Goal: Task Accomplishment & Management: Manage account settings

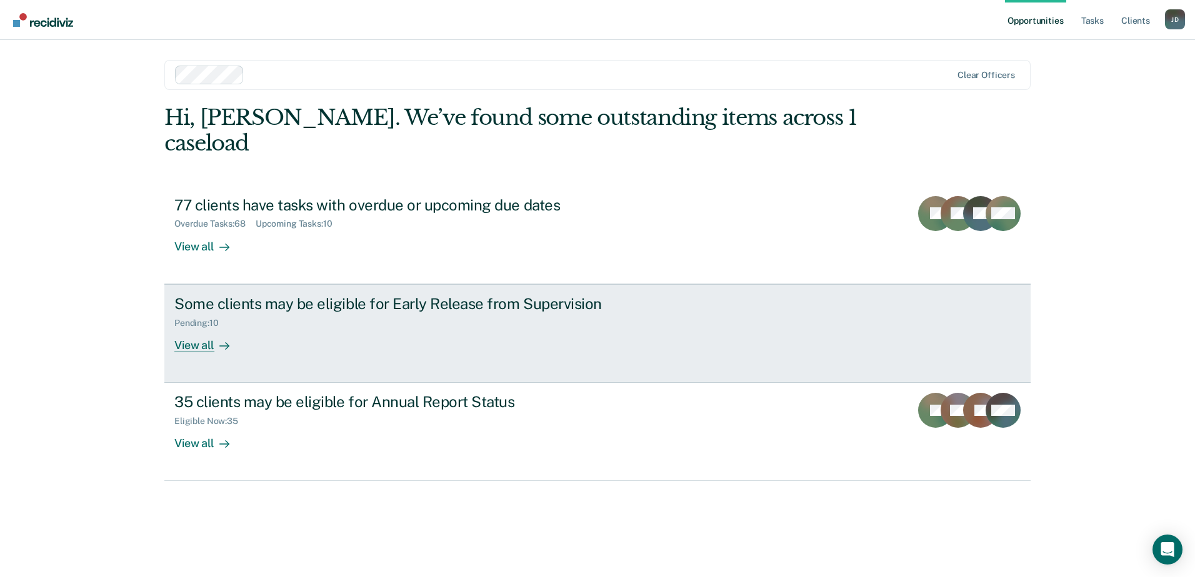
click at [207, 328] on div "View all" at bounding box center [209, 340] width 70 height 24
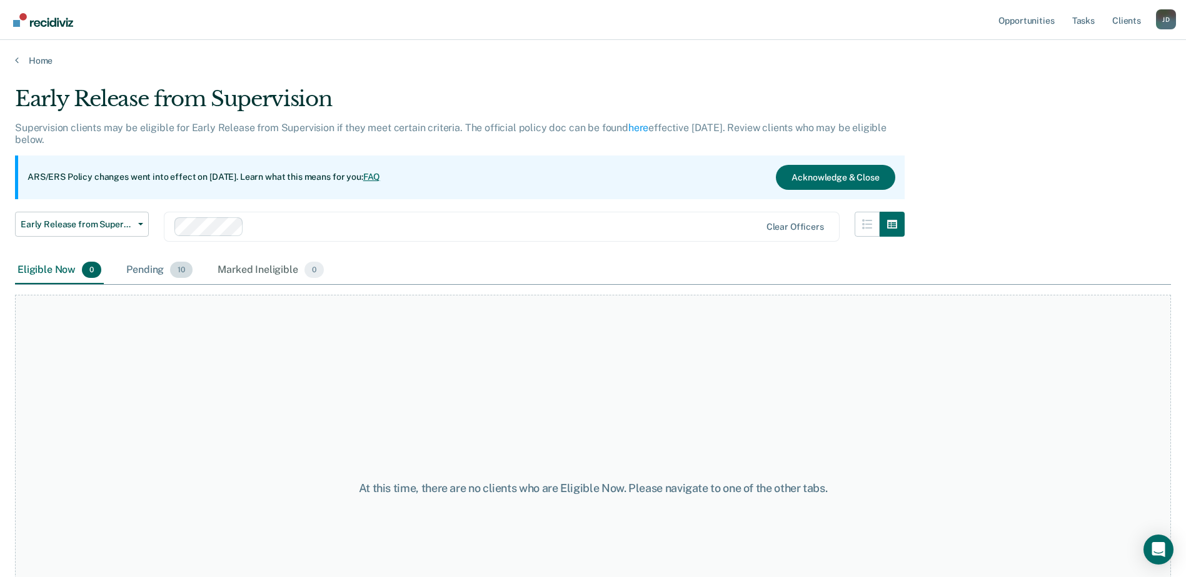
click at [137, 269] on div "Pending 10" at bounding box center [159, 270] width 71 height 27
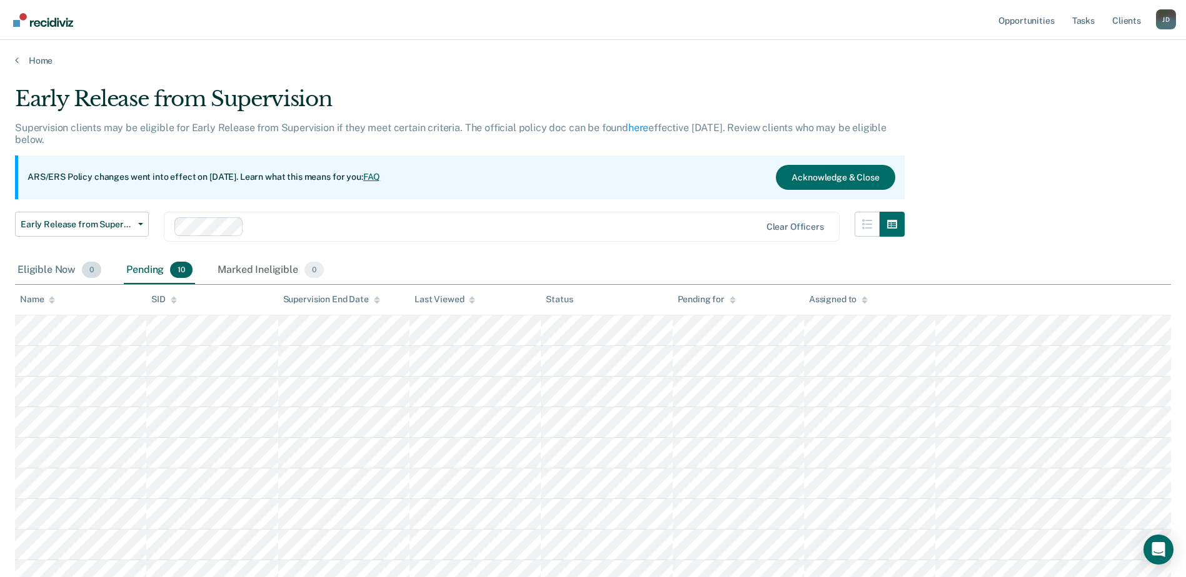
click at [56, 272] on div "Eligible Now 0" at bounding box center [59, 270] width 89 height 27
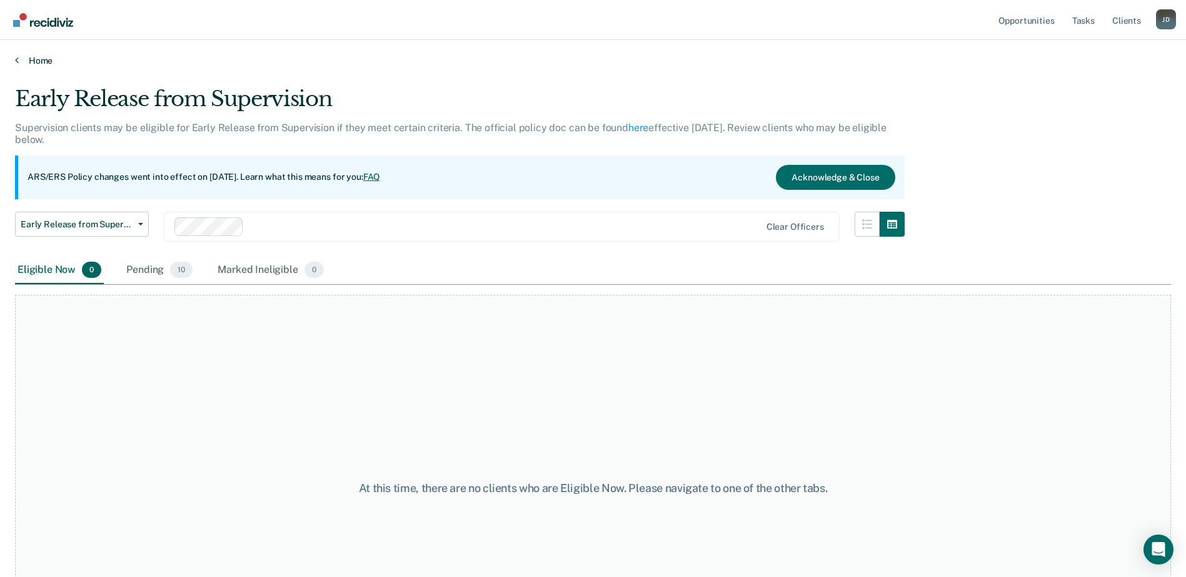
click at [19, 62] on link "Home" at bounding box center [593, 60] width 1156 height 11
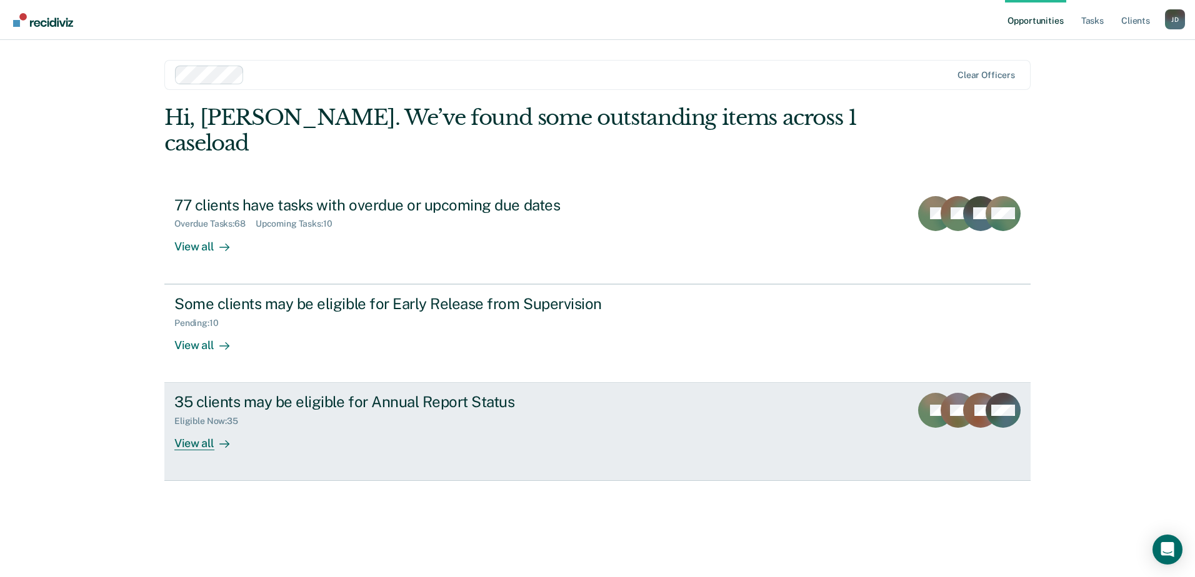
click at [201, 427] on div "View all" at bounding box center [209, 439] width 70 height 24
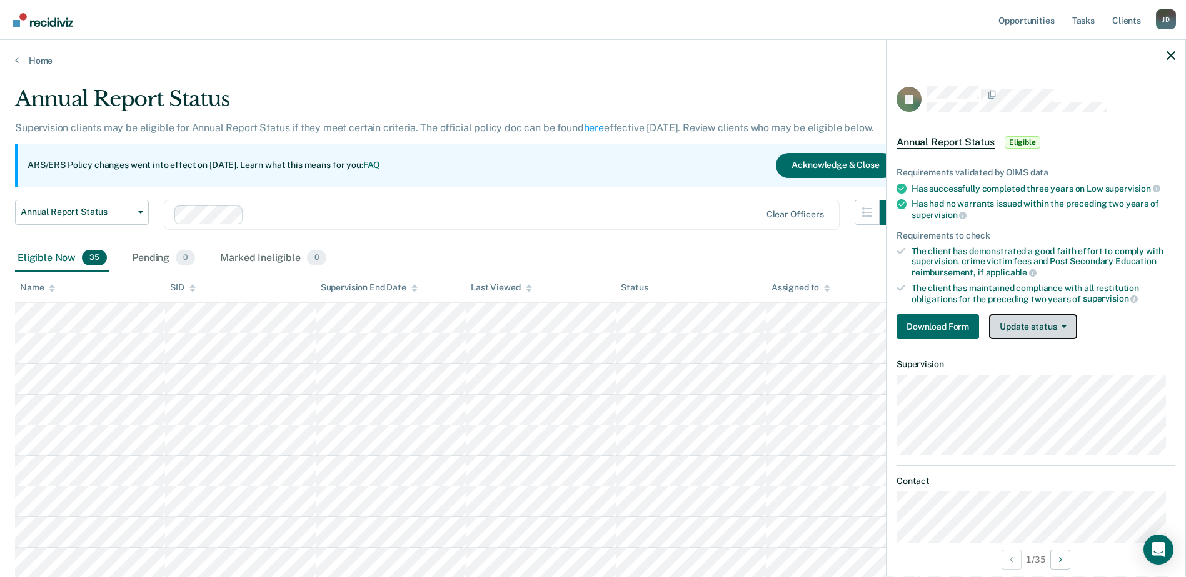
click at [1065, 327] on button "Update status" at bounding box center [1033, 326] width 88 height 25
click at [1058, 326] on span "button" at bounding box center [1061, 327] width 10 height 2
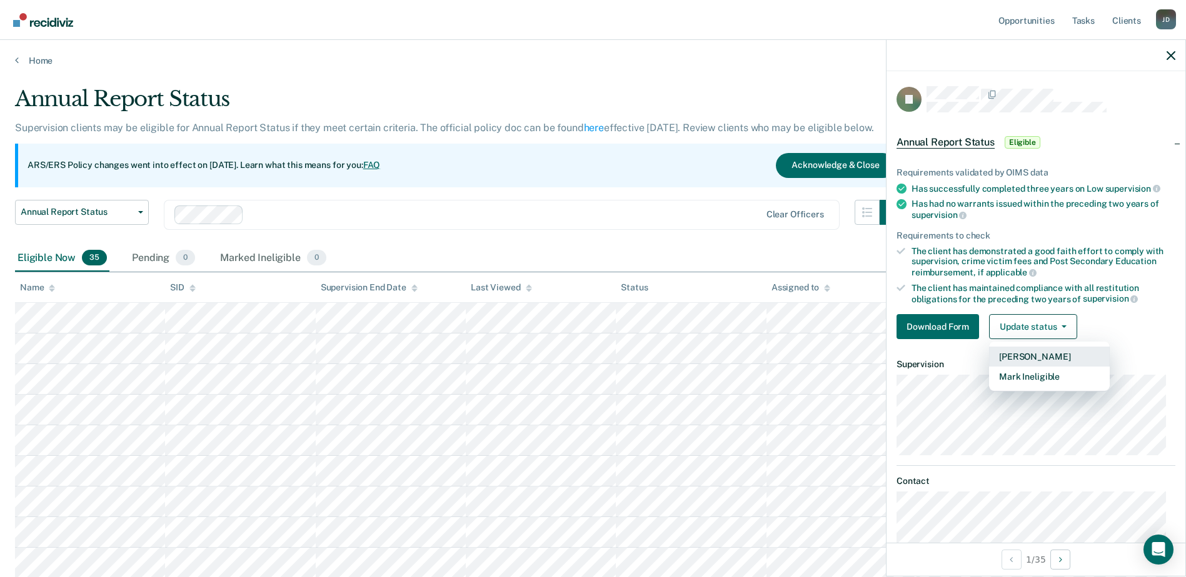
click at [1056, 357] on button "[PERSON_NAME]" at bounding box center [1049, 357] width 121 height 20
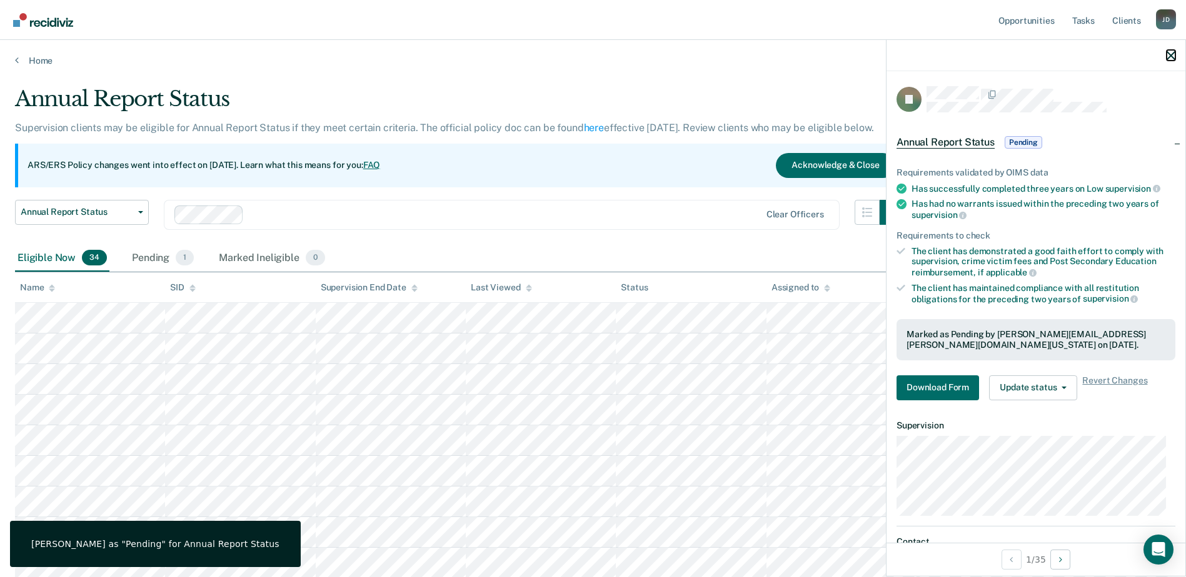
click at [1170, 60] on icon "button" at bounding box center [1170, 55] width 9 height 9
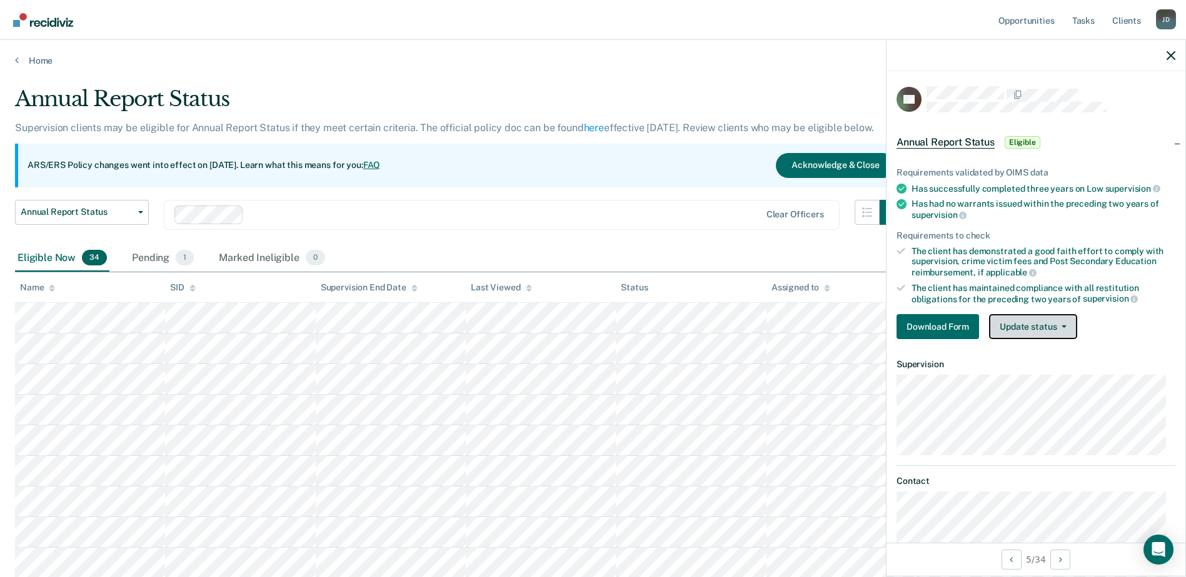
click at [1064, 326] on icon "button" at bounding box center [1063, 327] width 5 height 2
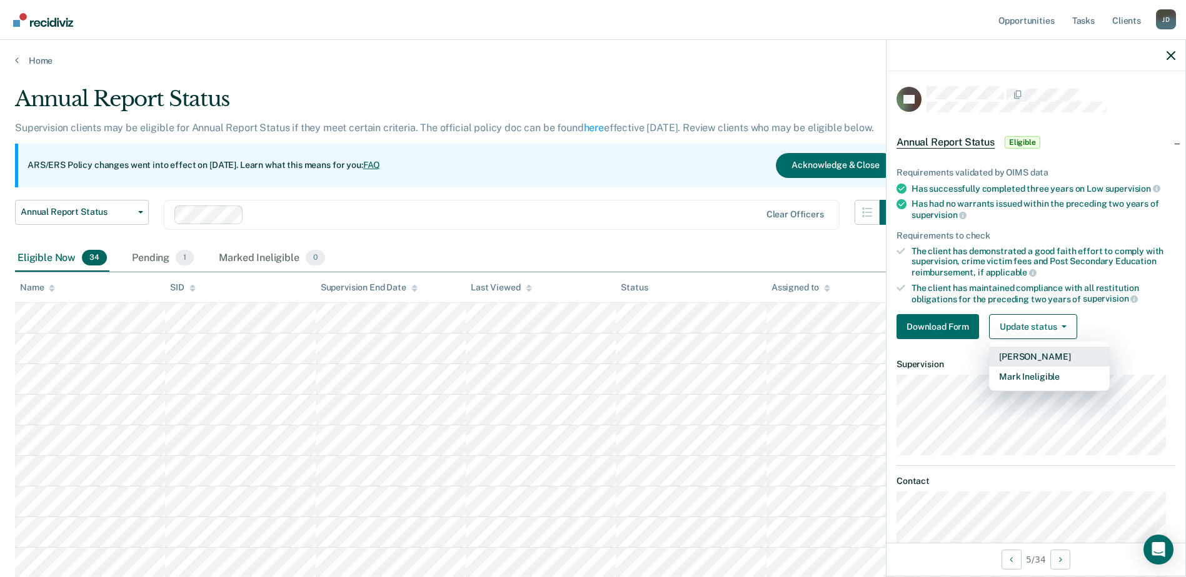
click at [1064, 355] on button "[PERSON_NAME]" at bounding box center [1049, 357] width 121 height 20
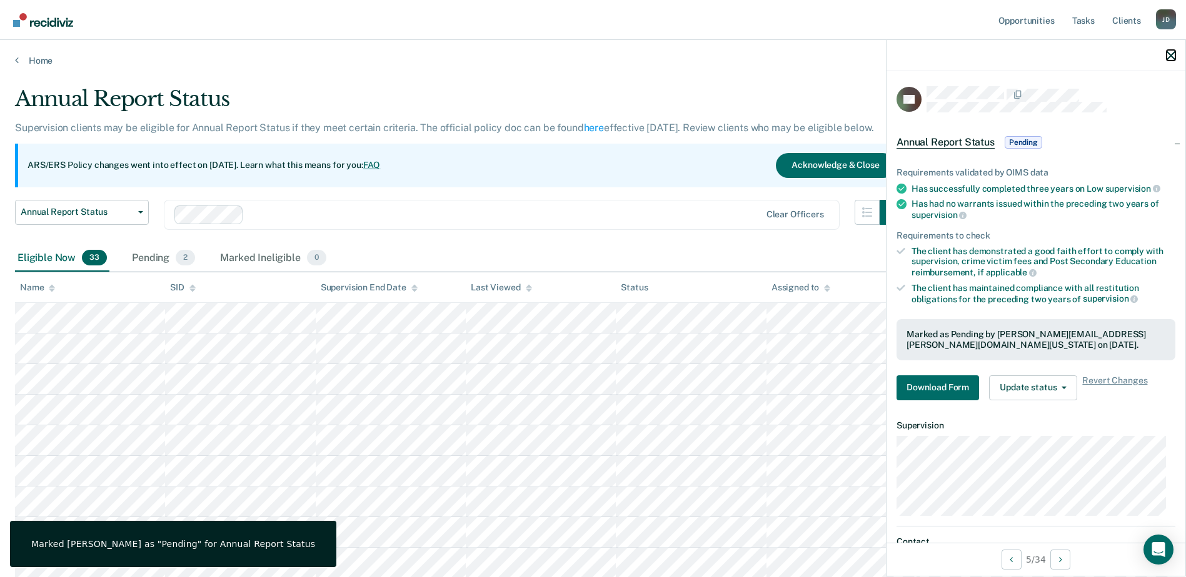
click at [1171, 57] on icon "button" at bounding box center [1170, 55] width 9 height 9
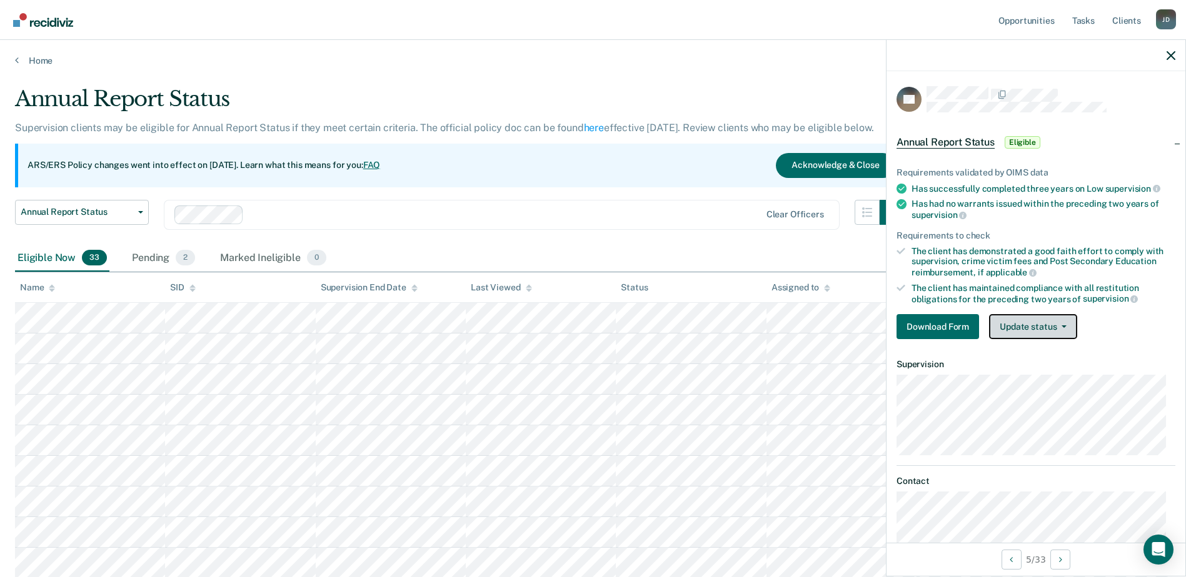
click at [1039, 326] on button "Update status" at bounding box center [1033, 326] width 88 height 25
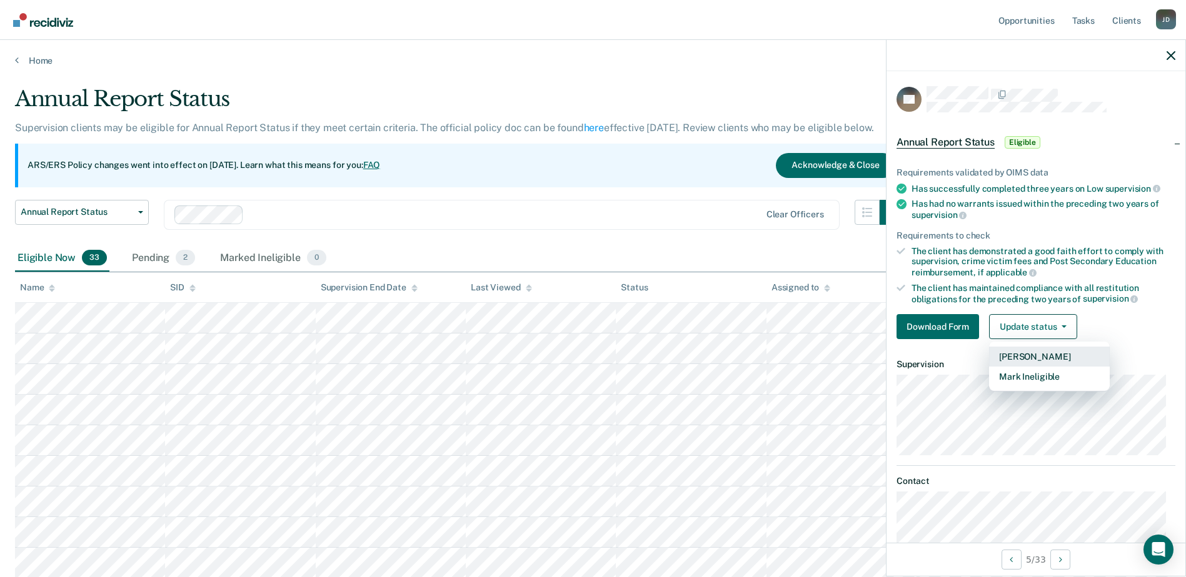
drag, startPoint x: 1039, startPoint y: 357, endPoint x: 786, endPoint y: 258, distance: 272.3
click at [786, 258] on body "Looks like you’re using Internet Explorer 11. For faster loading and a better e…" at bounding box center [593, 288] width 1186 height 577
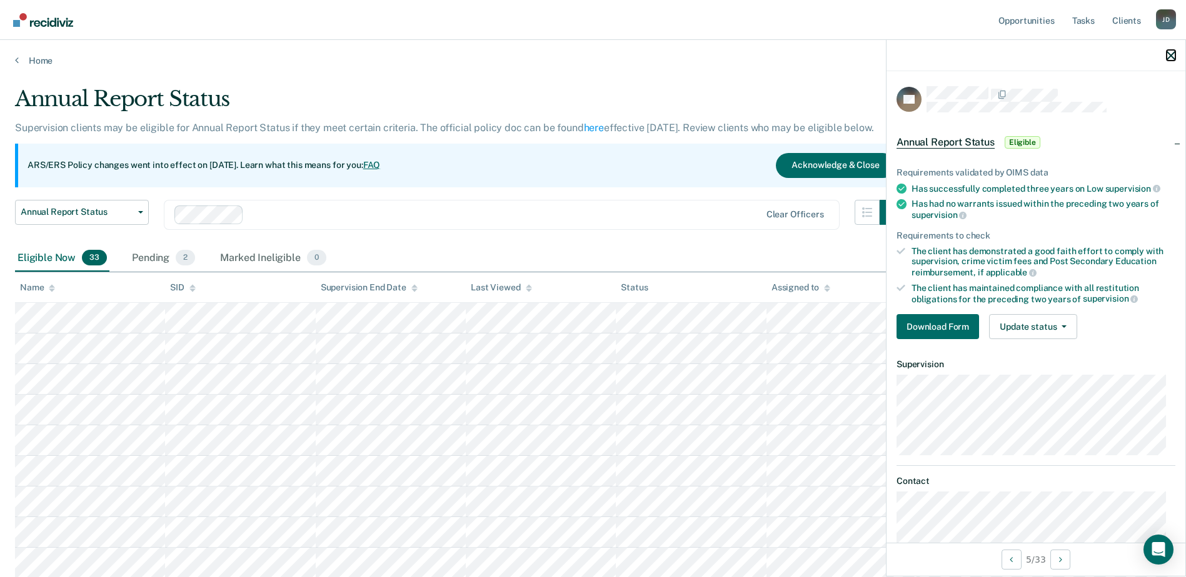
click at [1167, 57] on icon "button" at bounding box center [1170, 55] width 9 height 9
click at [1067, 327] on button "Update status" at bounding box center [1033, 326] width 88 height 25
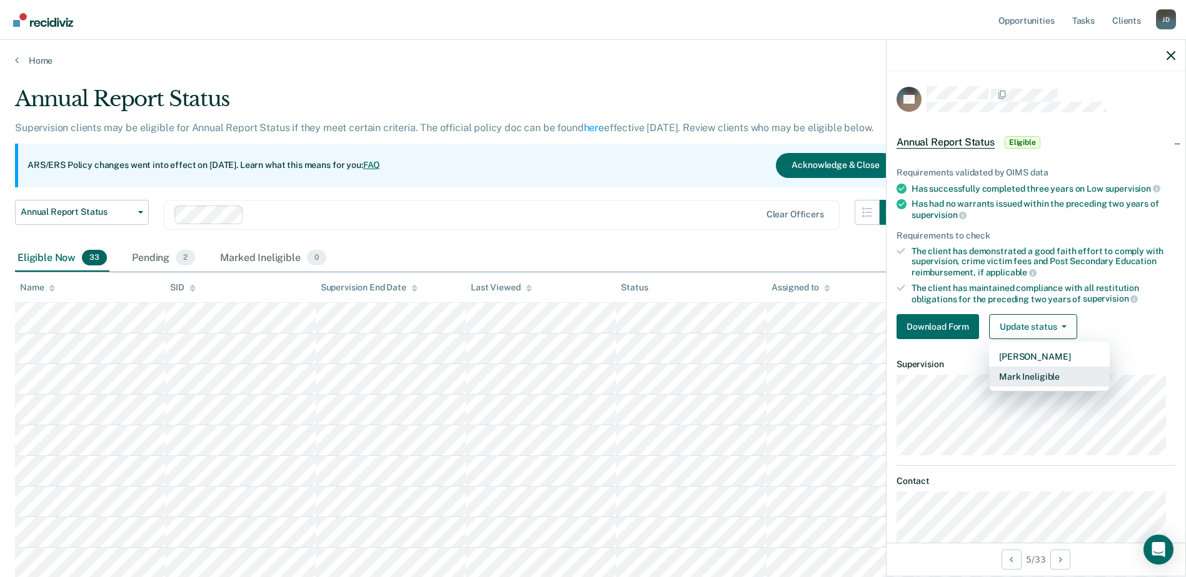
click at [1072, 377] on button "Mark Ineligible" at bounding box center [1049, 377] width 121 height 20
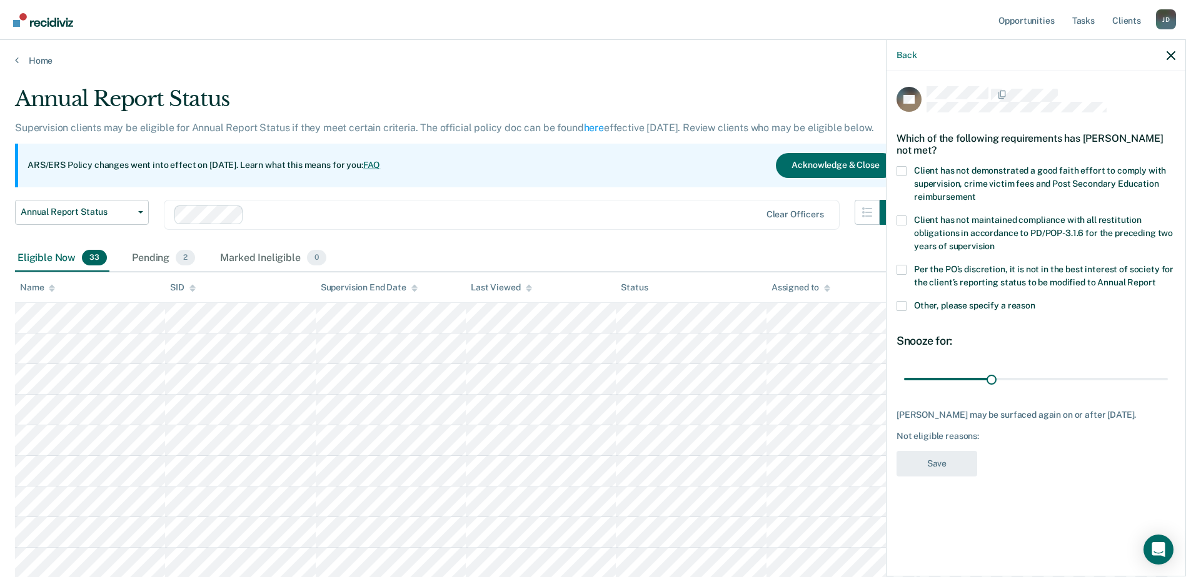
click at [899, 306] on span at bounding box center [901, 306] width 10 height 10
click at [1035, 301] on input "Other, please specify a reason" at bounding box center [1035, 301] width 0 height 0
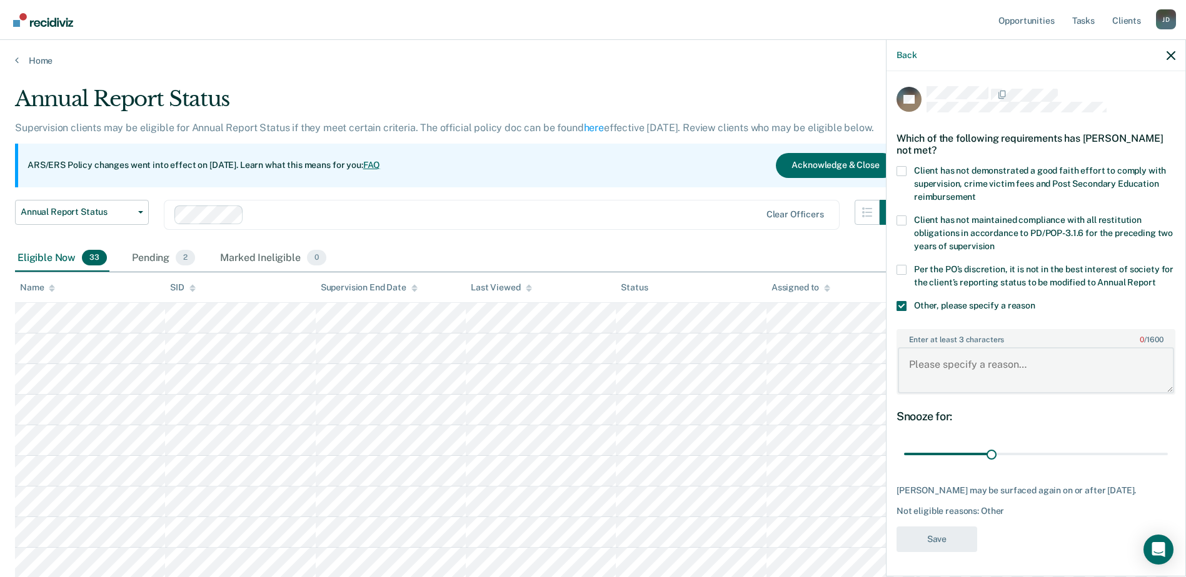
click at [933, 359] on textarea "Enter at least 3 characters 0 / 1600" at bounding box center [1035, 370] width 276 height 46
click at [939, 362] on textarea "NON-" at bounding box center [1035, 370] width 276 height 46
type textarea "NON-qualifying offense"
click at [934, 545] on button "Save" at bounding box center [936, 540] width 81 height 26
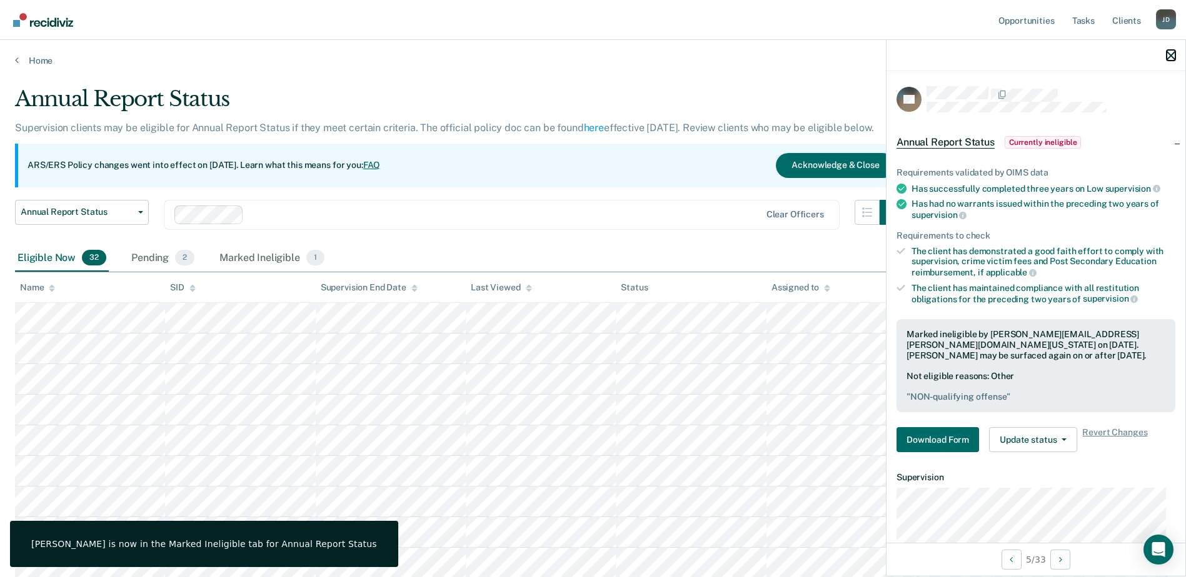
click at [1170, 60] on icon "button" at bounding box center [1170, 55] width 9 height 9
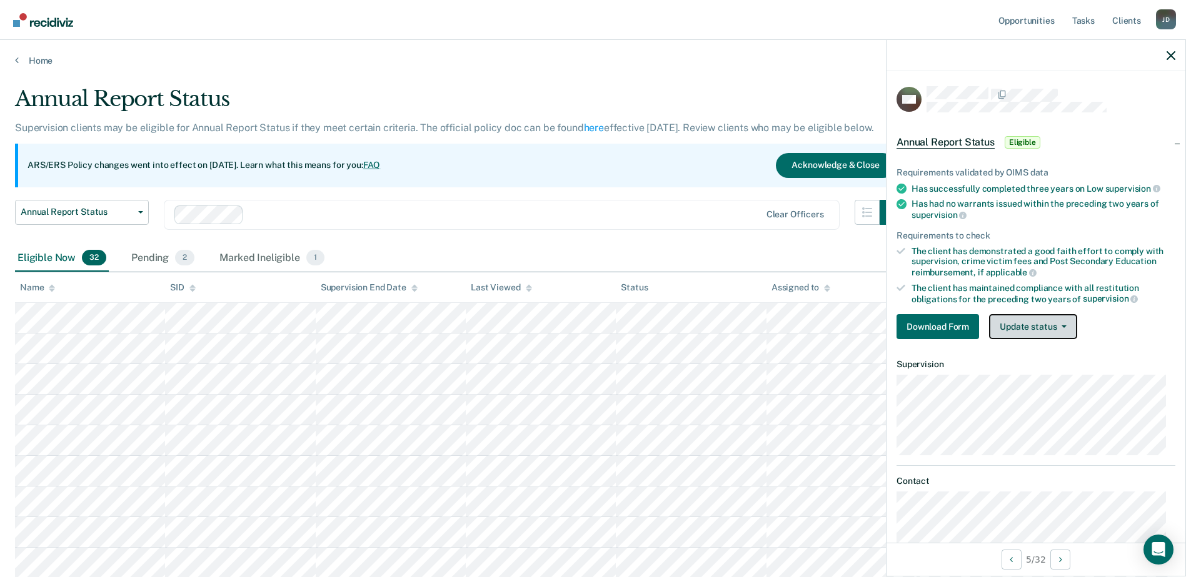
click at [1070, 316] on button "Update status" at bounding box center [1033, 326] width 88 height 25
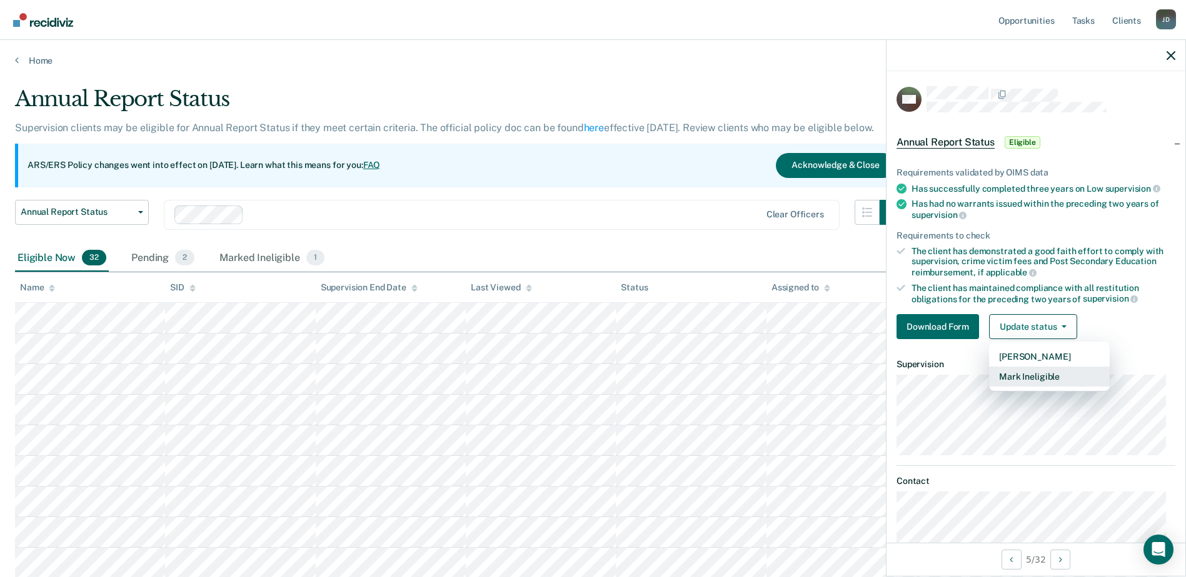
click at [1063, 371] on button "Mark Ineligible" at bounding box center [1049, 377] width 121 height 20
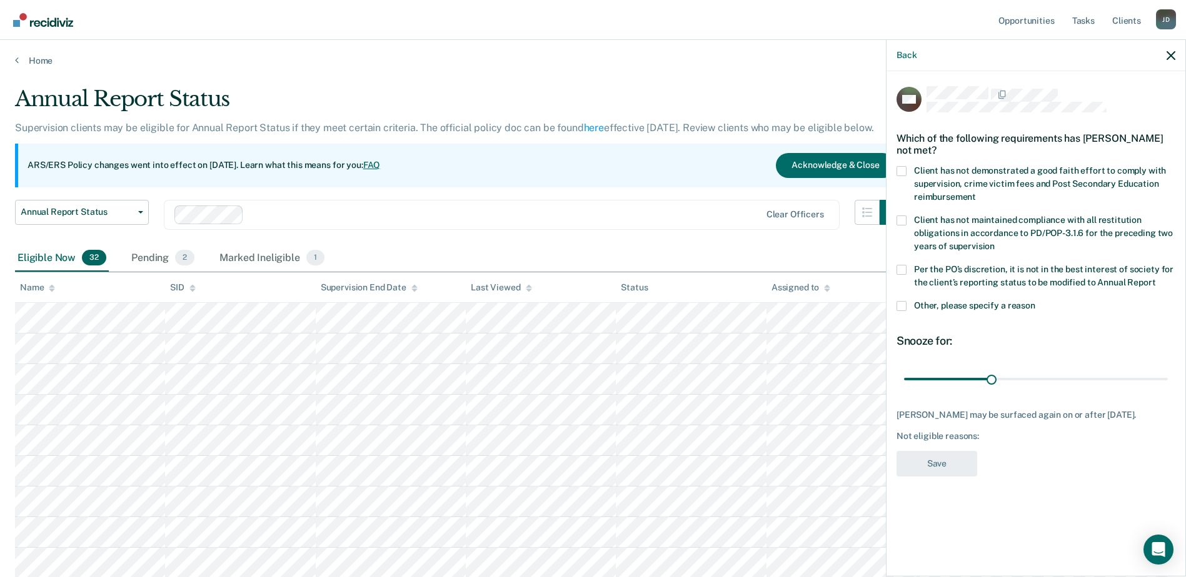
click at [902, 307] on span at bounding box center [901, 306] width 10 height 10
click at [1035, 301] on input "Other, please specify a reason" at bounding box center [1035, 301] width 0 height 0
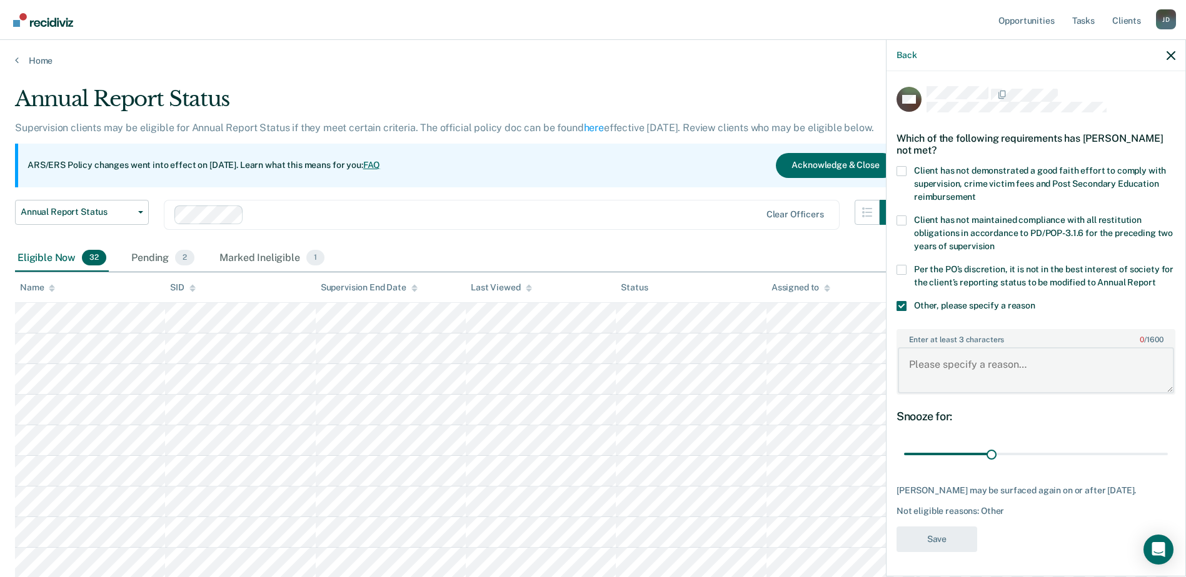
click at [932, 367] on textarea "Enter at least 3 characters 0 / 1600" at bounding box center [1035, 370] width 276 height 46
drag, startPoint x: 1016, startPoint y: 364, endPoint x: 907, endPoint y: 366, distance: 109.4
click at [907, 366] on textarea "Non-qualifying offense" at bounding box center [1035, 370] width 276 height 46
type textarea "Non-qualifying offense"
click at [937, 536] on button "Save" at bounding box center [936, 540] width 81 height 26
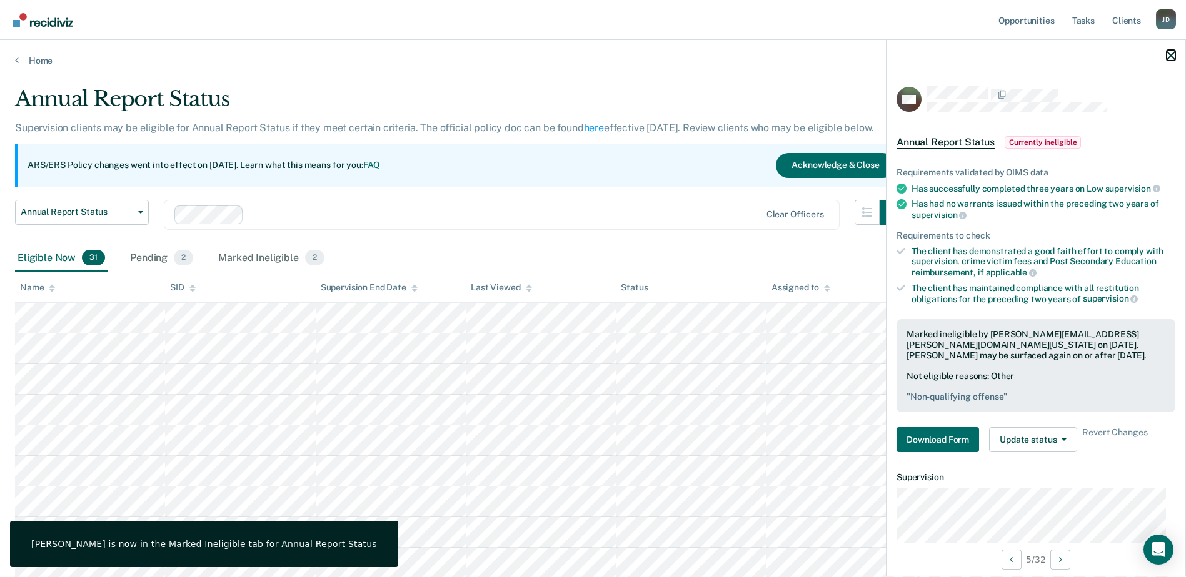
drag, startPoint x: 1171, startPoint y: 53, endPoint x: 1060, endPoint y: 69, distance: 111.7
click at [1169, 53] on icon "button" at bounding box center [1170, 55] width 9 height 9
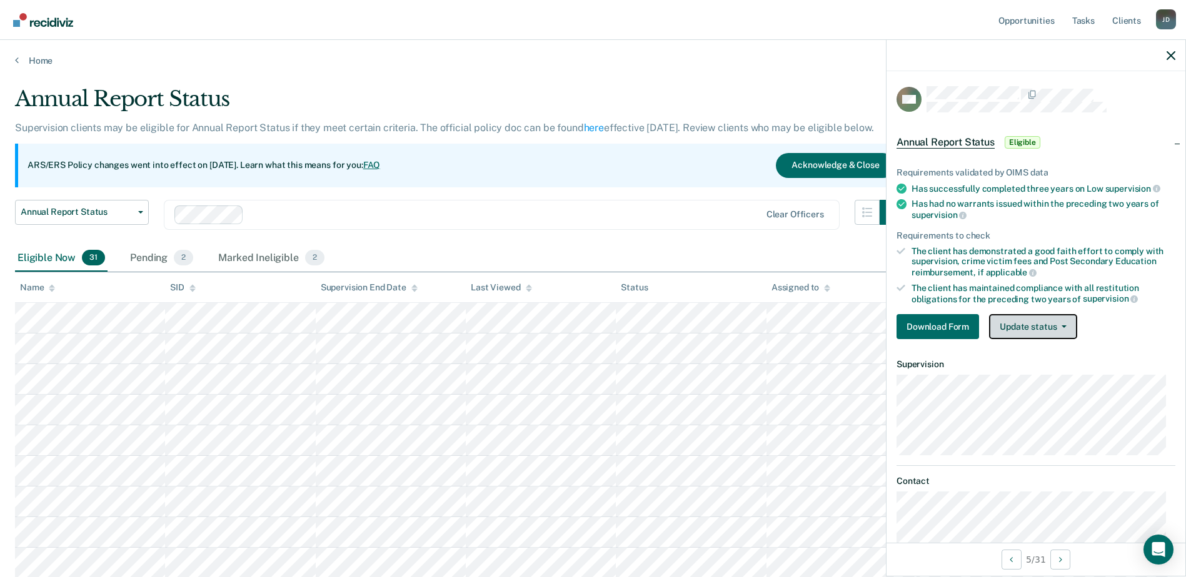
click at [1047, 326] on button "Update status" at bounding box center [1033, 326] width 88 height 25
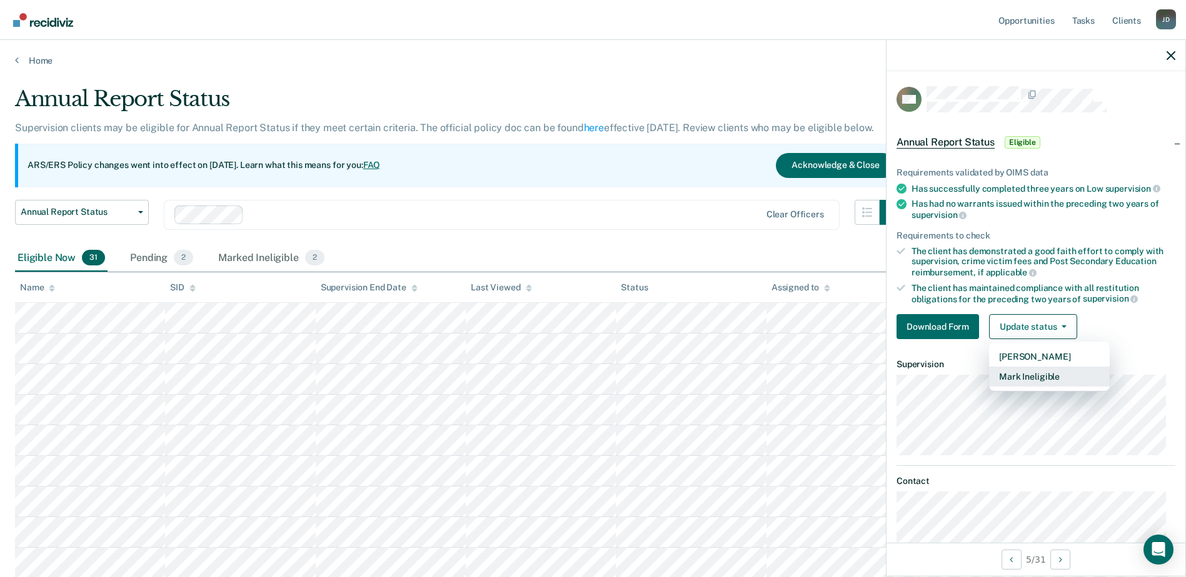
click at [1061, 374] on button "Mark Ineligible" at bounding box center [1049, 377] width 121 height 20
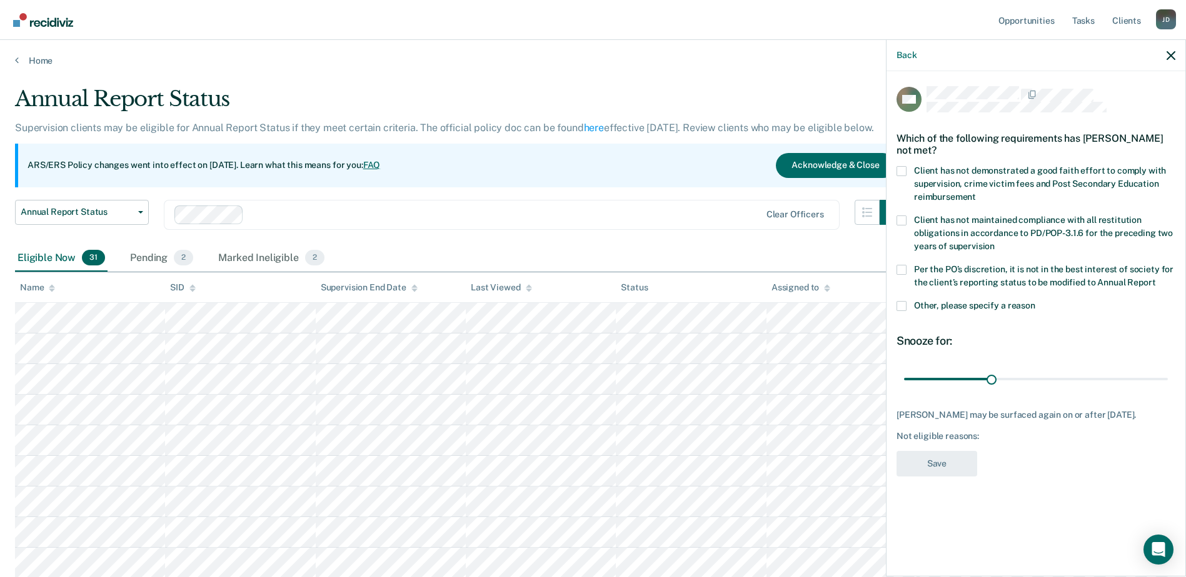
click at [901, 305] on span at bounding box center [901, 306] width 10 height 10
click at [1035, 301] on input "Other, please specify a reason" at bounding box center [1035, 301] width 0 height 0
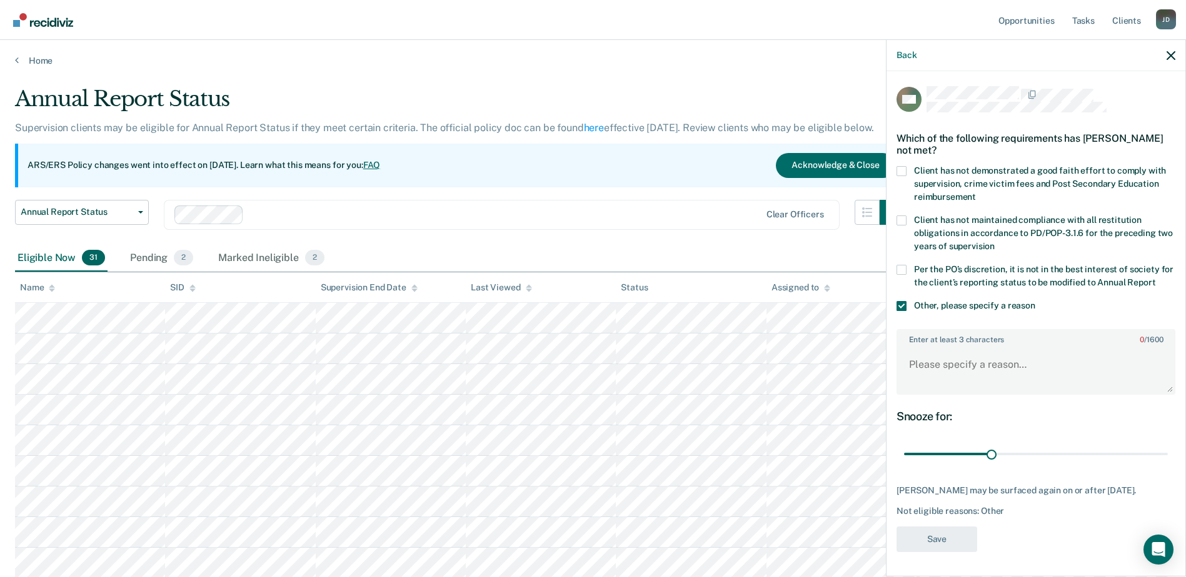
click at [897, 311] on span at bounding box center [901, 306] width 10 height 10
click at [1035, 301] on input "Other, please specify a reason" at bounding box center [1035, 301] width 0 height 0
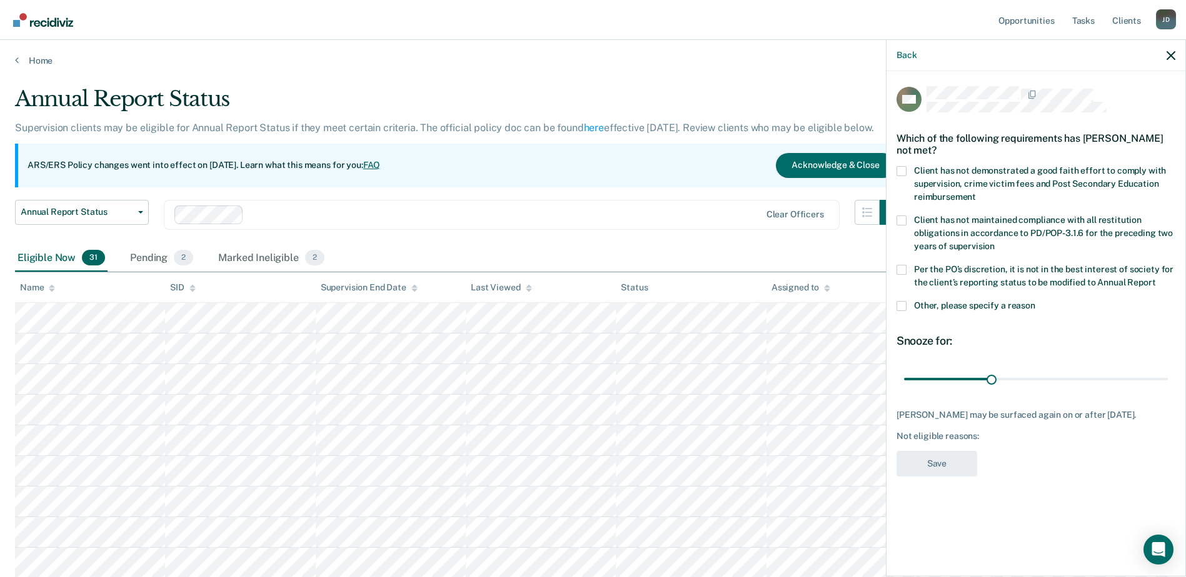
click at [904, 168] on span at bounding box center [901, 171] width 10 height 10
click at [976, 192] on input "Client has not demonstrated a good faith effort to comply with supervision, cri…" at bounding box center [976, 192] width 0 height 0
click at [945, 472] on button "Save" at bounding box center [936, 464] width 81 height 26
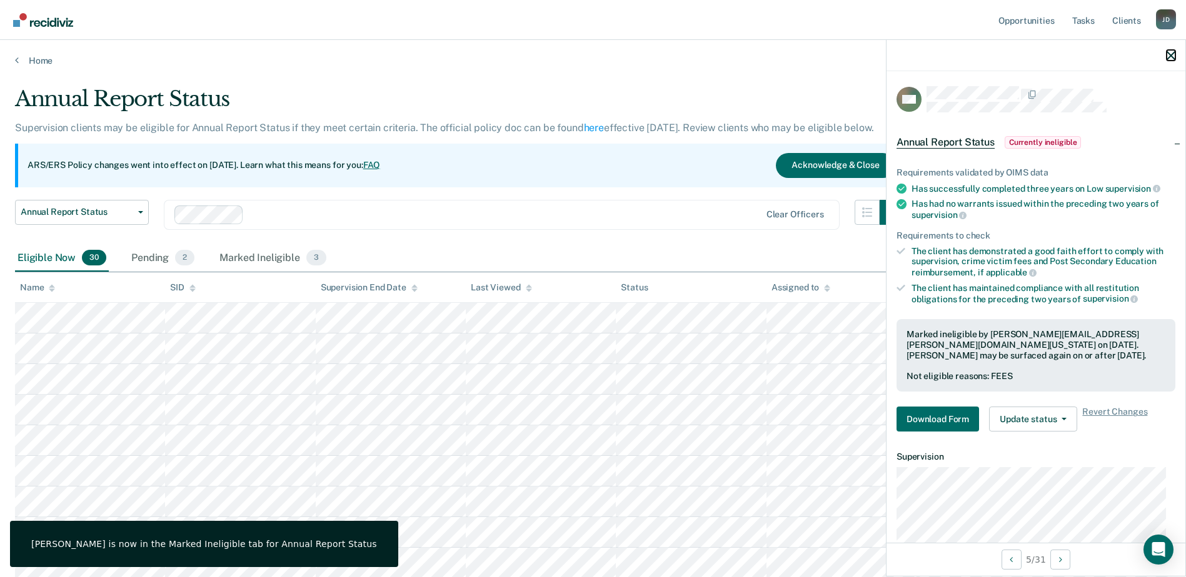
click at [1170, 57] on icon "button" at bounding box center [1170, 55] width 9 height 9
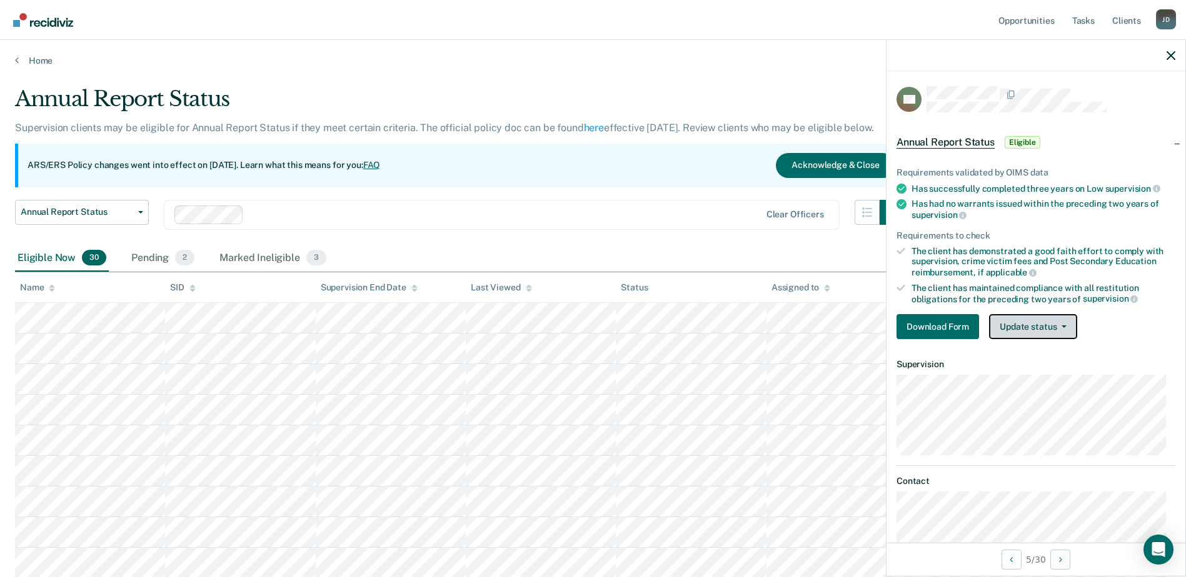
click at [1040, 326] on button "Update status" at bounding box center [1033, 326] width 88 height 25
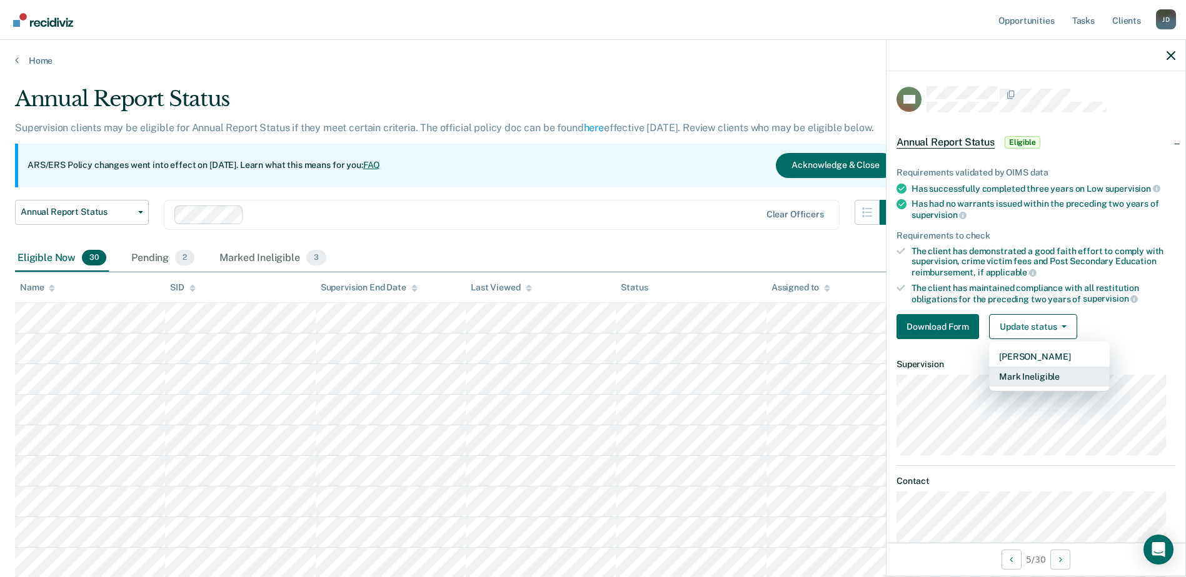
click at [1053, 372] on button "Mark Ineligible" at bounding box center [1049, 377] width 121 height 20
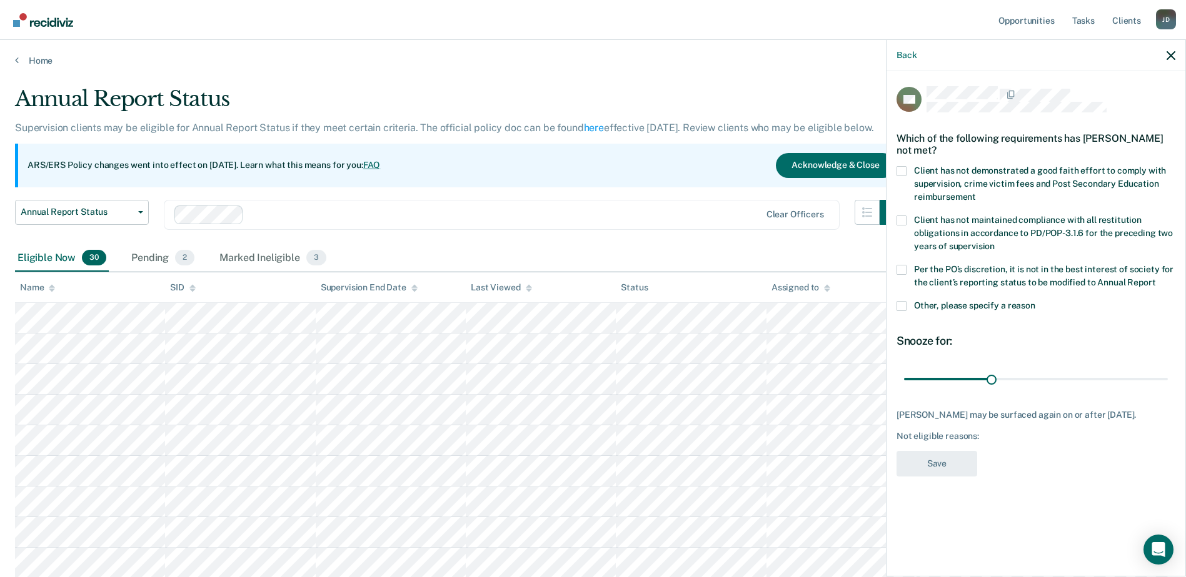
click at [902, 171] on span at bounding box center [901, 171] width 10 height 10
click at [976, 192] on input "Client has not demonstrated a good faith effort to comply with supervision, cri…" at bounding box center [976, 192] width 0 height 0
click at [945, 460] on button "Save" at bounding box center [936, 464] width 81 height 26
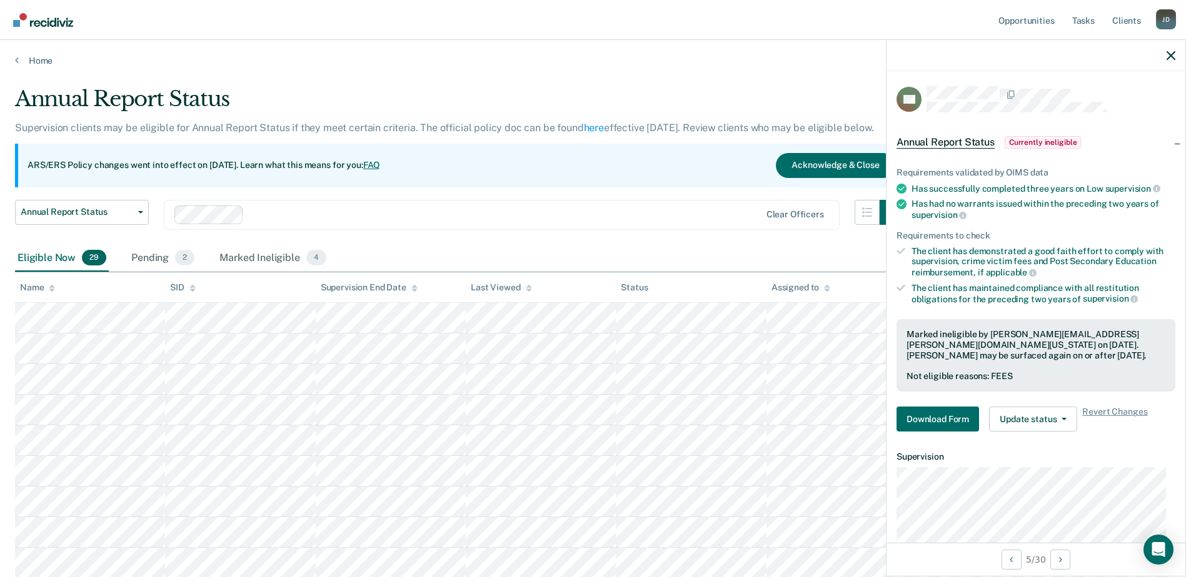
click at [1176, 56] on div at bounding box center [1035, 55] width 299 height 31
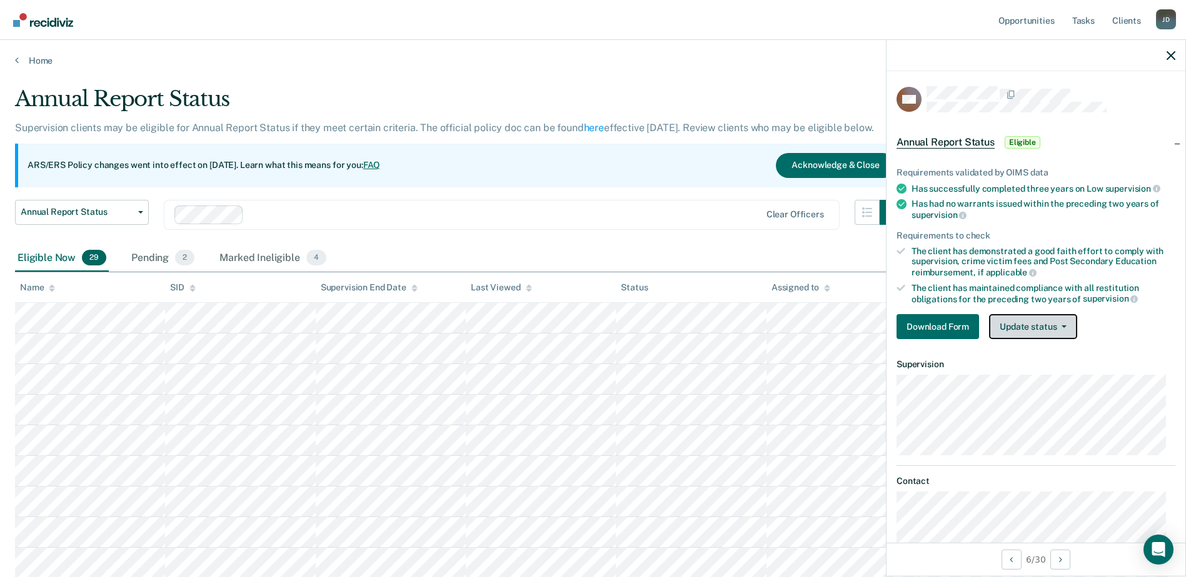
click at [1040, 328] on button "Update status" at bounding box center [1033, 326] width 88 height 25
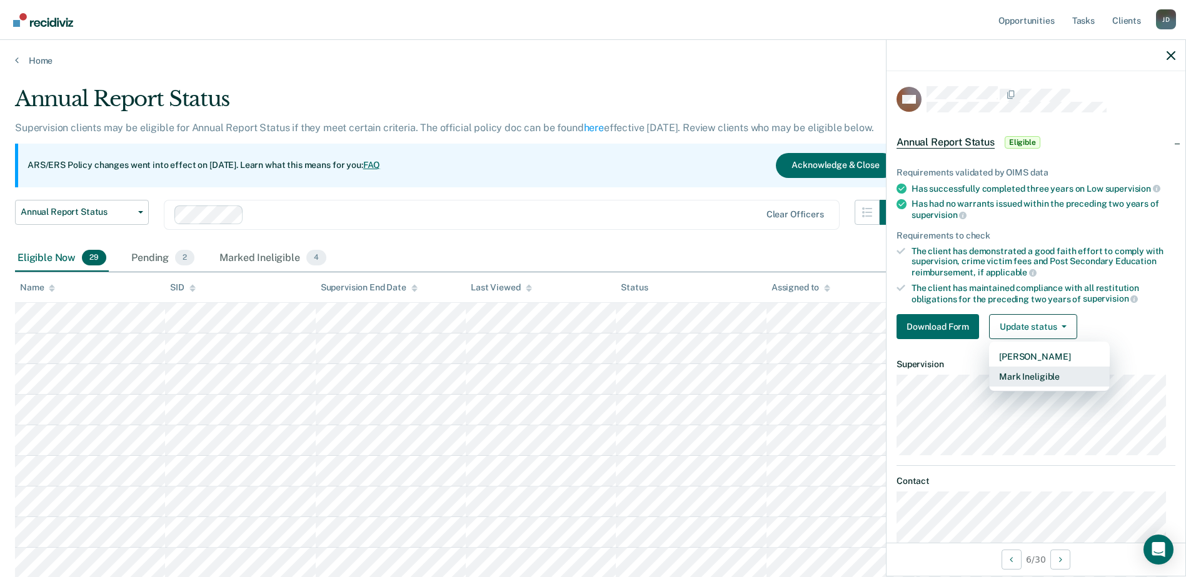
click at [1047, 371] on button "Mark Ineligible" at bounding box center [1049, 377] width 121 height 20
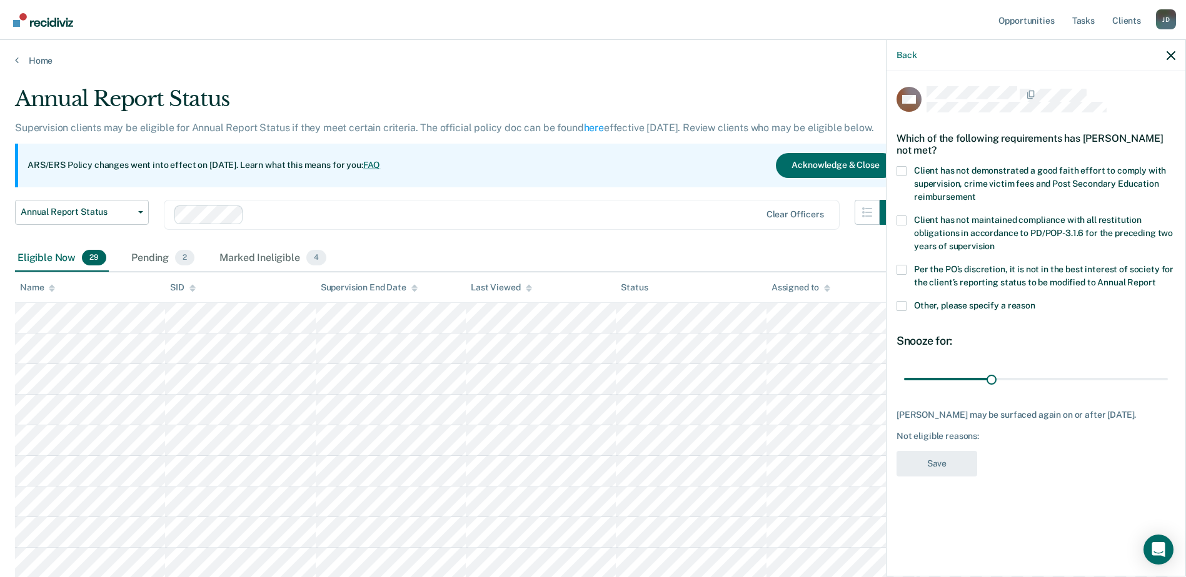
click at [904, 269] on span at bounding box center [901, 270] width 10 height 10
click at [1155, 278] on input "Per the PO’s discretion, it is not in the best interest of society for the clie…" at bounding box center [1155, 278] width 0 height 0
click at [902, 268] on span at bounding box center [901, 270] width 10 height 10
click at [1155, 278] on input "Per the PO’s discretion, it is not in the best interest of society for the clie…" at bounding box center [1155, 278] width 0 height 0
click at [901, 217] on span at bounding box center [901, 221] width 10 height 10
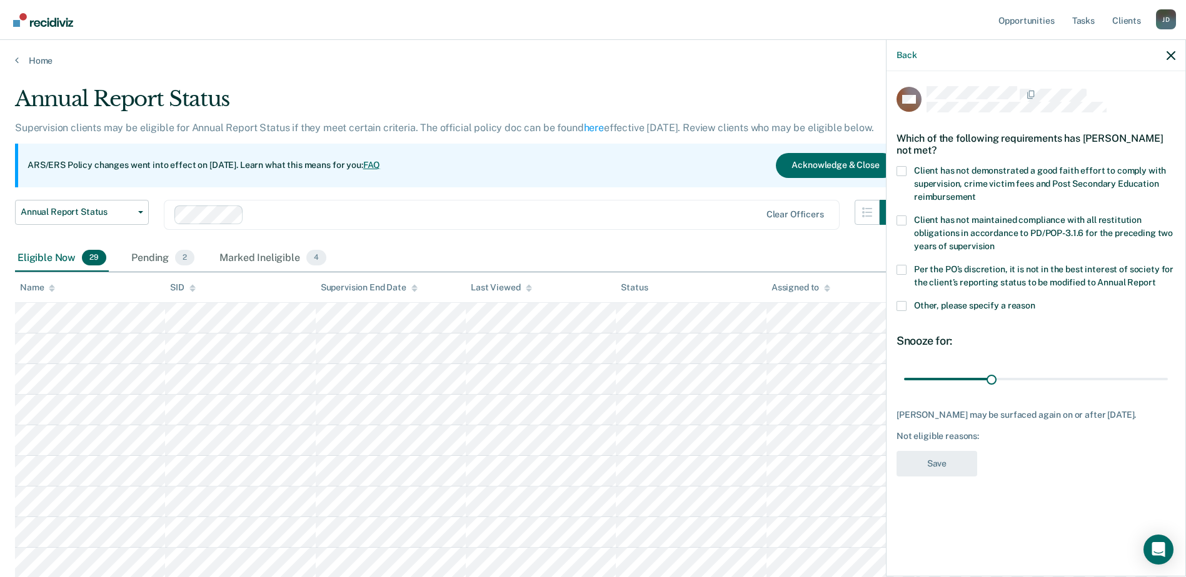
click at [994, 242] on input "Client has not maintained compliance with all restitution obligations in accord…" at bounding box center [994, 242] width 0 height 0
click at [903, 219] on span at bounding box center [901, 221] width 10 height 10
click at [994, 242] on input "Client has not maintained compliance with all restitution obligations in accord…" at bounding box center [994, 242] width 0 height 0
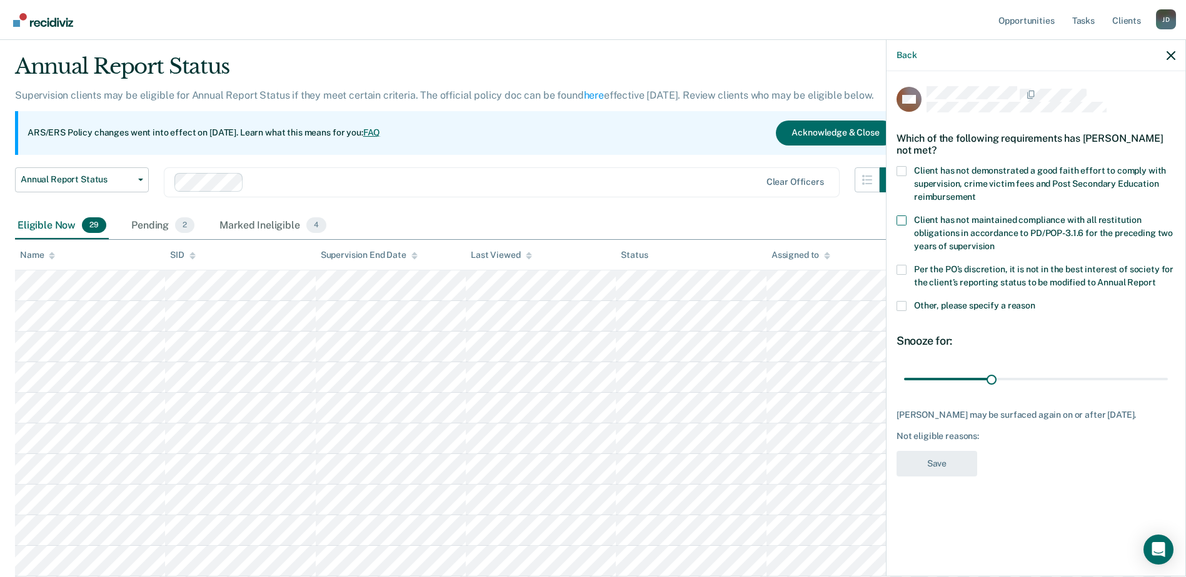
scroll to position [62, 0]
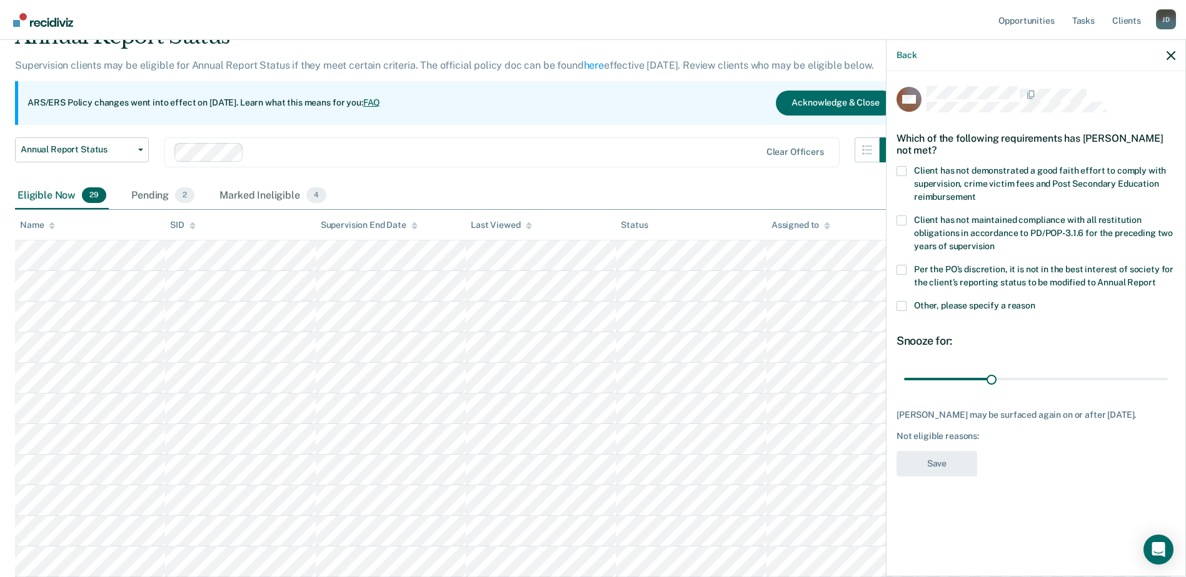
click at [901, 305] on span at bounding box center [901, 306] width 10 height 10
click at [1035, 301] on input "Other, please specify a reason" at bounding box center [1035, 301] width 0 height 0
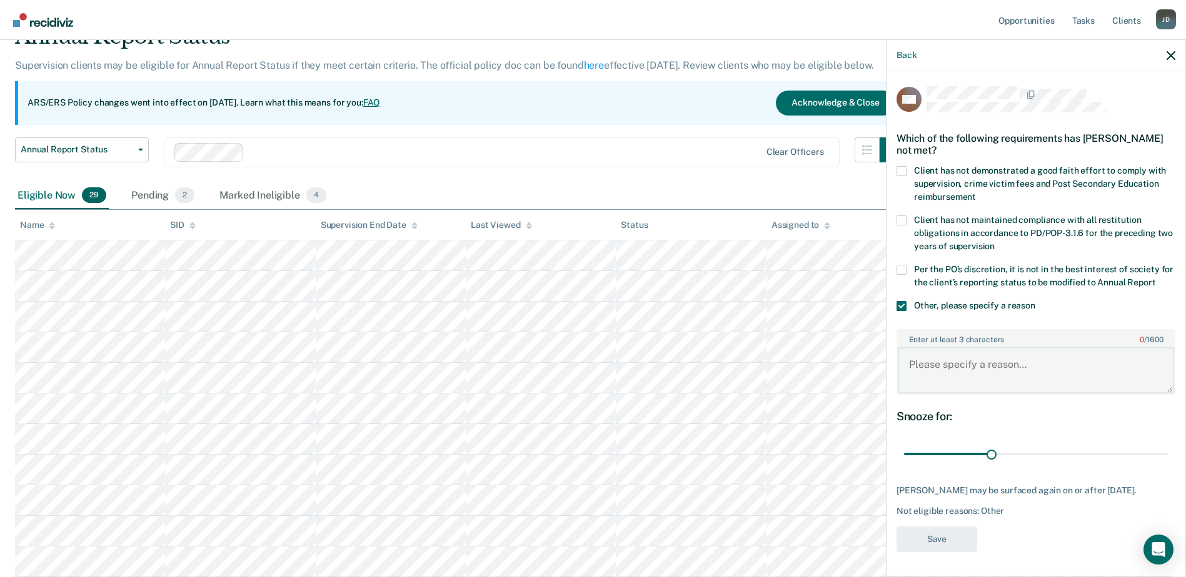
click at [950, 381] on textarea "Enter at least 3 characters 0 / 1600" at bounding box center [1035, 370] width 276 height 46
type textarea "O"
click at [995, 377] on textarea "Client has a VR on" at bounding box center [1035, 370] width 276 height 46
type textarea "Client has a VR within the preceding two years"
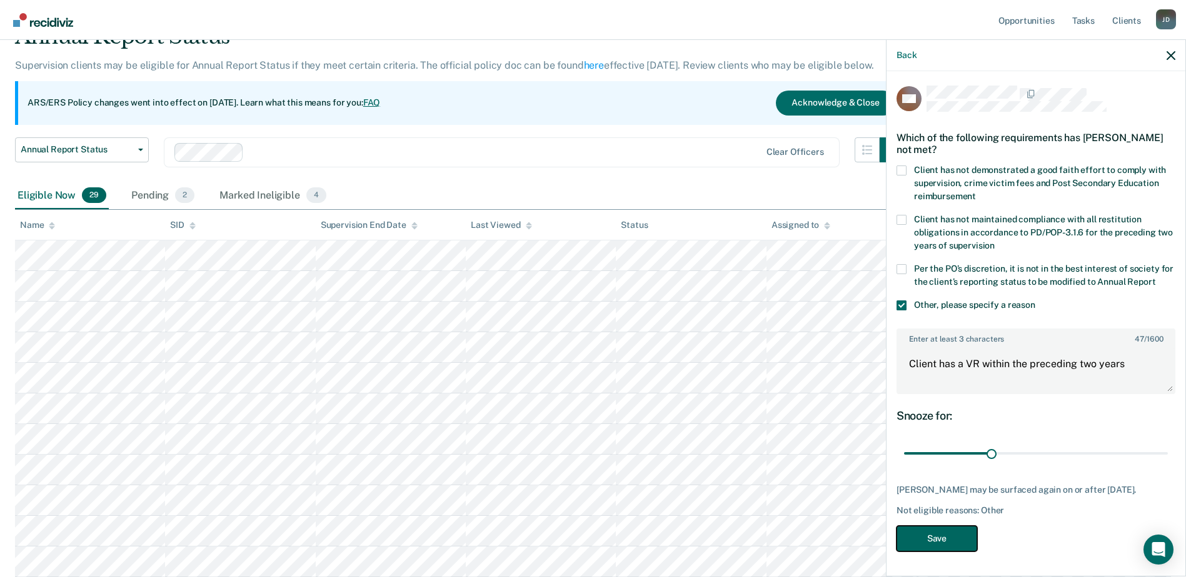
click at [939, 535] on button "Save" at bounding box center [936, 539] width 81 height 26
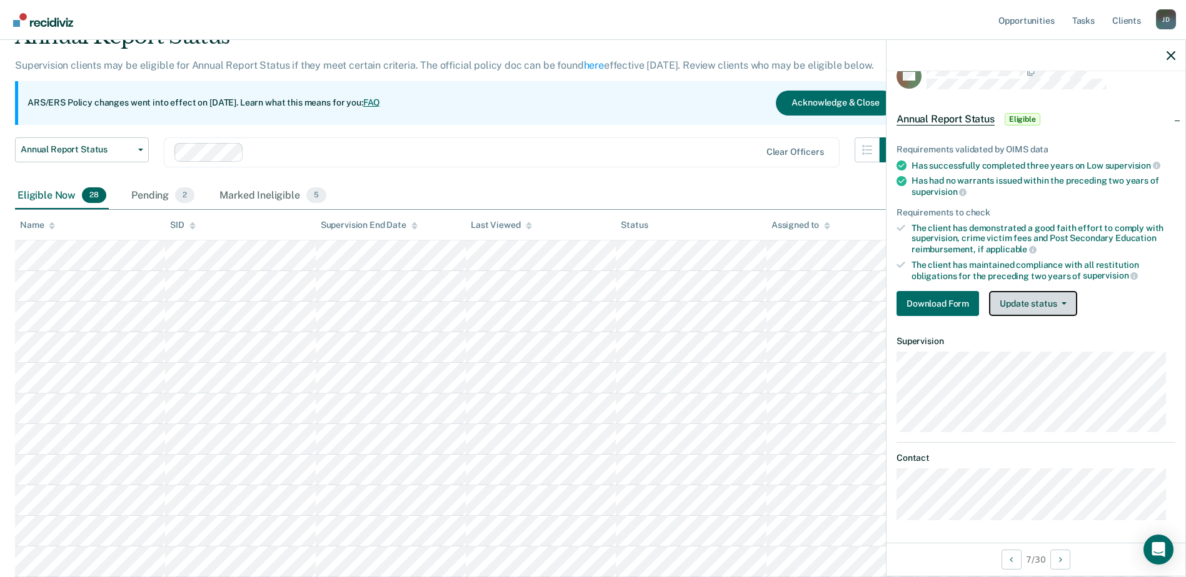
click at [1024, 301] on button "Update status" at bounding box center [1033, 303] width 88 height 25
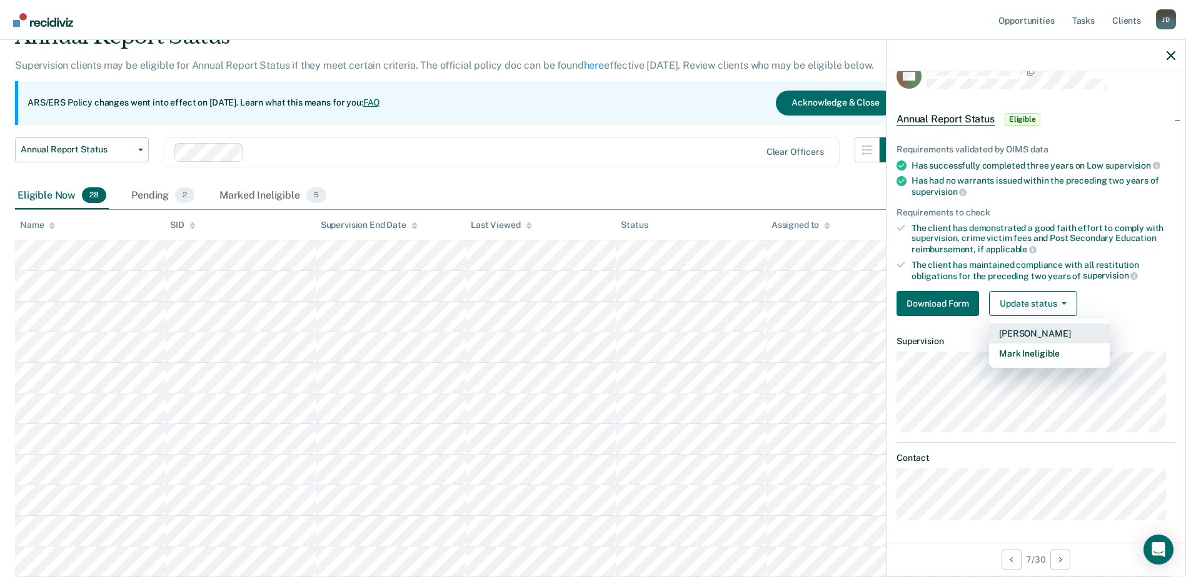
click at [1033, 334] on button "[PERSON_NAME]" at bounding box center [1049, 334] width 121 height 20
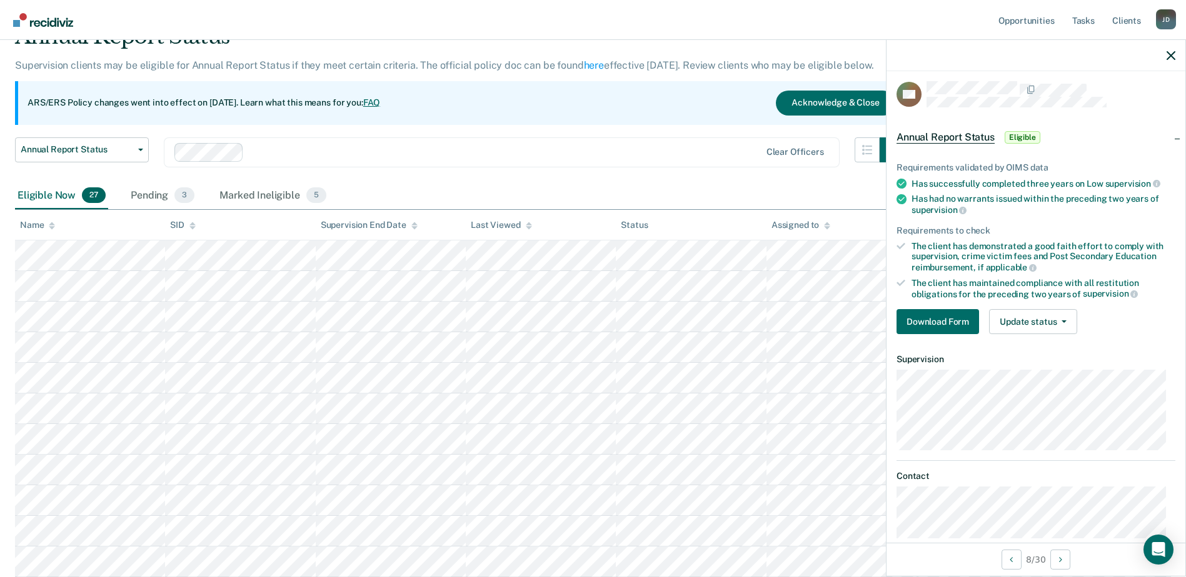
scroll to position [0, 0]
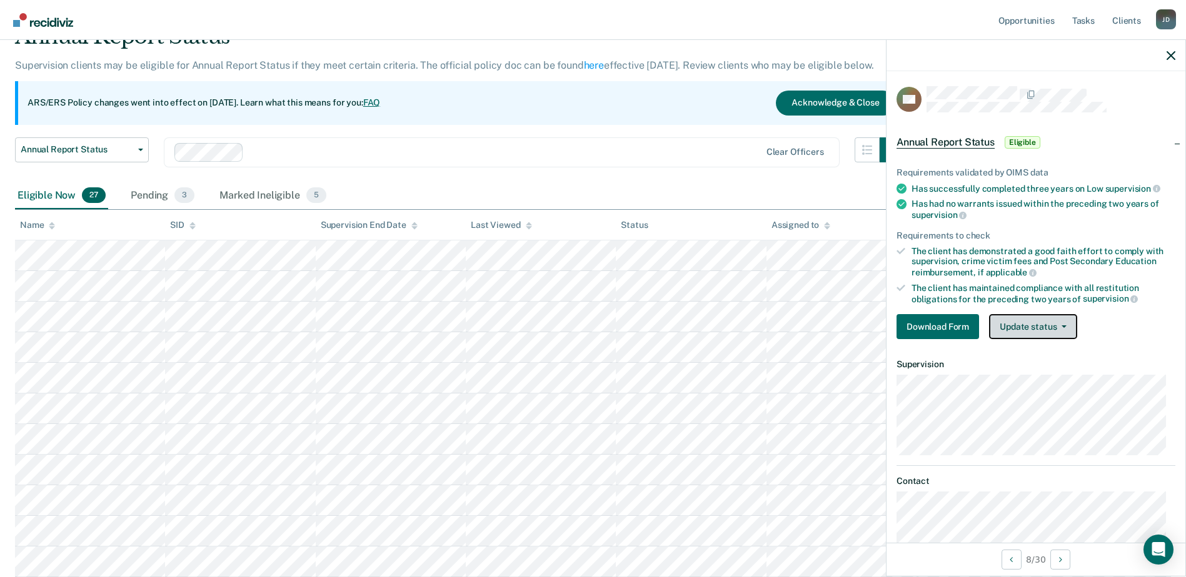
click at [1051, 326] on button "Update status" at bounding box center [1033, 326] width 88 height 25
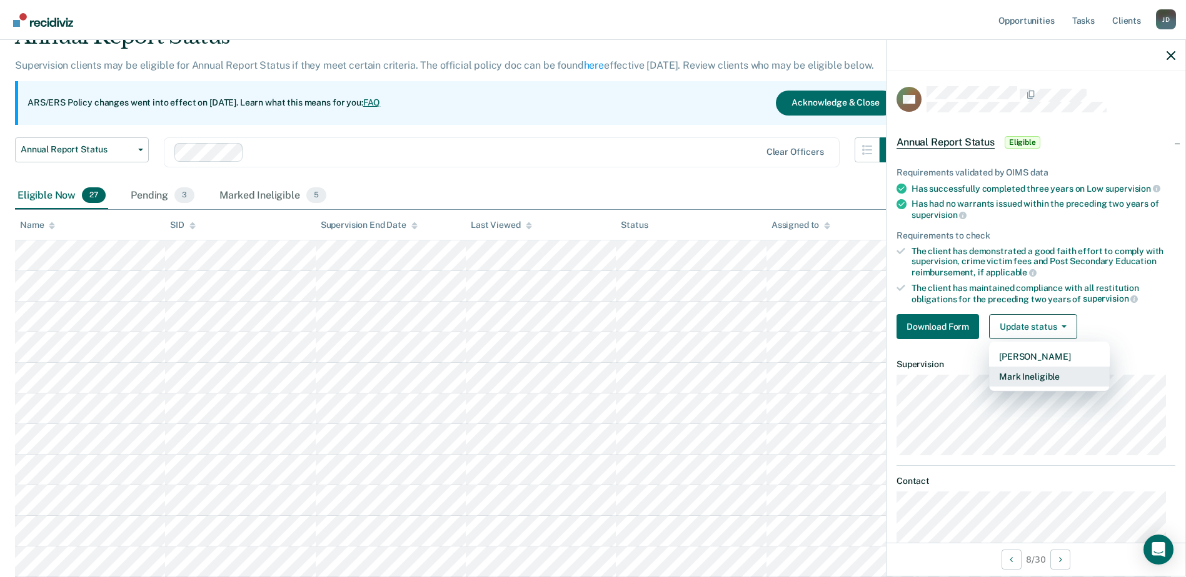
click at [1059, 371] on button "Mark Ineligible" at bounding box center [1049, 377] width 121 height 20
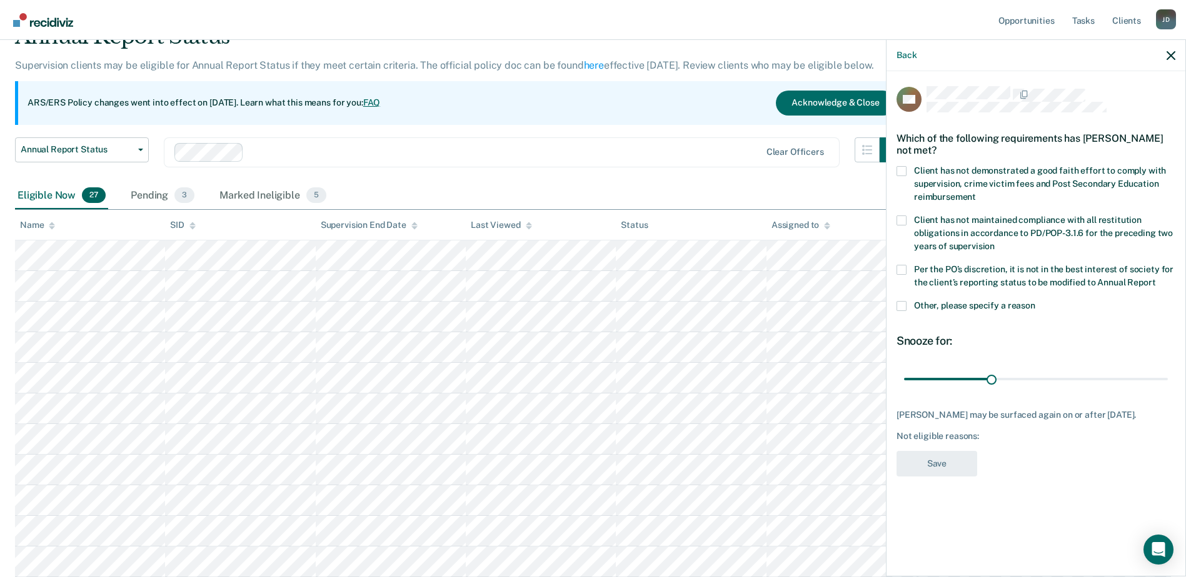
click at [905, 169] on span at bounding box center [901, 171] width 10 height 10
click at [976, 192] on input "Client has not demonstrated a good faith effort to comply with supervision, cri…" at bounding box center [976, 192] width 0 height 0
click at [901, 301] on span at bounding box center [901, 306] width 10 height 10
click at [1035, 301] on input "Other, please specify a reason" at bounding box center [1035, 301] width 0 height 0
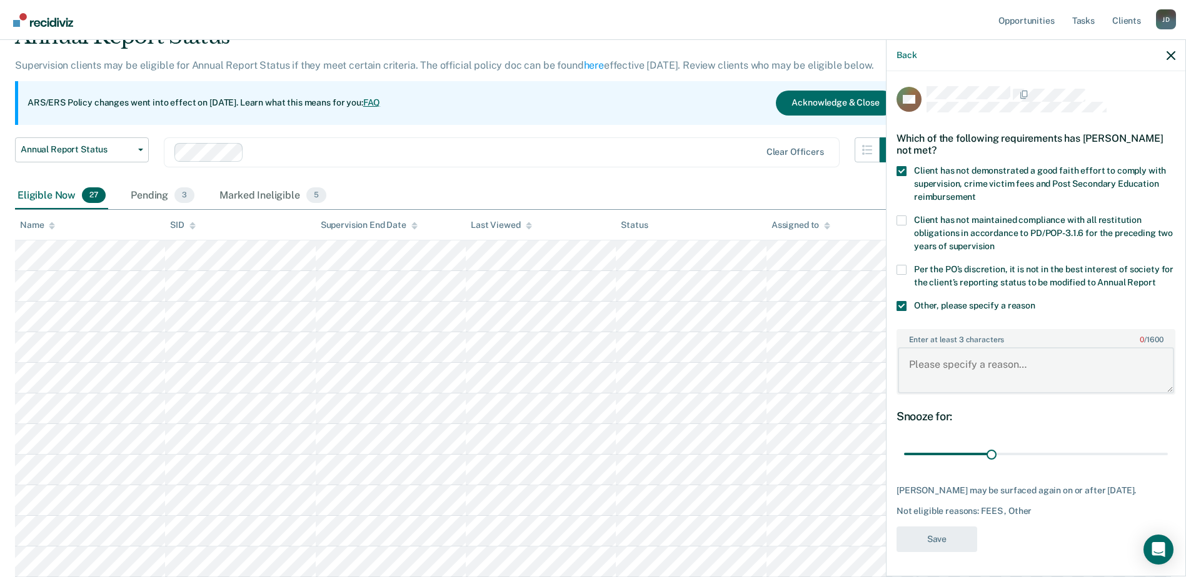
paste textarea "The client has not been compliant with supervision and does not meet requiremen…"
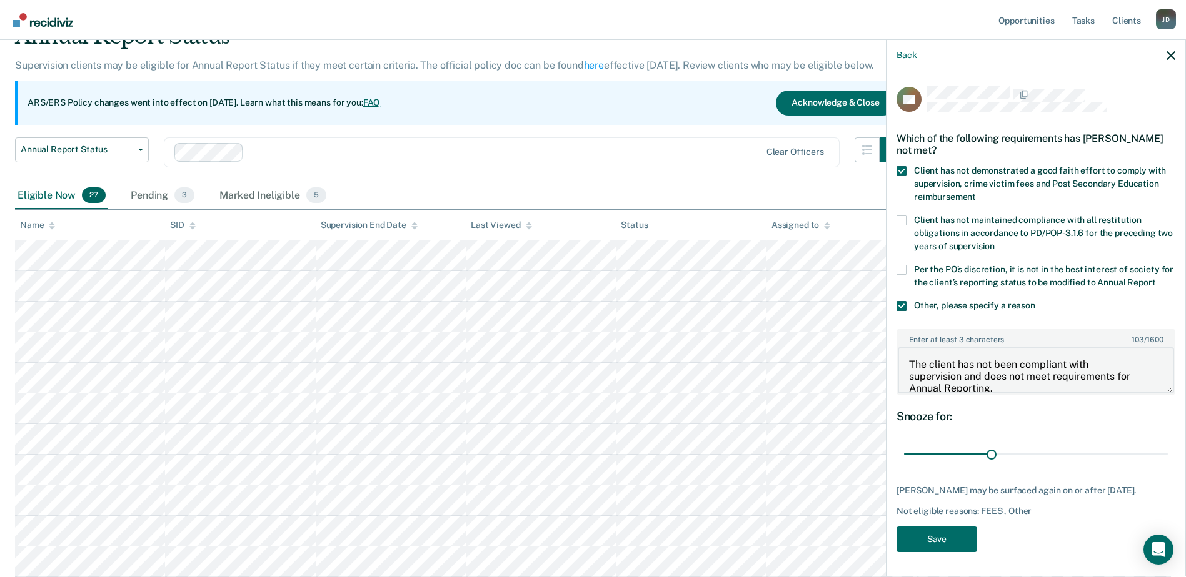
scroll to position [2, 0]
type textarea "The client has not been compliant with supervision and does not meet requiremen…"
click at [932, 536] on button "Save" at bounding box center [936, 540] width 81 height 26
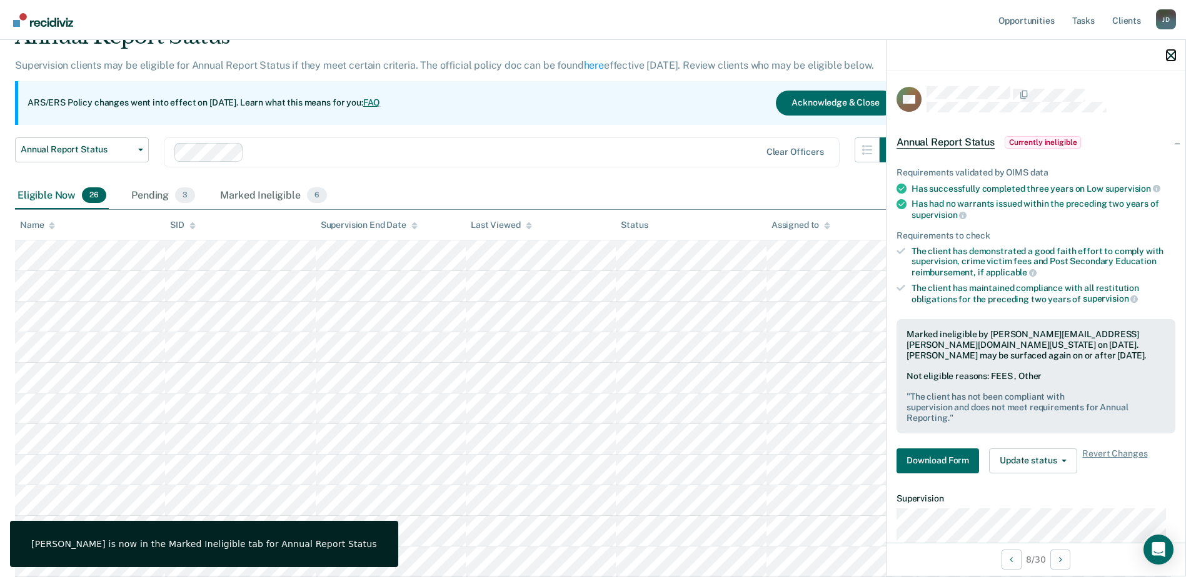
drag, startPoint x: 1169, startPoint y: 57, endPoint x: 1079, endPoint y: 76, distance: 91.4
click at [1164, 57] on div at bounding box center [1035, 55] width 299 height 31
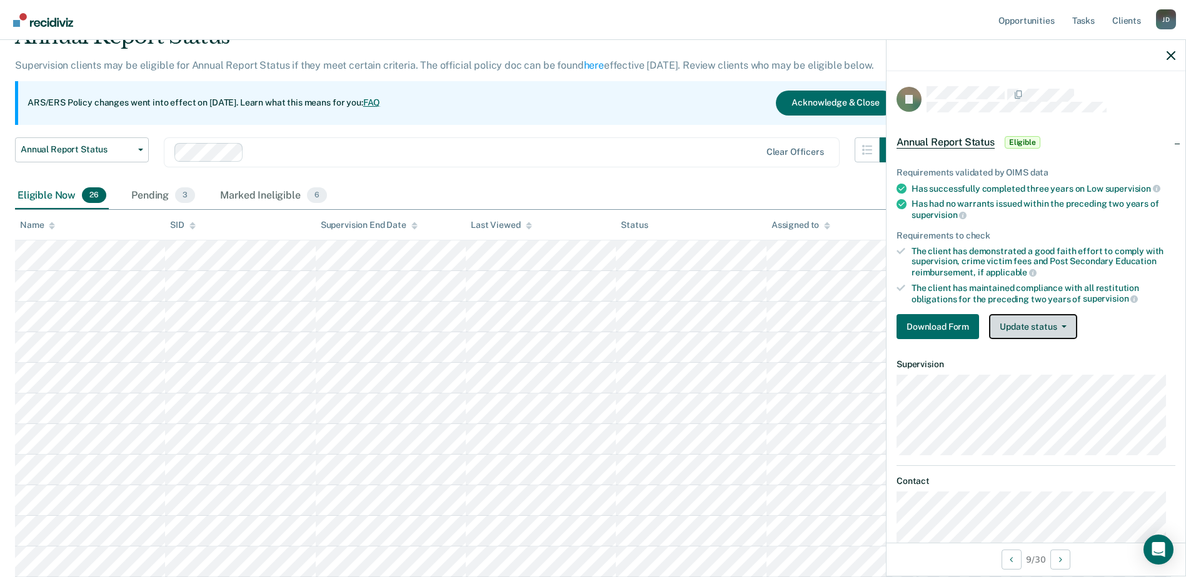
click at [1053, 326] on button "Update status" at bounding box center [1033, 326] width 88 height 25
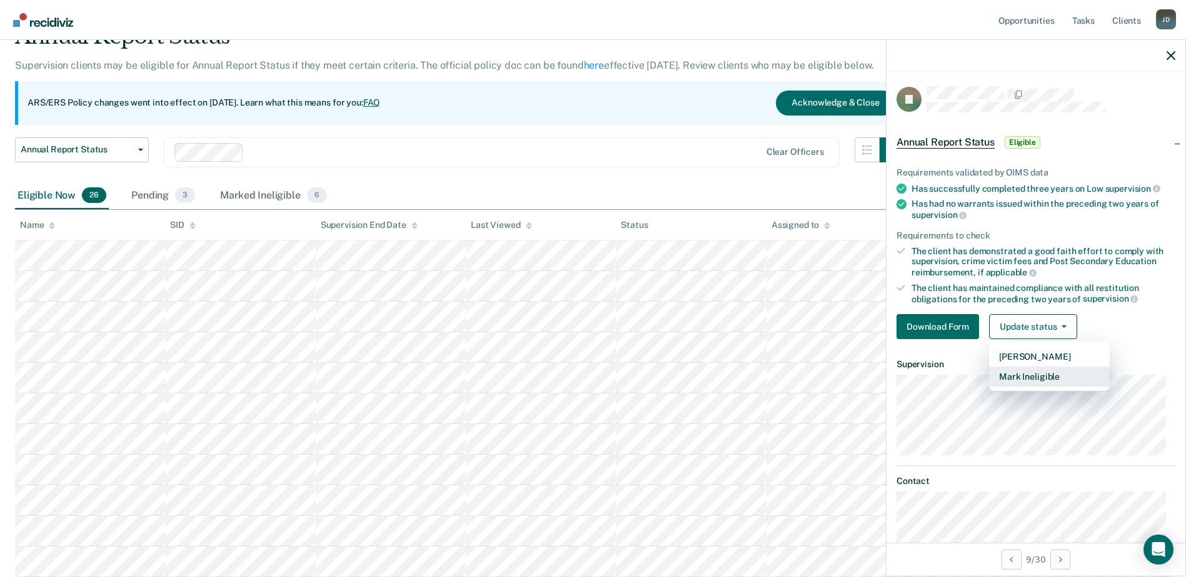
click at [1069, 375] on button "Mark Ineligible" at bounding box center [1049, 377] width 121 height 20
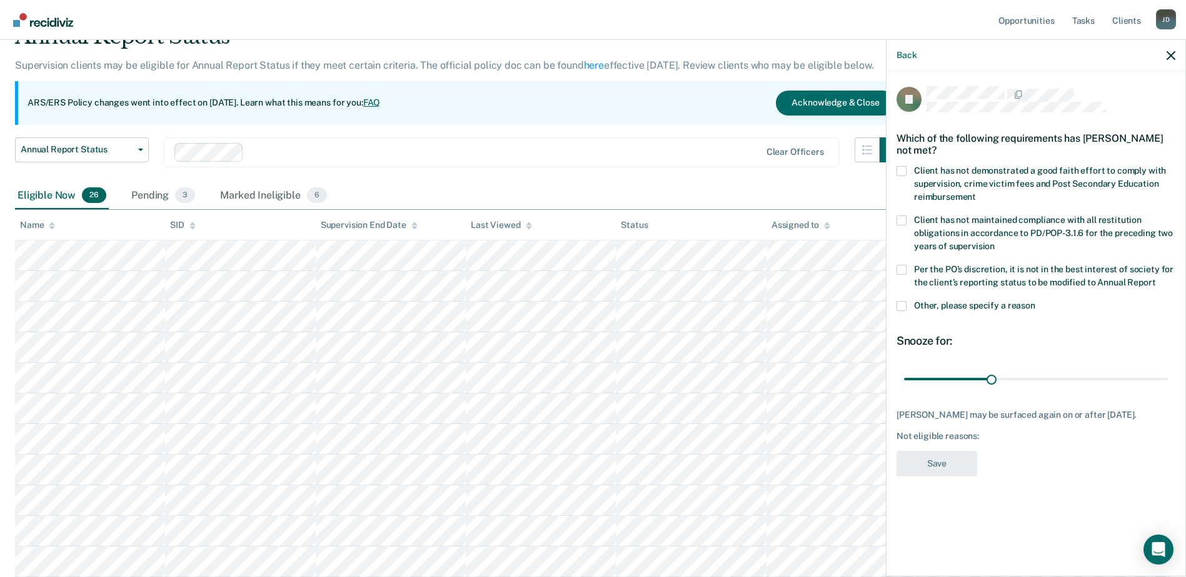
click at [900, 266] on span at bounding box center [901, 270] width 10 height 10
click at [1155, 278] on input "Per the PO’s discretion, it is not in the best interest of society for the clie…" at bounding box center [1155, 278] width 0 height 0
drag, startPoint x: 959, startPoint y: 464, endPoint x: 990, endPoint y: 451, distance: 33.6
click at [959, 464] on button "Save" at bounding box center [936, 464] width 81 height 26
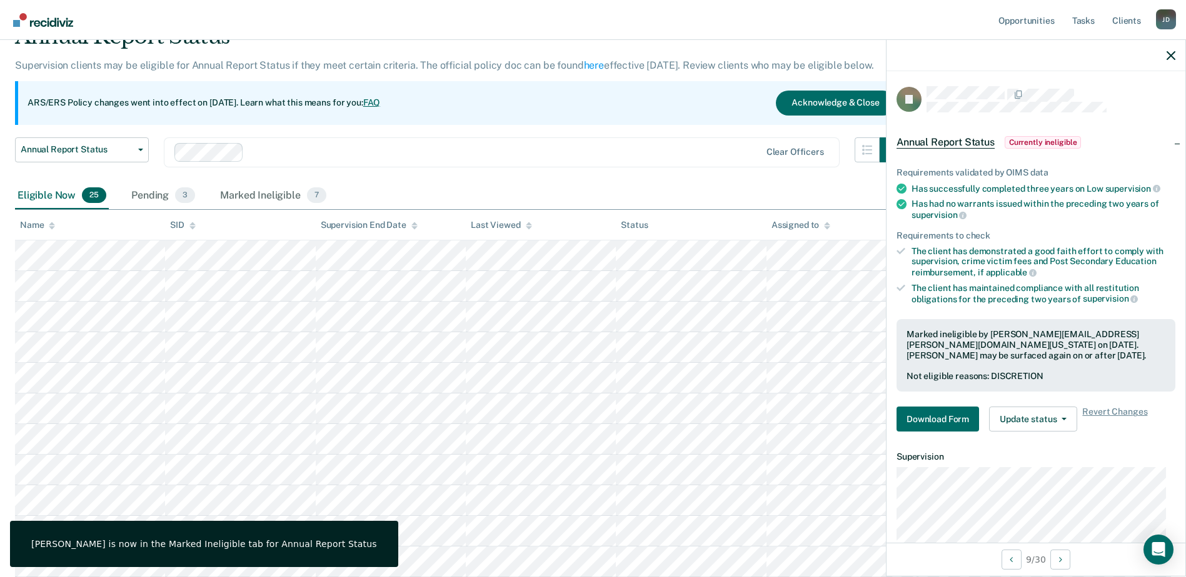
click at [1177, 54] on div at bounding box center [1035, 55] width 299 height 31
click at [1164, 56] on div at bounding box center [1035, 55] width 299 height 31
click at [1166, 54] on icon "button" at bounding box center [1170, 55] width 9 height 9
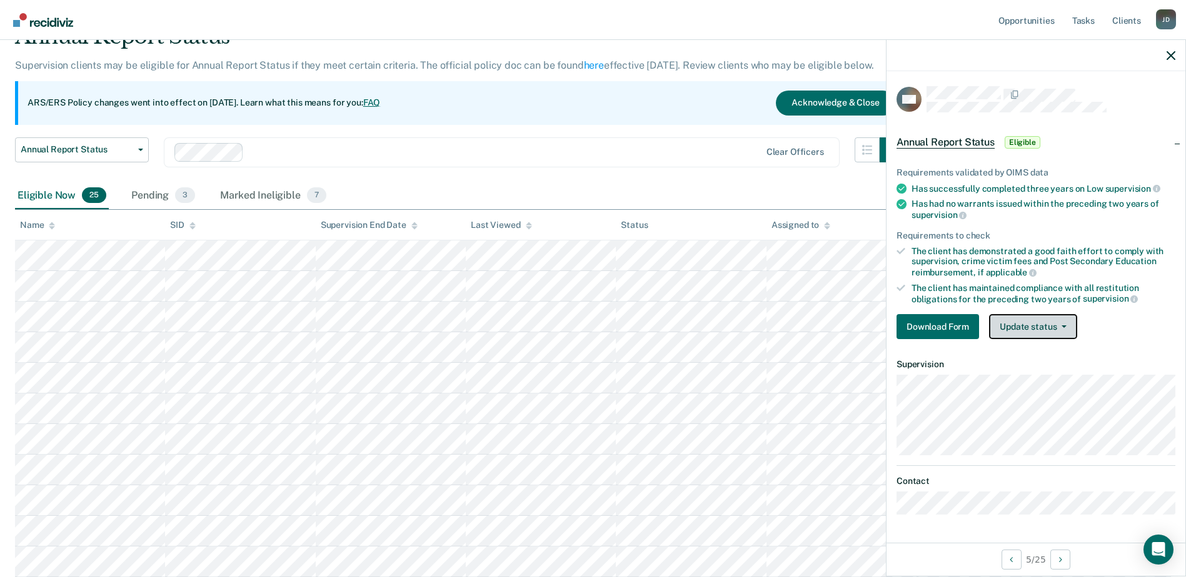
click at [1040, 322] on button "Update status" at bounding box center [1033, 326] width 88 height 25
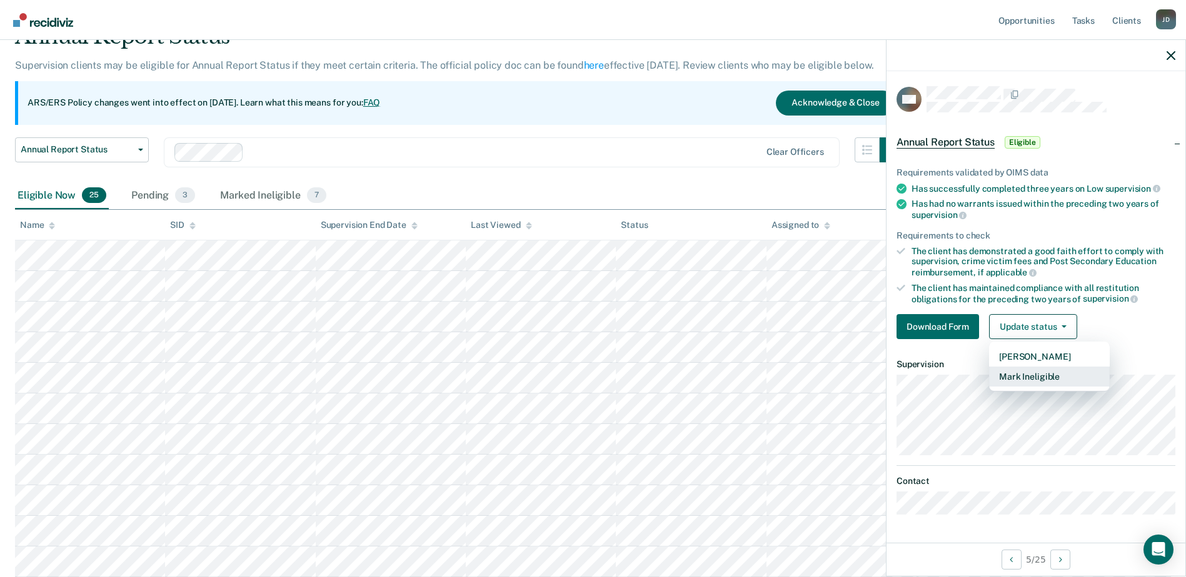
click at [1058, 372] on button "Mark Ineligible" at bounding box center [1049, 377] width 121 height 20
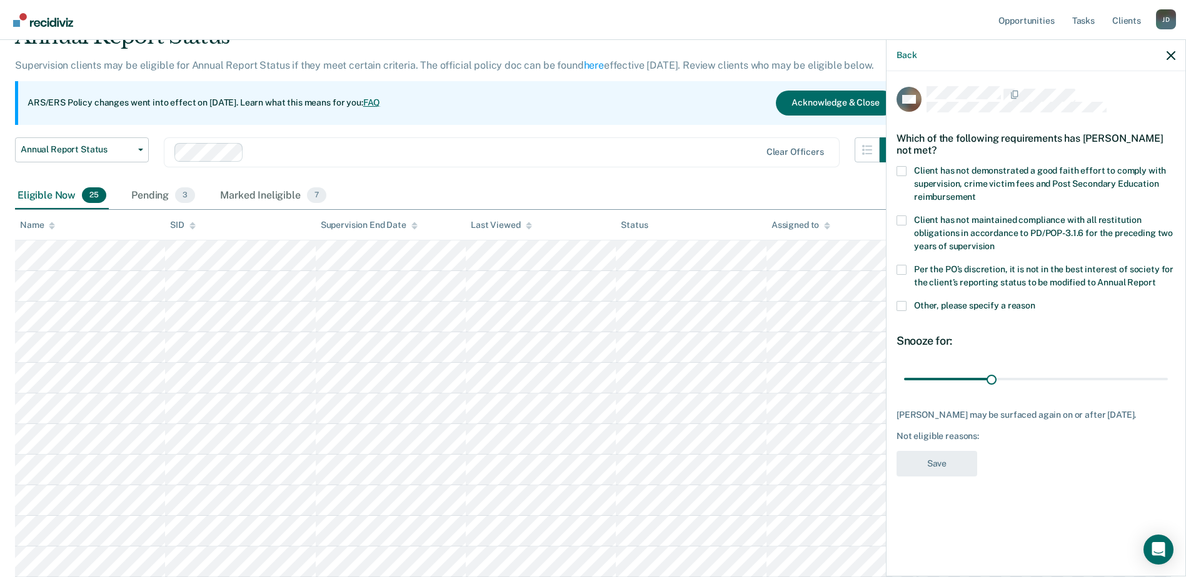
click at [902, 170] on span at bounding box center [901, 171] width 10 height 10
click at [976, 192] on input "Client has not demonstrated a good faith effort to comply with supervision, cri…" at bounding box center [976, 192] width 0 height 0
click at [942, 465] on button "Save" at bounding box center [936, 464] width 81 height 26
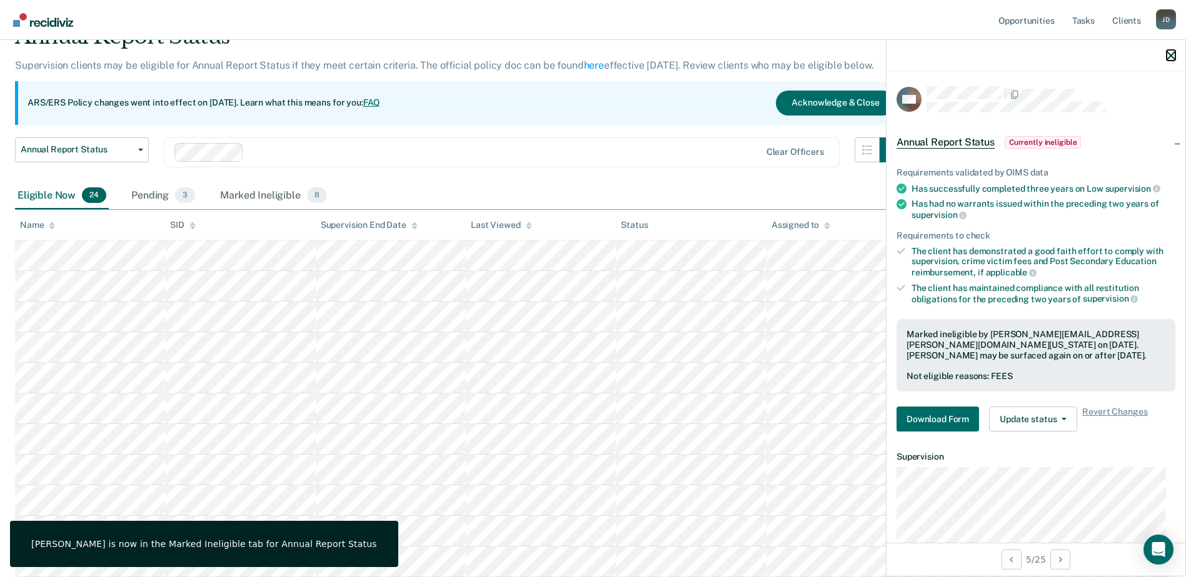
click at [1168, 52] on icon "button" at bounding box center [1170, 55] width 9 height 9
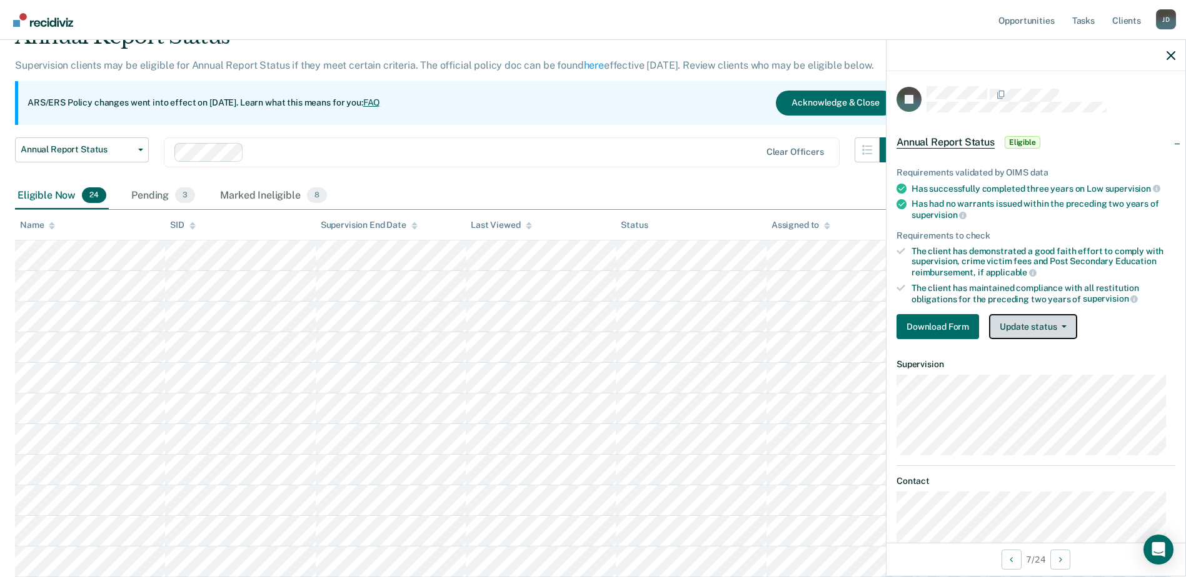
click at [1019, 325] on button "Update status" at bounding box center [1033, 326] width 88 height 25
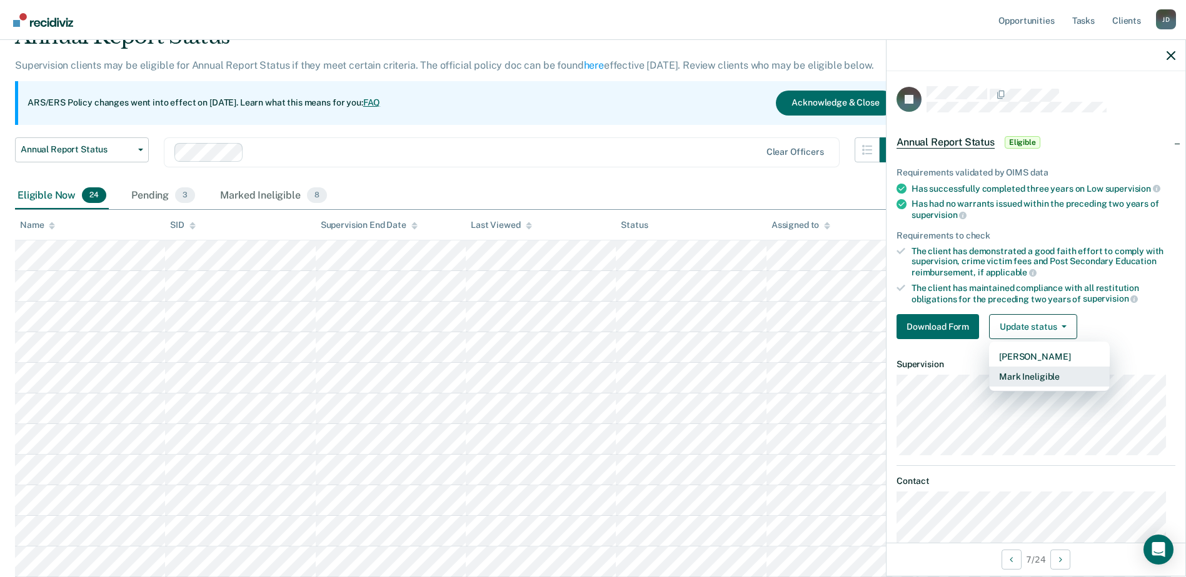
click at [1055, 377] on button "Mark Ineligible" at bounding box center [1049, 377] width 121 height 20
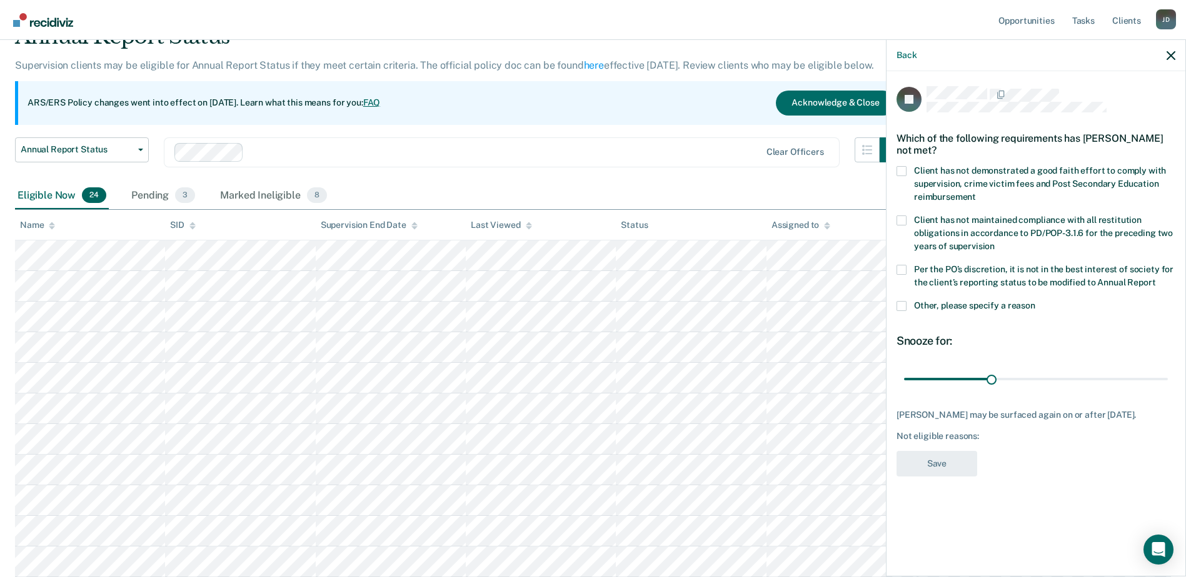
click at [904, 170] on span at bounding box center [901, 171] width 10 height 10
click at [976, 192] on input "Client has not demonstrated a good faith effort to comply with supervision, cri…" at bounding box center [976, 192] width 0 height 0
click at [928, 462] on button "Save" at bounding box center [936, 464] width 81 height 26
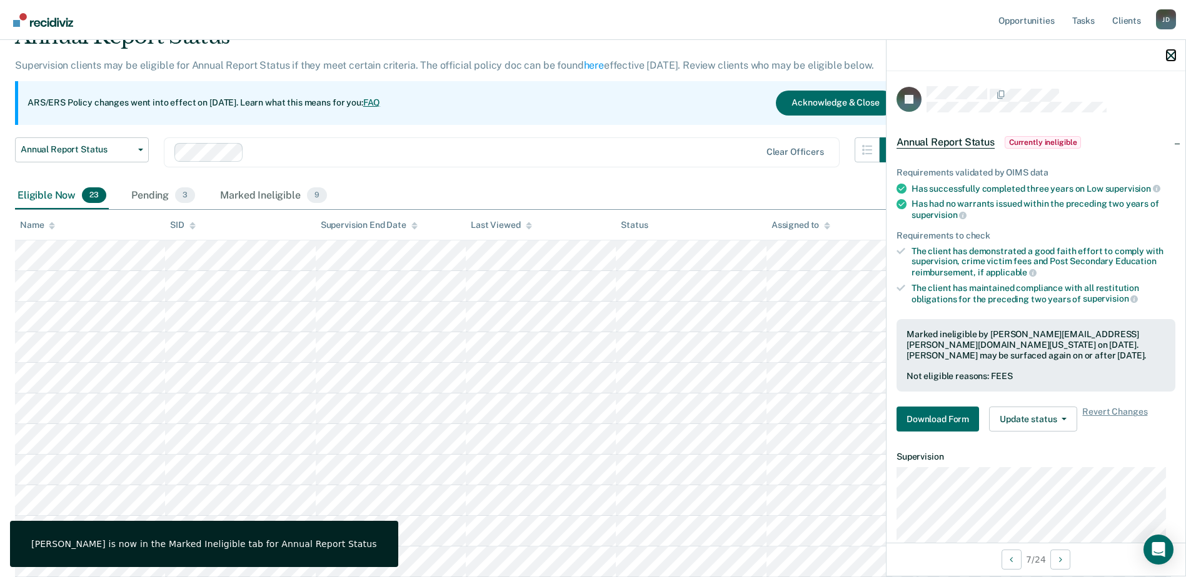
click at [1170, 59] on icon "button" at bounding box center [1170, 55] width 9 height 9
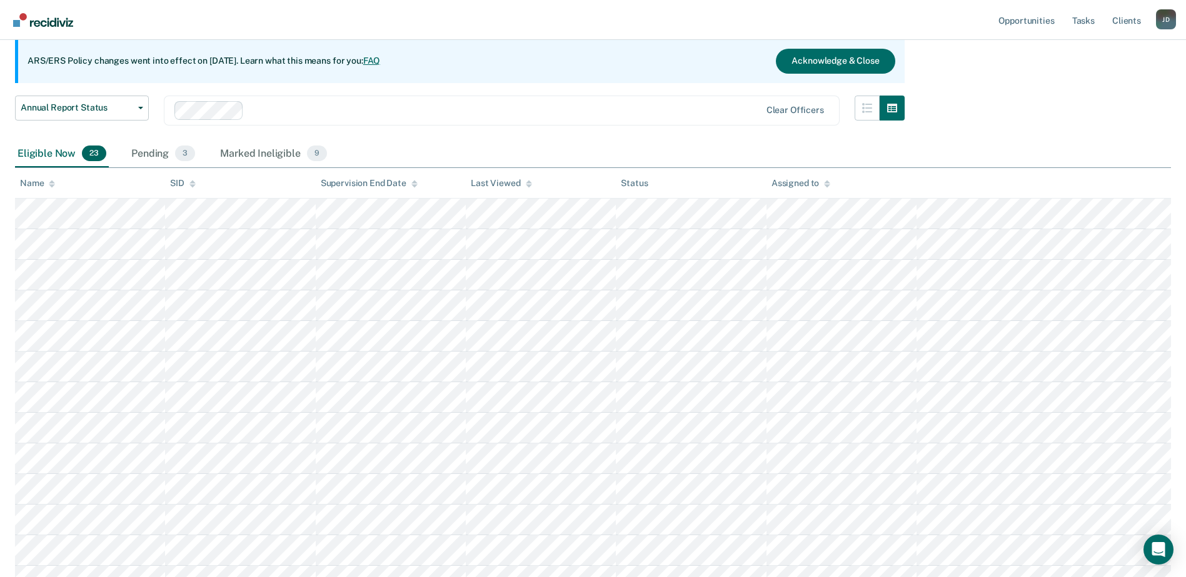
scroll to position [125, 0]
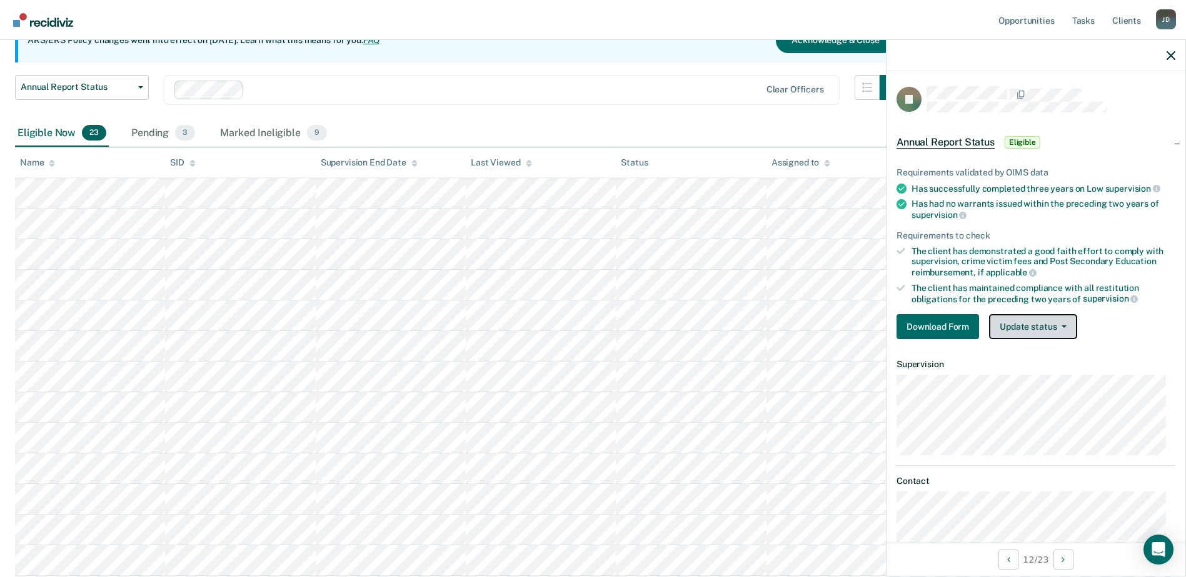
click at [1027, 319] on button "Update status" at bounding box center [1033, 326] width 88 height 25
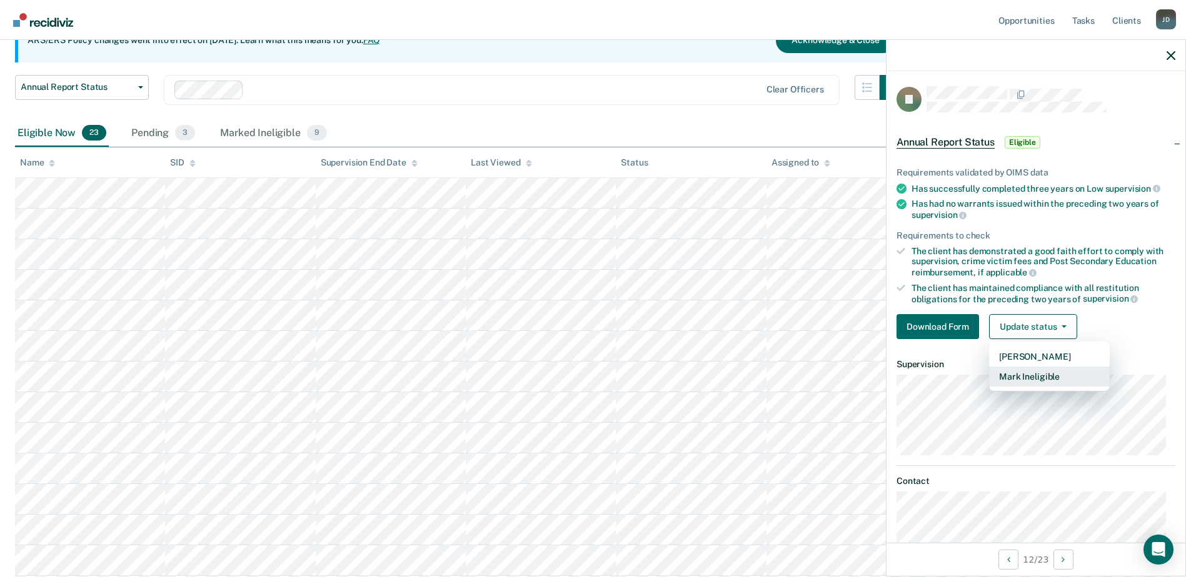
click at [1052, 372] on button "Mark Ineligible" at bounding box center [1049, 377] width 121 height 20
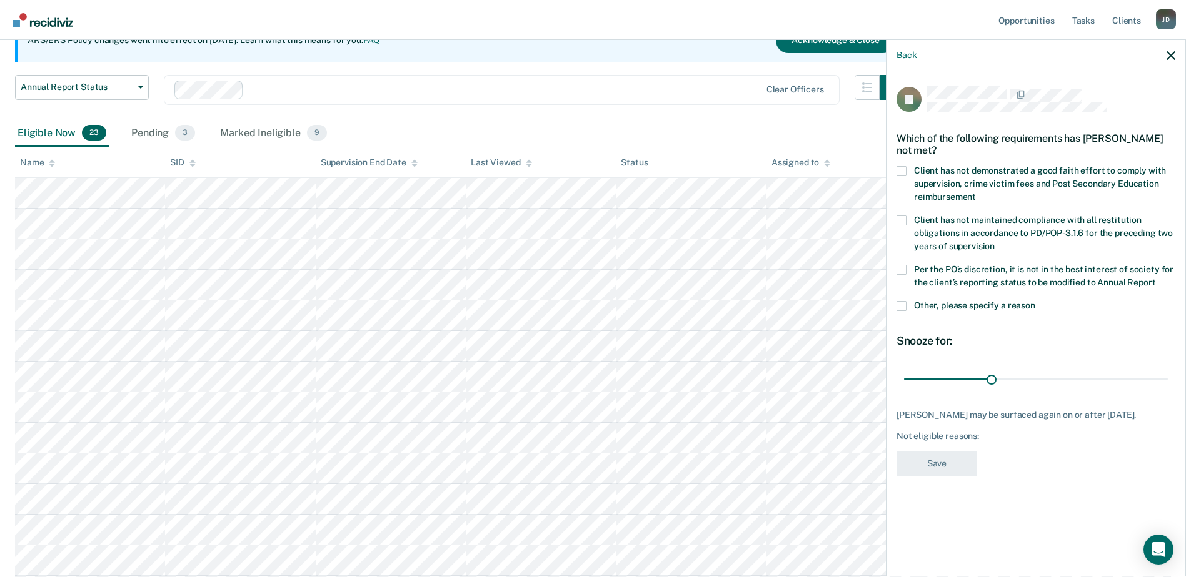
click at [903, 304] on span at bounding box center [901, 306] width 10 height 10
click at [1035, 301] on input "Other, please specify a reason" at bounding box center [1035, 301] width 0 height 0
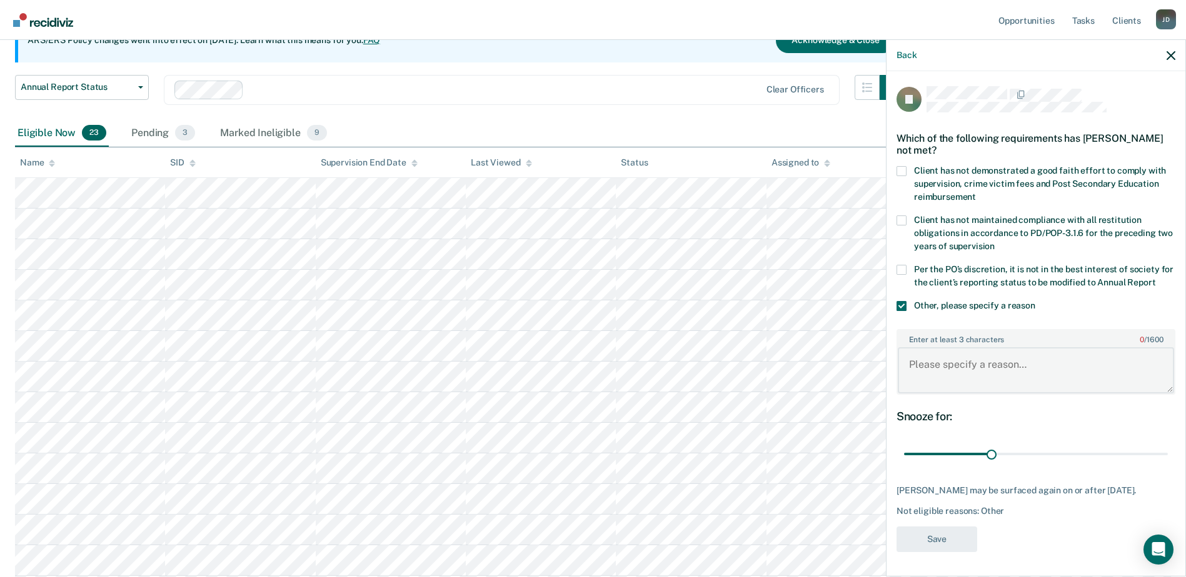
click at [939, 374] on textarea "Enter at least 3 characters 0 / 1600" at bounding box center [1035, 370] width 276 height 46
type textarea "Client has a violation report within the last two years."
click at [927, 528] on button "Save" at bounding box center [936, 540] width 81 height 26
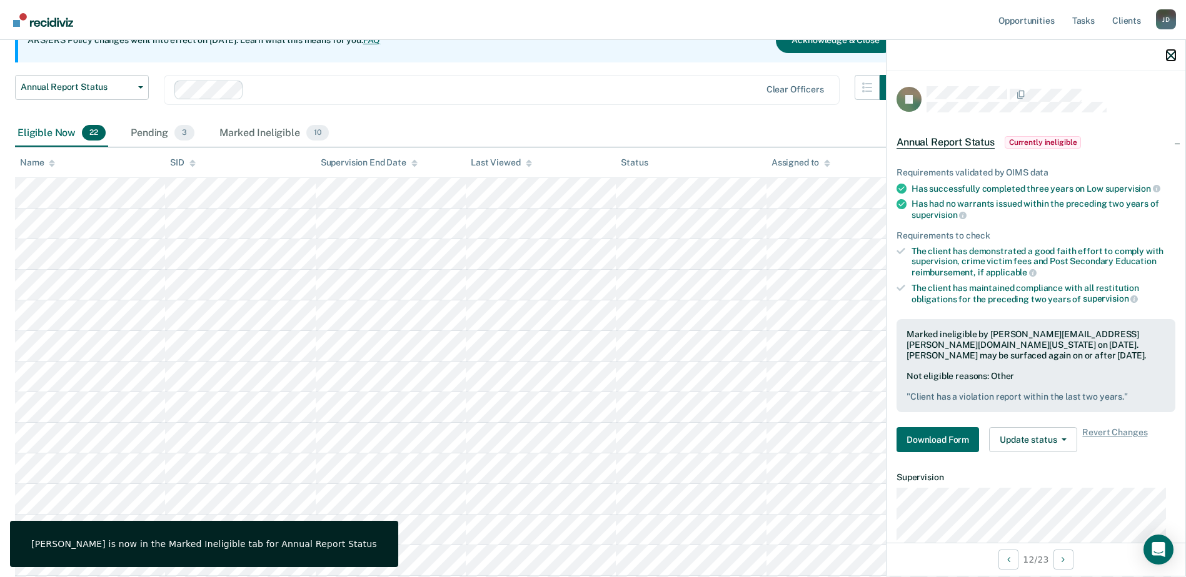
click at [1174, 52] on icon "button" at bounding box center [1170, 55] width 9 height 9
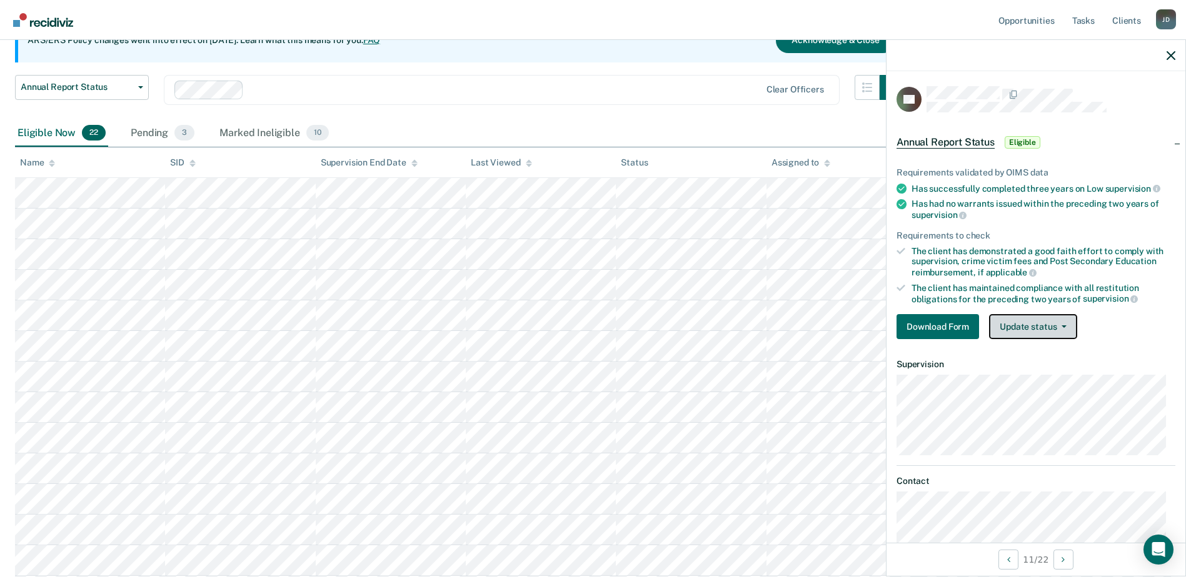
click at [1024, 327] on button "Update status" at bounding box center [1033, 326] width 88 height 25
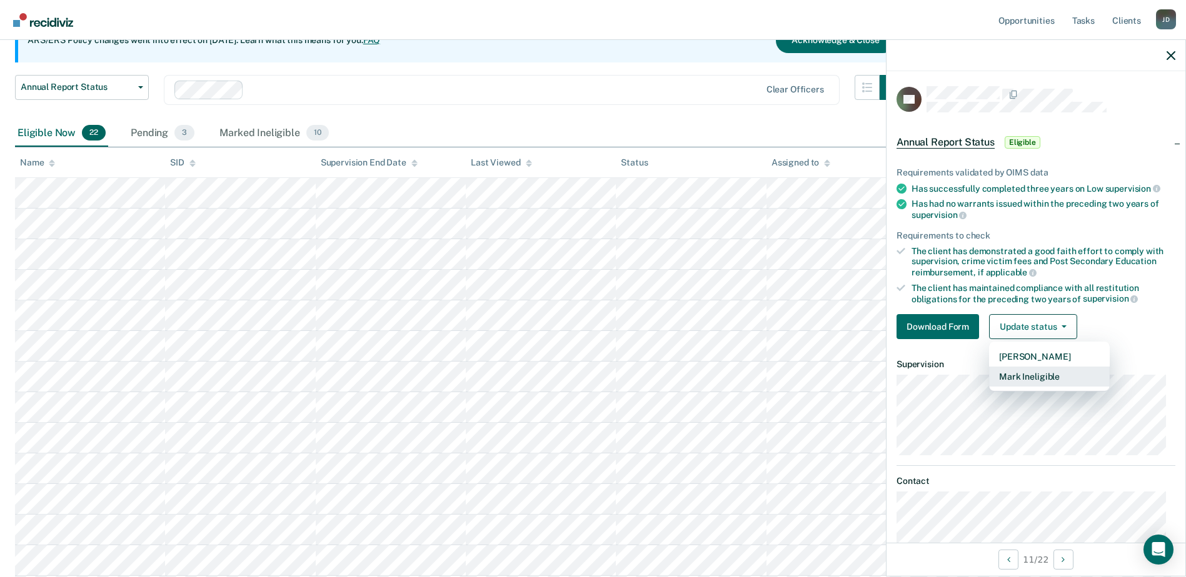
click at [1044, 376] on button "Mark Ineligible" at bounding box center [1049, 377] width 121 height 20
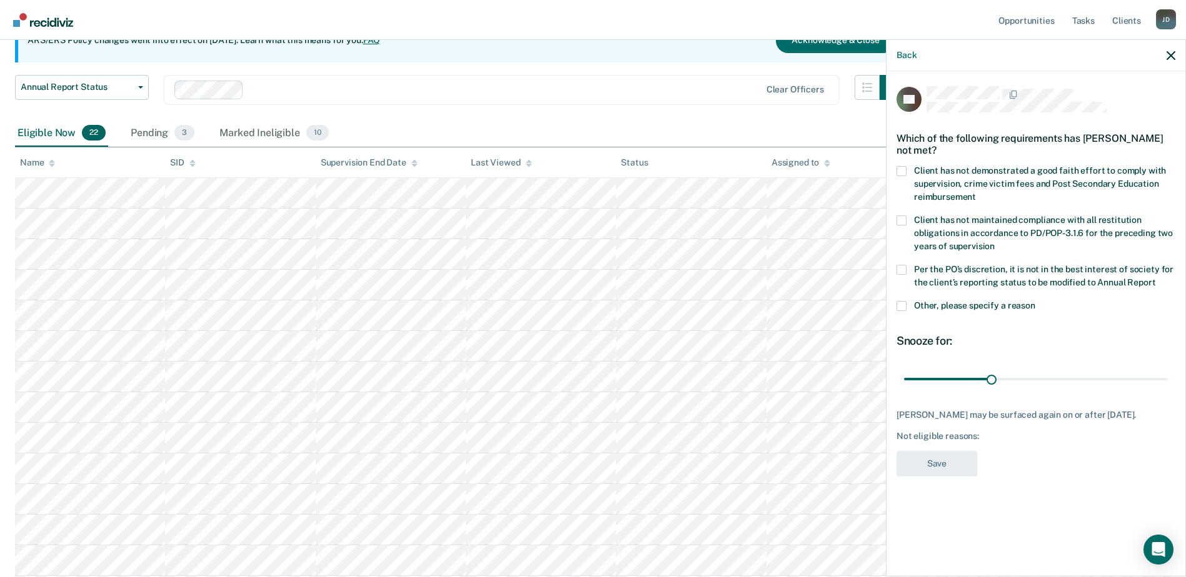
click at [907, 310] on label "Other, please specify a reason" at bounding box center [1035, 307] width 279 height 13
click at [1035, 301] on input "Other, please specify a reason" at bounding box center [1035, 301] width 0 height 0
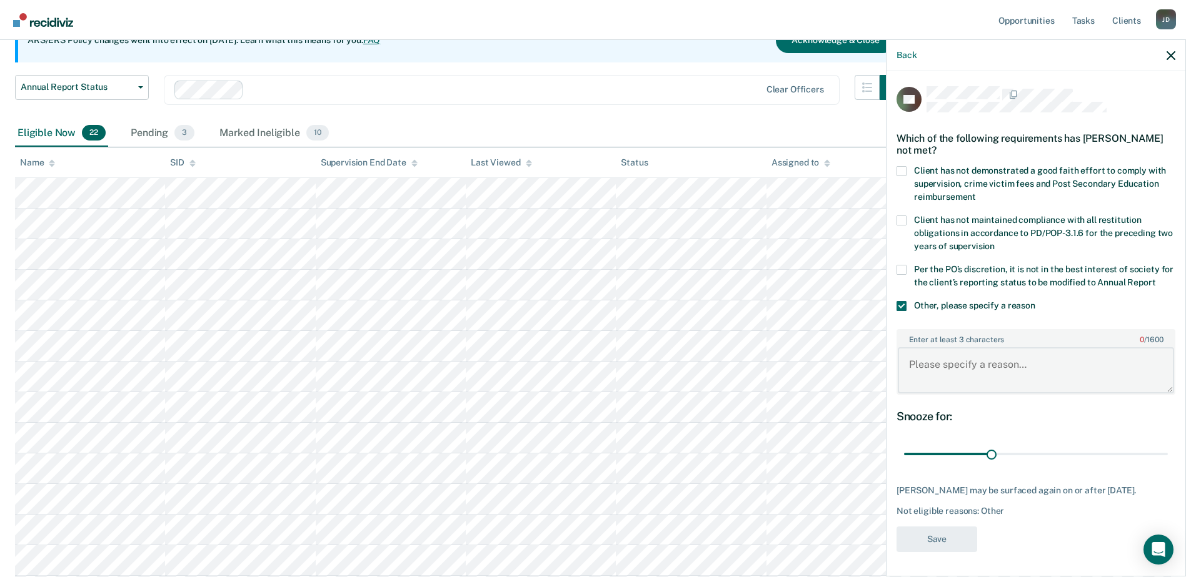
click at [936, 367] on textarea "Enter at least 3 characters 0 / 1600" at bounding box center [1035, 370] width 276 height 46
type textarea "client has a VR within the last two years."
click at [932, 534] on button "Save" at bounding box center [936, 540] width 81 height 26
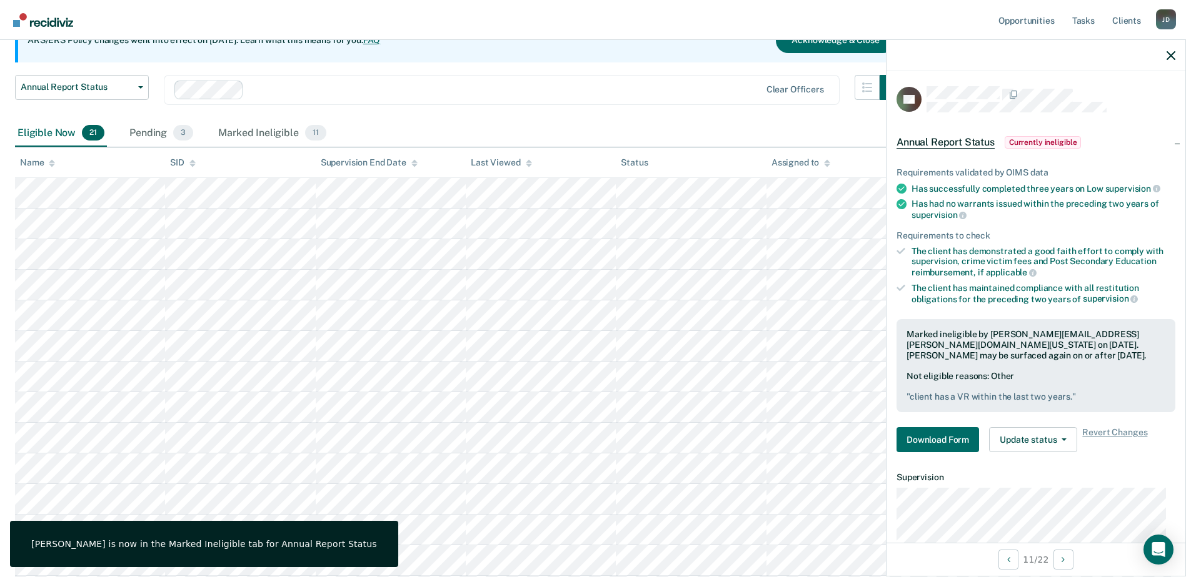
click at [1169, 61] on div at bounding box center [1035, 55] width 299 height 31
click at [1168, 51] on icon "button" at bounding box center [1170, 55] width 9 height 9
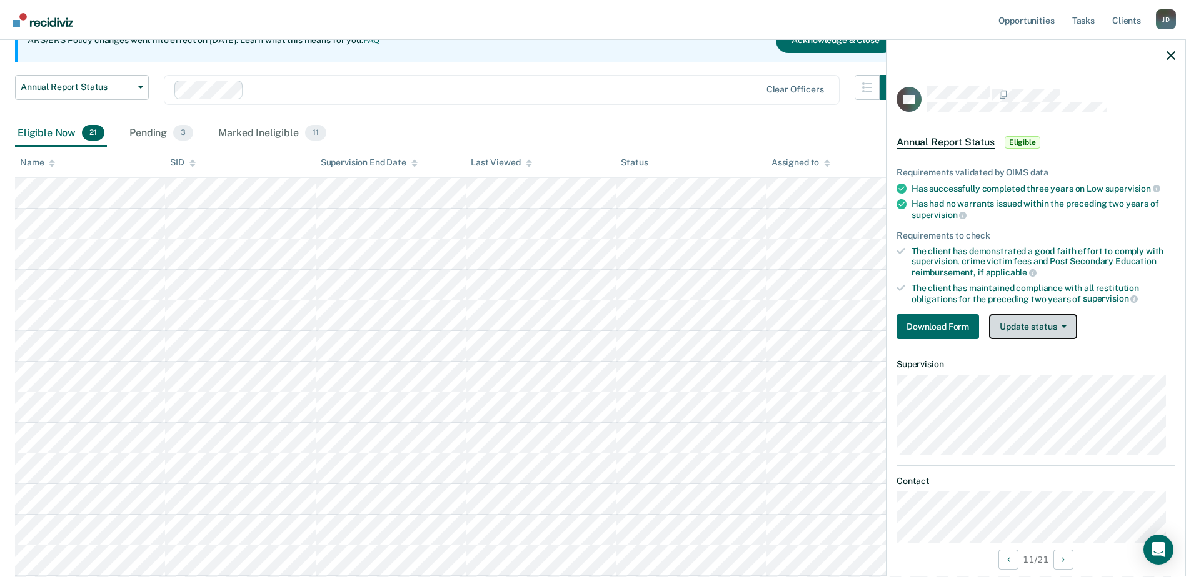
click at [1065, 326] on icon "button" at bounding box center [1063, 327] width 5 height 2
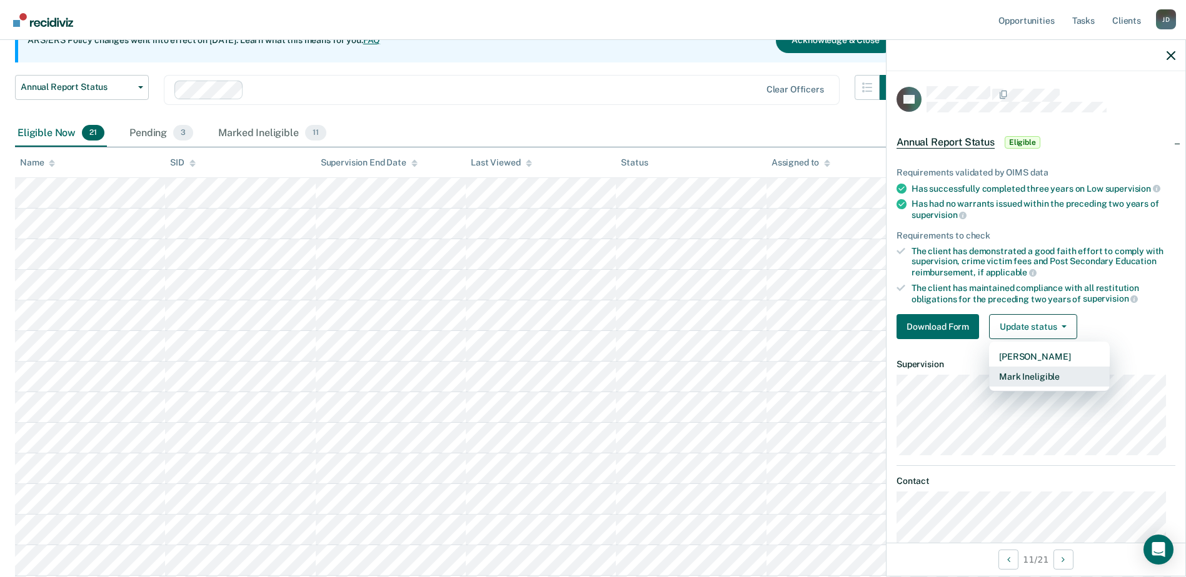
click at [1071, 371] on button "Mark Ineligible" at bounding box center [1049, 377] width 121 height 20
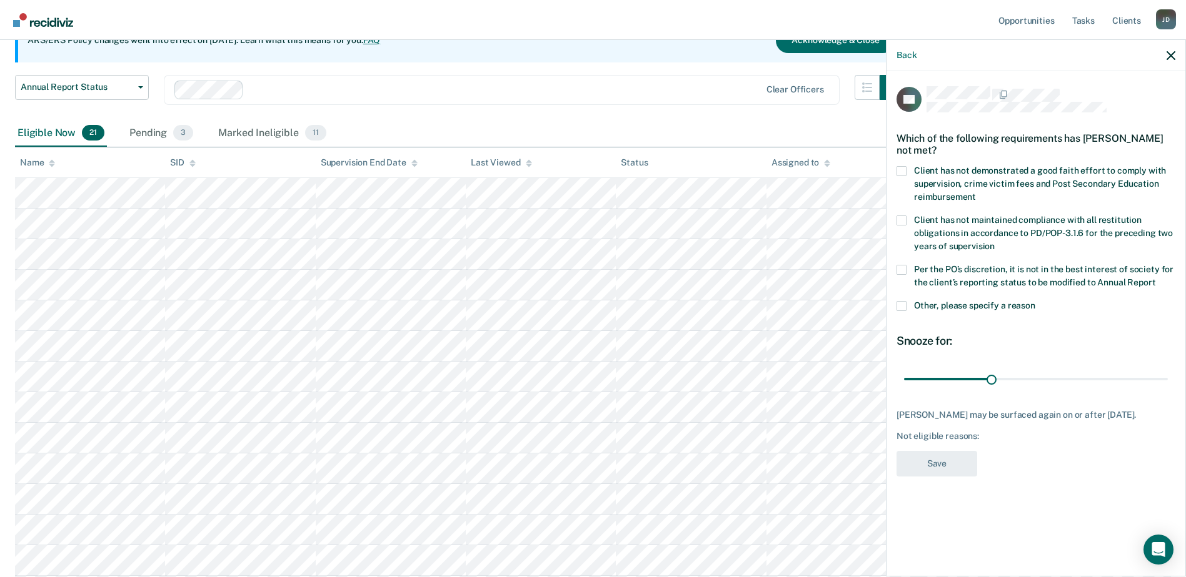
click at [900, 168] on span at bounding box center [901, 171] width 10 height 10
click at [976, 192] on input "Client has not demonstrated a good faith effort to comply with supervision, cri…" at bounding box center [976, 192] width 0 height 0
click at [941, 465] on button "Save" at bounding box center [936, 464] width 81 height 26
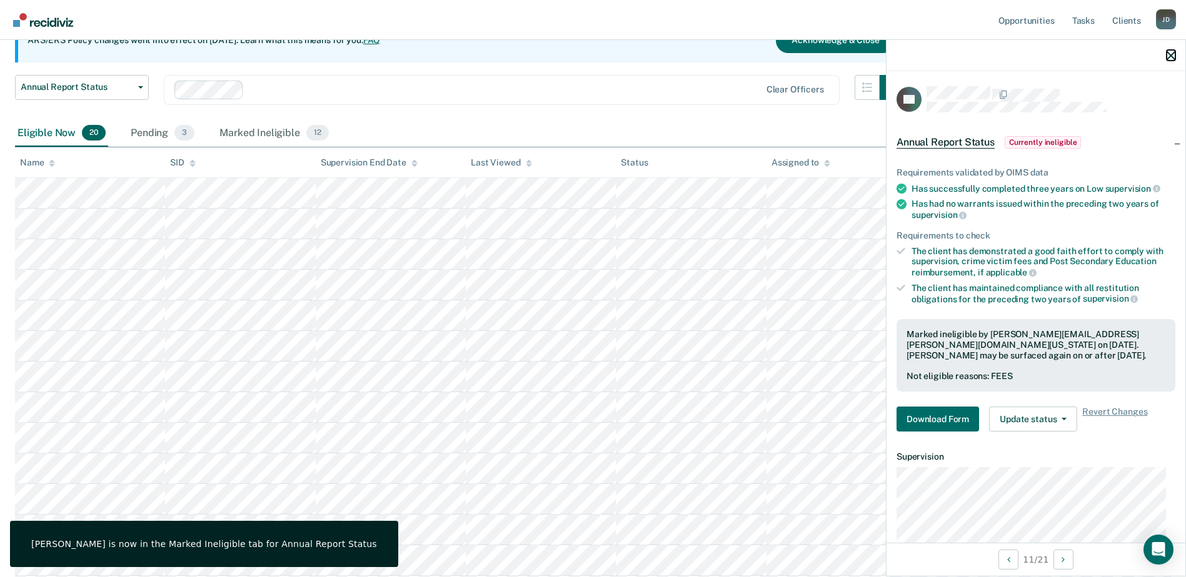
click at [1170, 57] on icon "button" at bounding box center [1170, 55] width 9 height 9
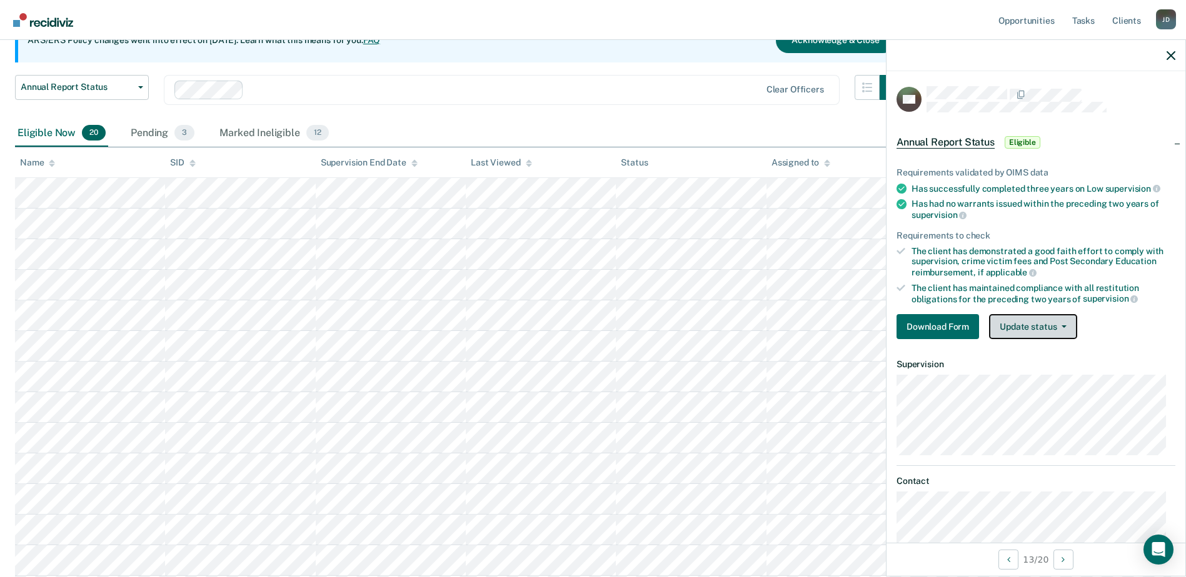
click at [1054, 322] on button "Update status" at bounding box center [1033, 326] width 88 height 25
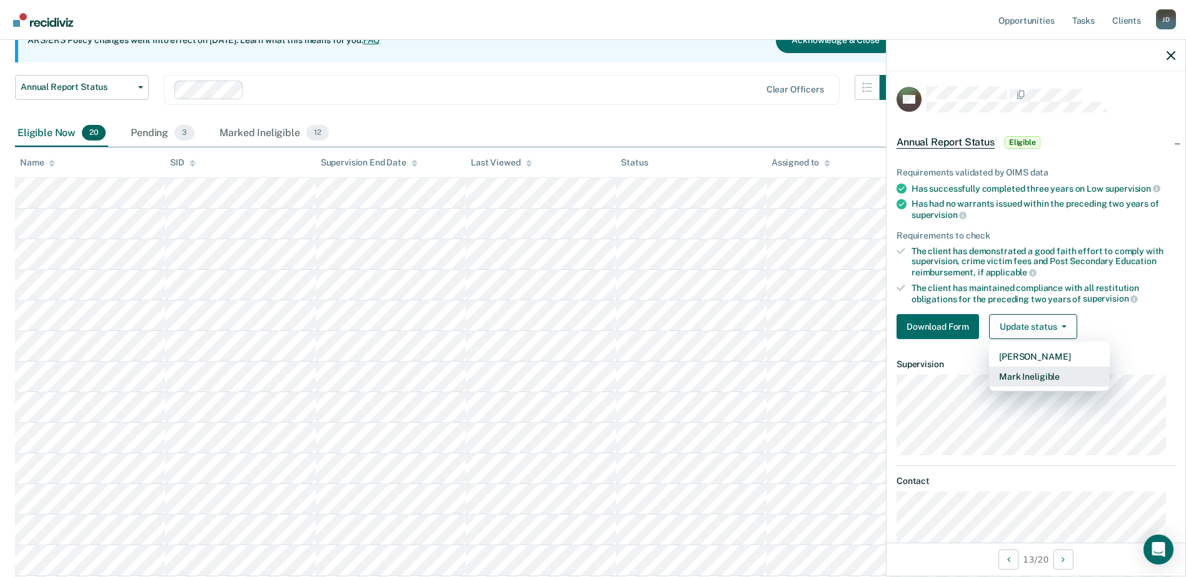
click at [1055, 372] on button "Mark Ineligible" at bounding box center [1049, 377] width 121 height 20
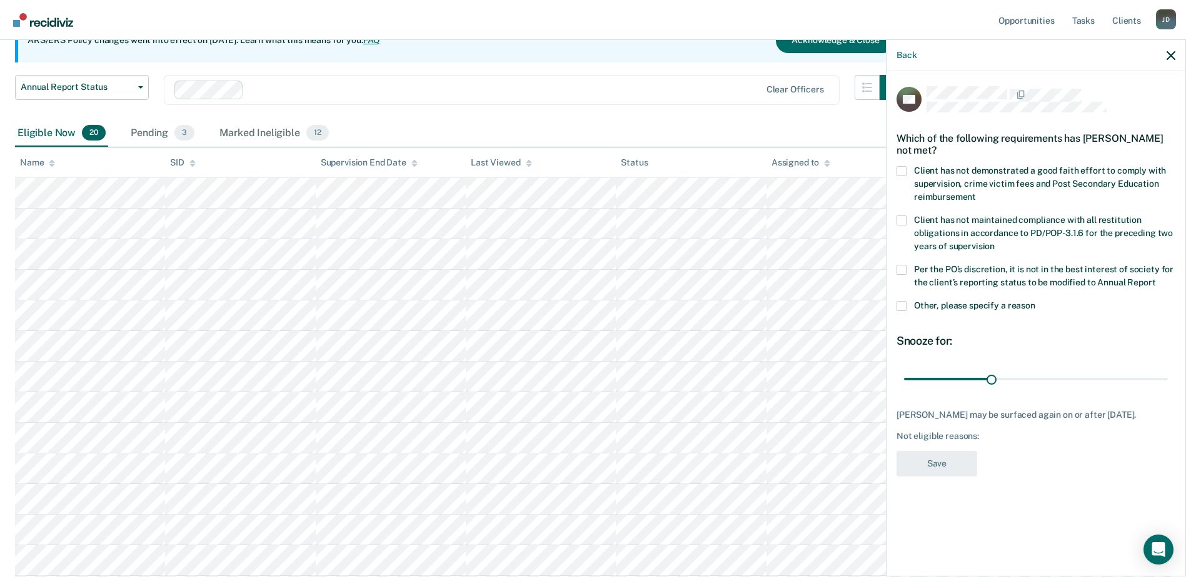
click at [906, 306] on span at bounding box center [901, 306] width 10 height 10
click at [1035, 301] on input "Other, please specify a reason" at bounding box center [1035, 301] width 0 height 0
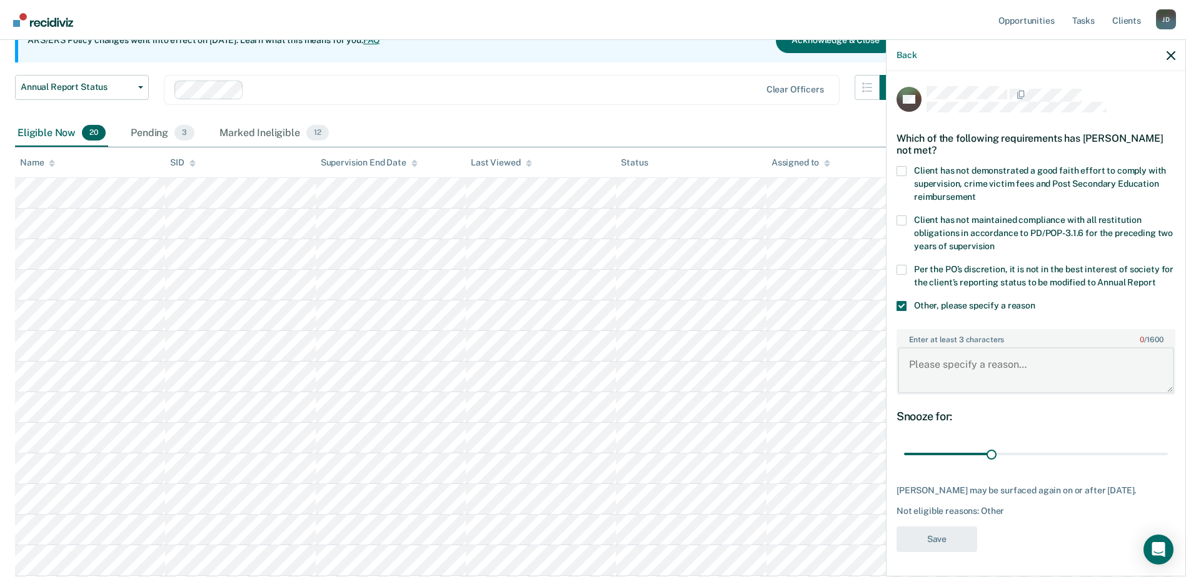
click at [929, 364] on textarea "Enter at least 3 characters 0 / 1600" at bounding box center [1035, 370] width 276 height 46
type textarea "Client has a VR within the last two years."
click at [937, 547] on button "Save" at bounding box center [936, 540] width 81 height 26
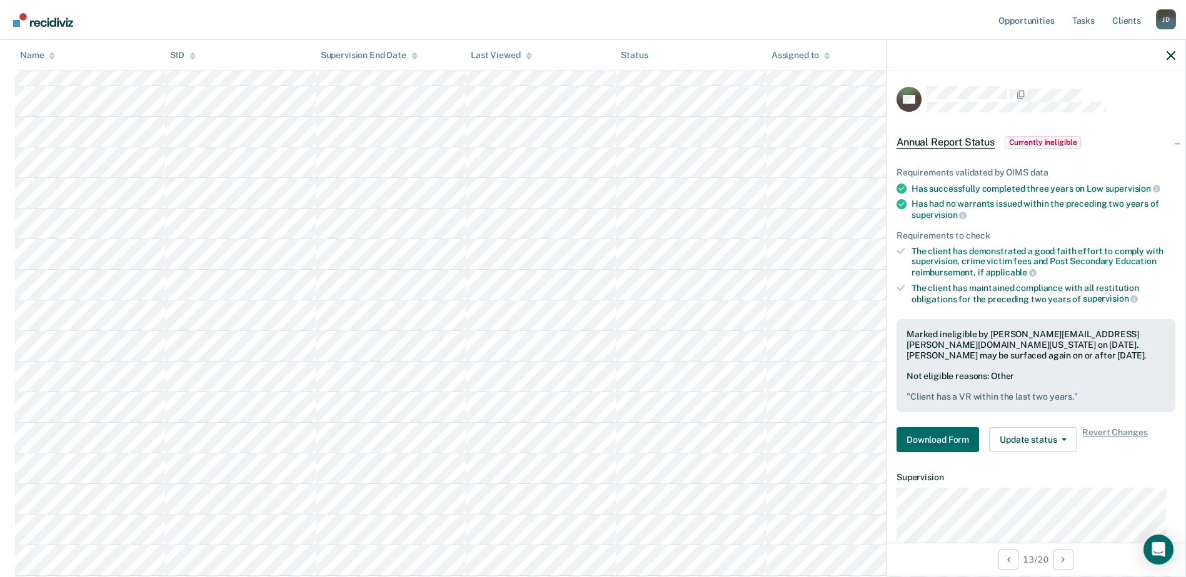
scroll to position [250, 0]
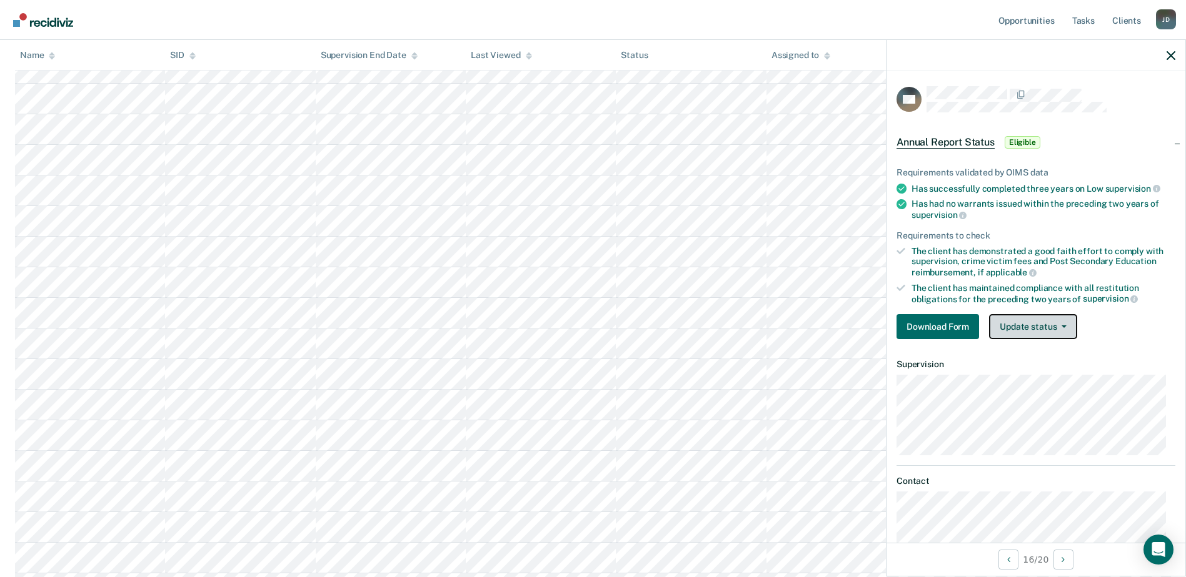
click at [1038, 322] on button "Update status" at bounding box center [1033, 326] width 88 height 25
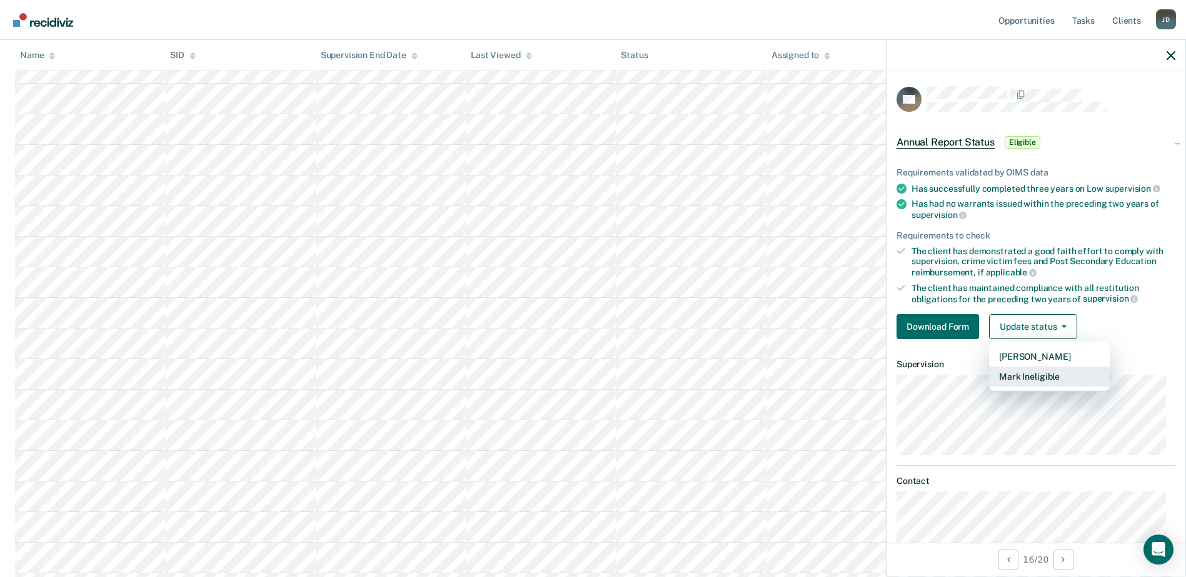
click at [1076, 376] on button "Mark Ineligible" at bounding box center [1049, 377] width 121 height 20
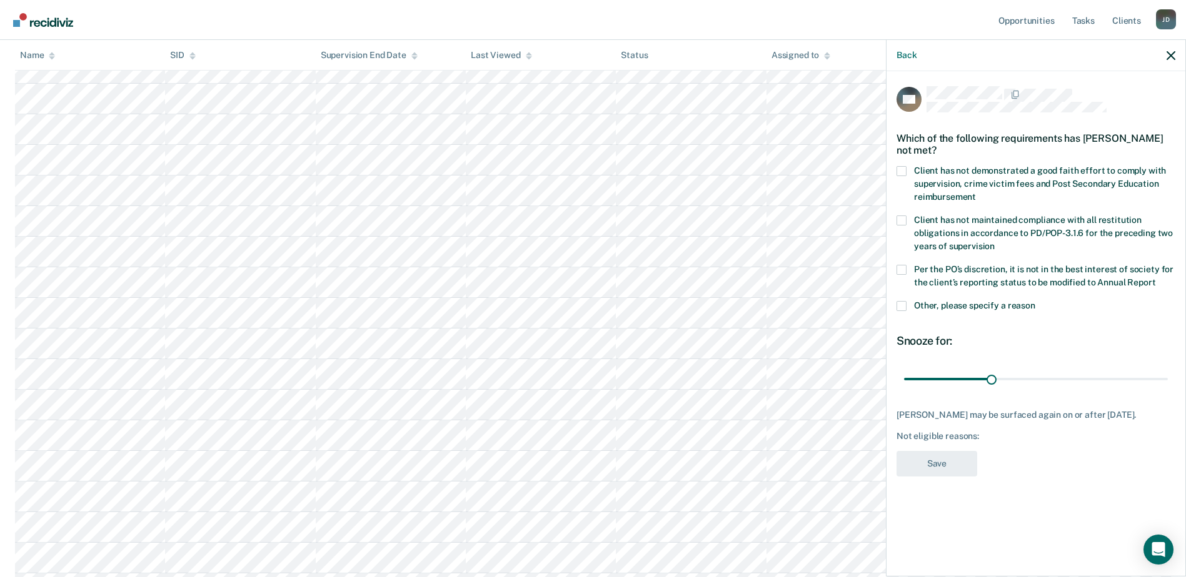
click at [902, 304] on span at bounding box center [901, 306] width 10 height 10
click at [1035, 301] on input "Other, please specify a reason" at bounding box center [1035, 301] width 0 height 0
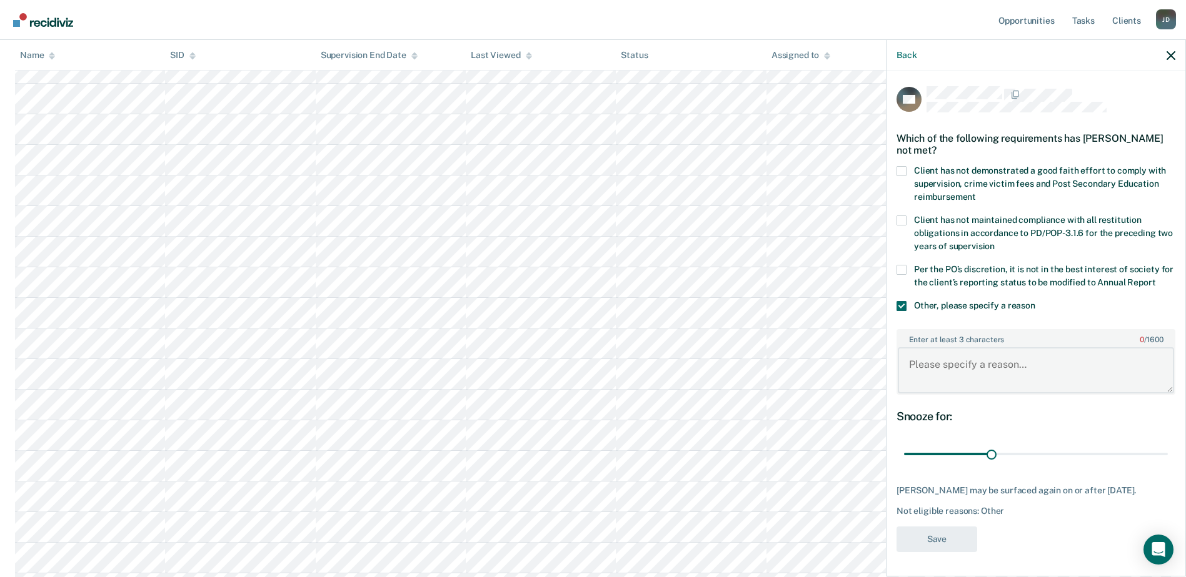
paste textarea "Annual Reporting Checklist review completed. The client does not meet requireme…"
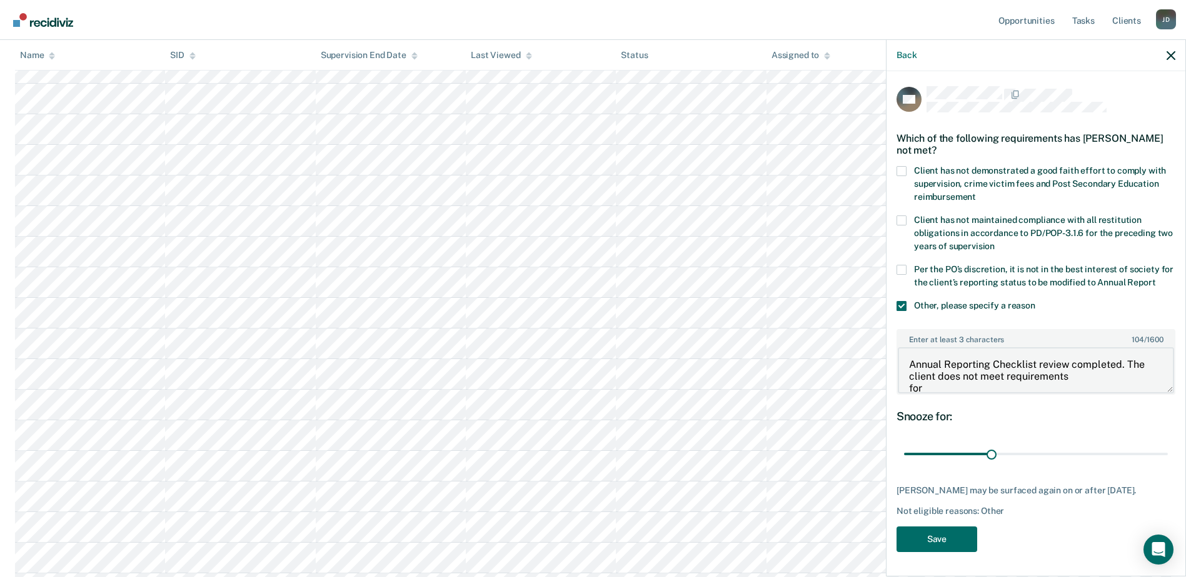
scroll to position [14, 0]
click at [905, 381] on textarea "Annual Reporting Checklist review completed. The client does not meet requireme…" at bounding box center [1035, 370] width 276 height 46
type textarea "Annual Reporting Checklist review completed. The client does not meet requireme…"
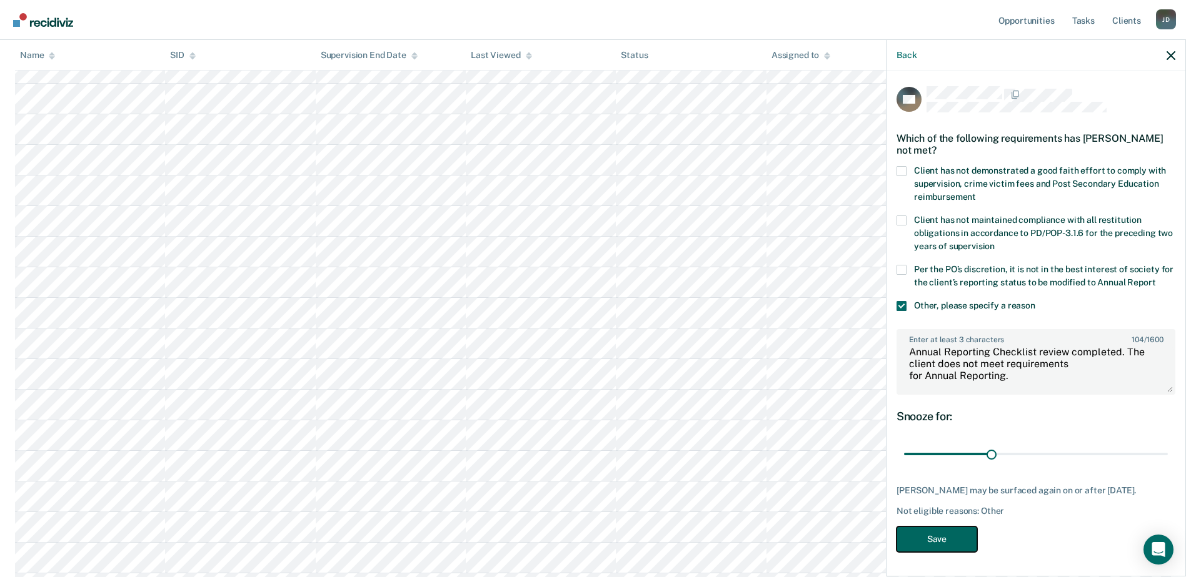
click at [942, 537] on button "Save" at bounding box center [936, 540] width 81 height 26
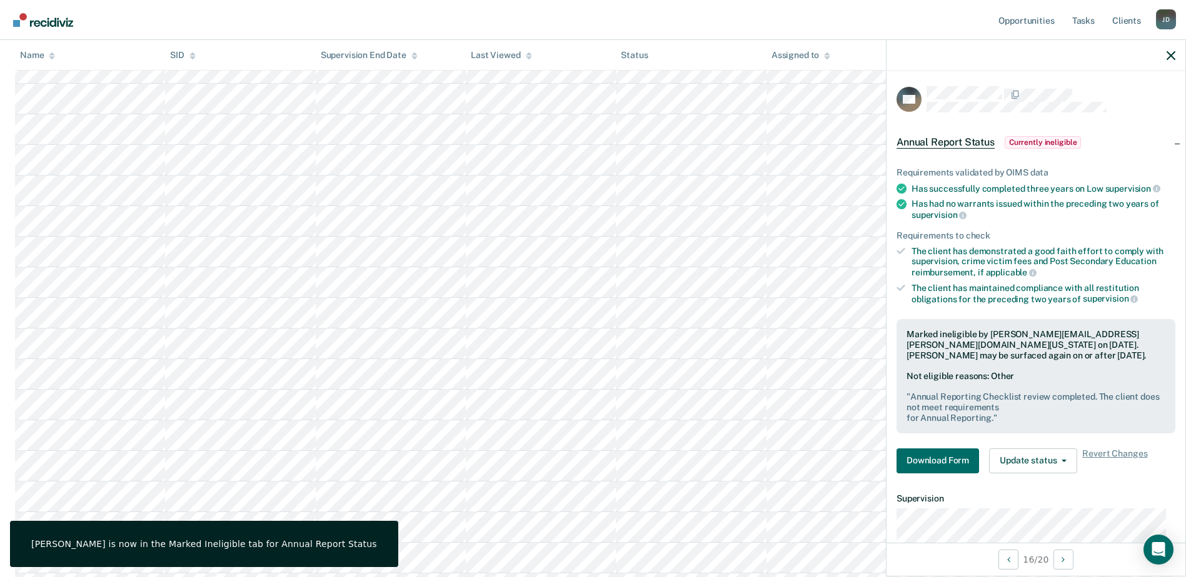
click at [1179, 55] on div at bounding box center [1035, 55] width 299 height 31
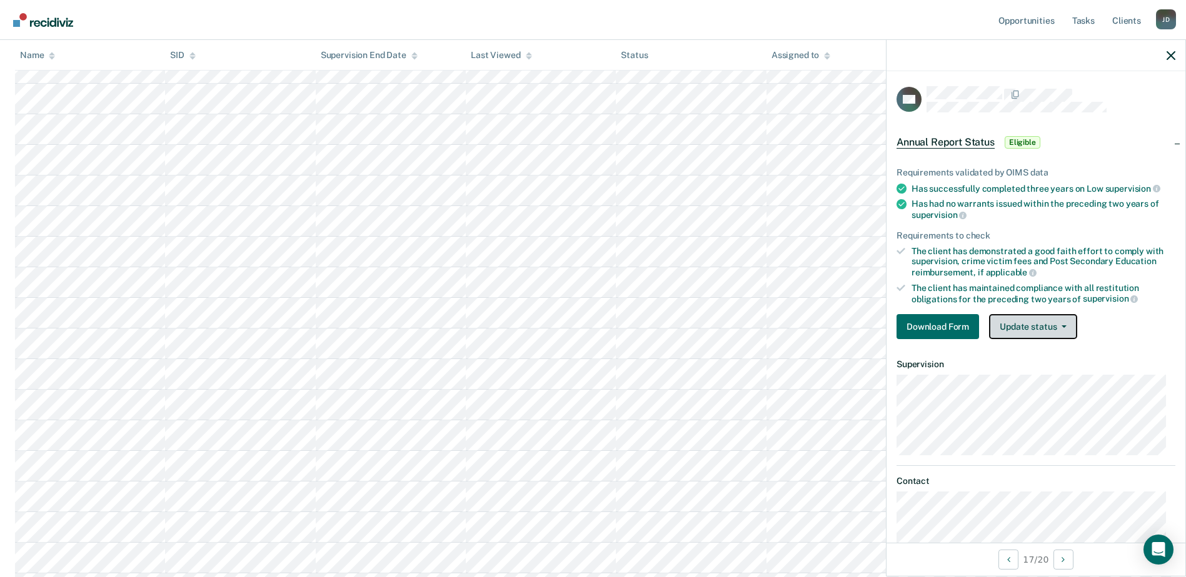
click at [1042, 322] on button "Update status" at bounding box center [1033, 326] width 88 height 25
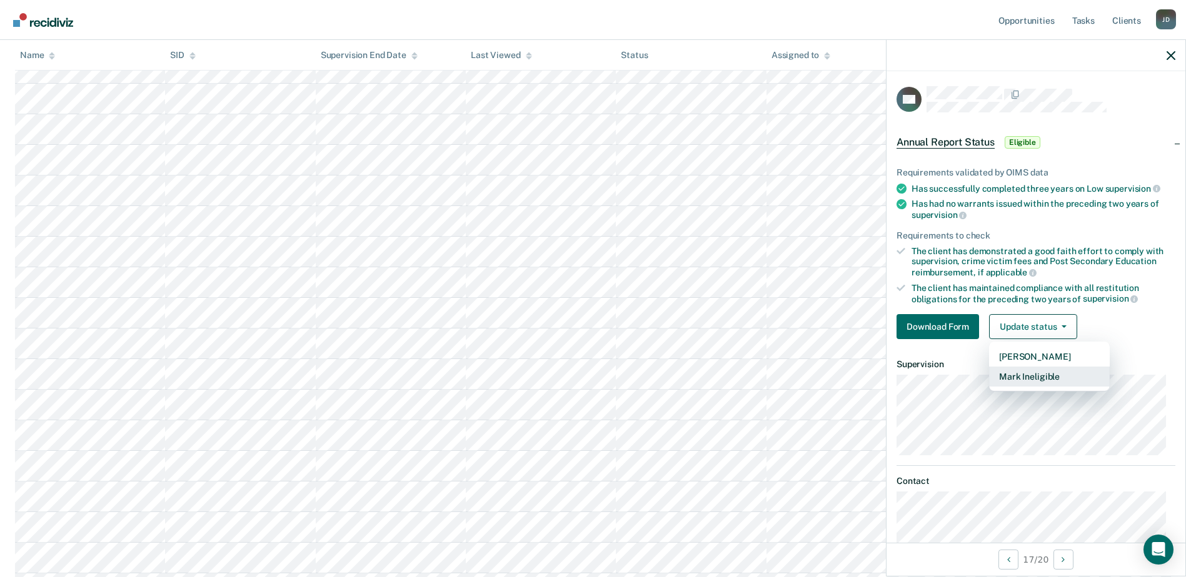
click at [1076, 376] on button "Mark Ineligible" at bounding box center [1049, 377] width 121 height 20
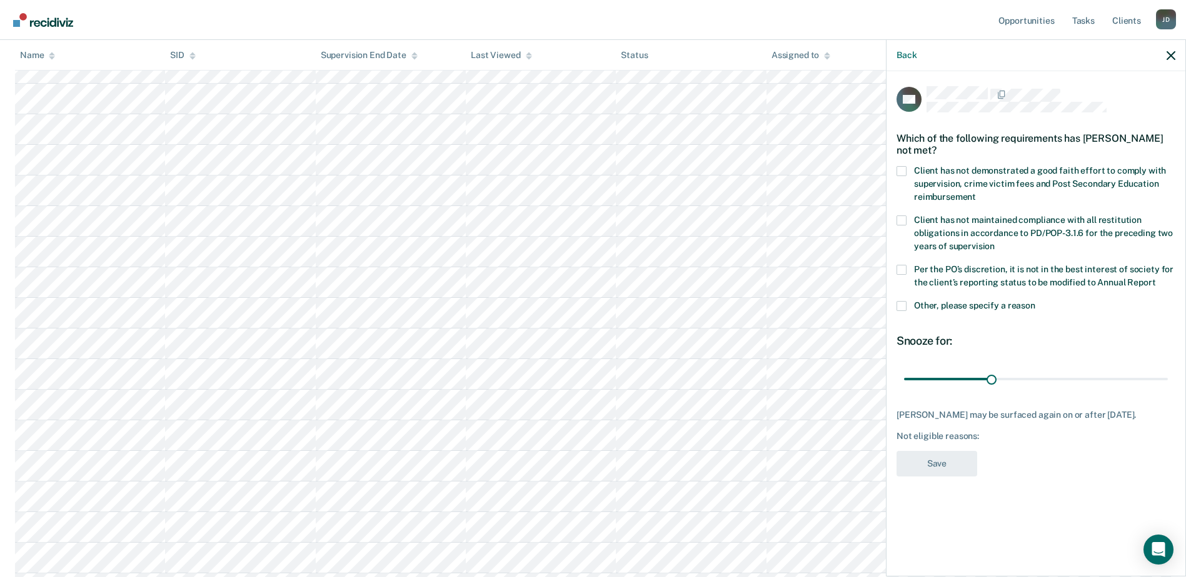
click at [899, 302] on span at bounding box center [901, 306] width 10 height 10
click at [1035, 301] on input "Other, please specify a reason" at bounding box center [1035, 301] width 0 height 0
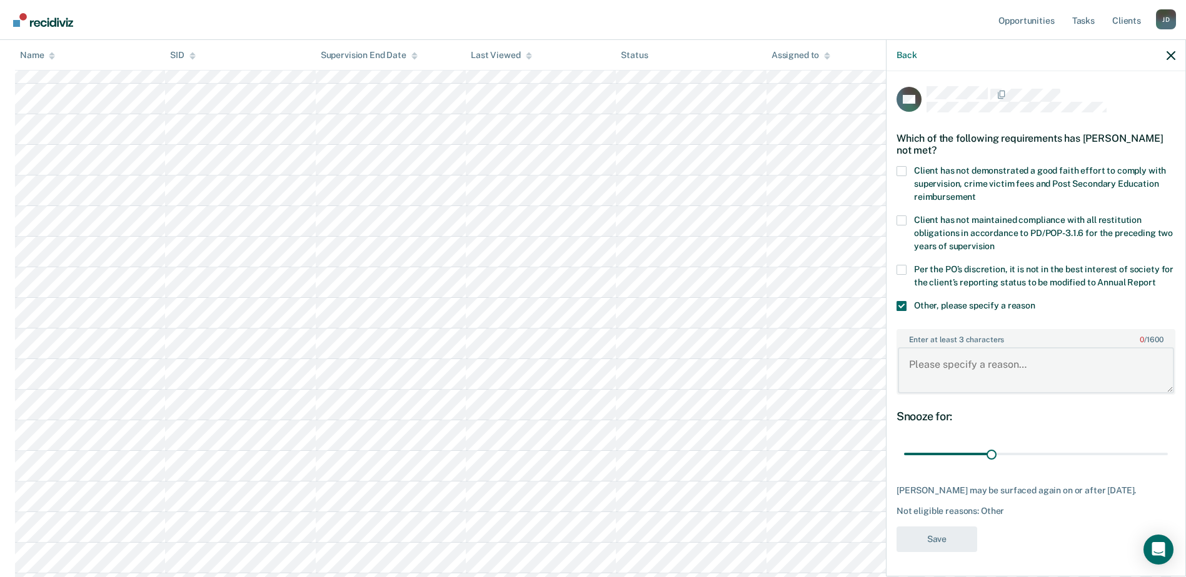
paste textarea "Client reviewed for Annual Report and does not meet criteria."
type textarea "Client reviewed for Annual Report and does not meet criteria."
click at [924, 534] on button "Save" at bounding box center [936, 540] width 81 height 26
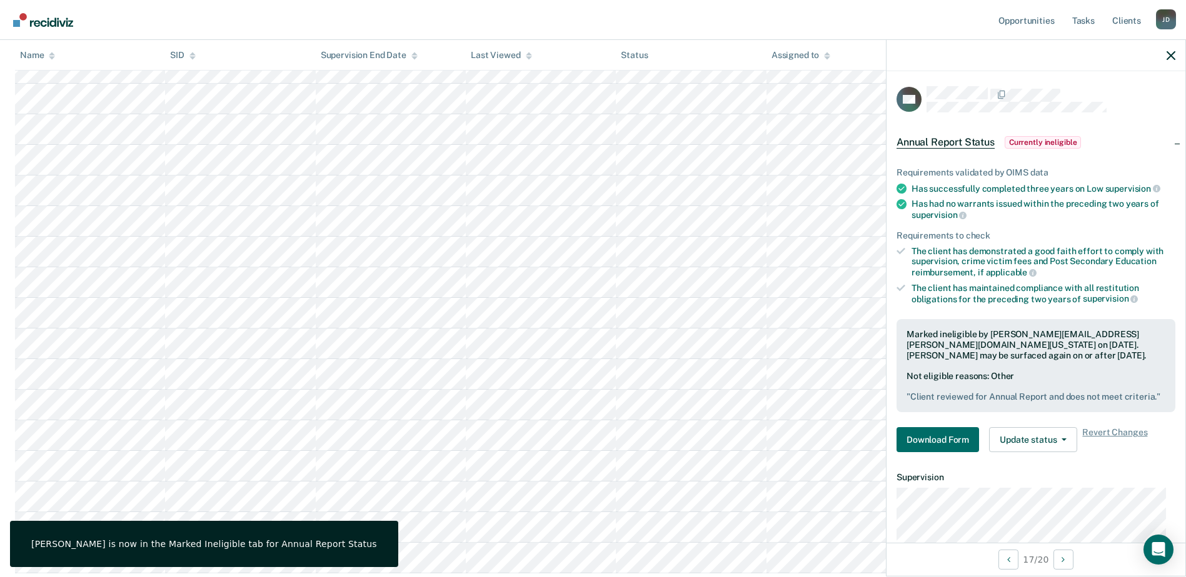
click at [1175, 54] on div at bounding box center [1035, 55] width 299 height 31
click at [1167, 53] on icon "button" at bounding box center [1170, 55] width 9 height 9
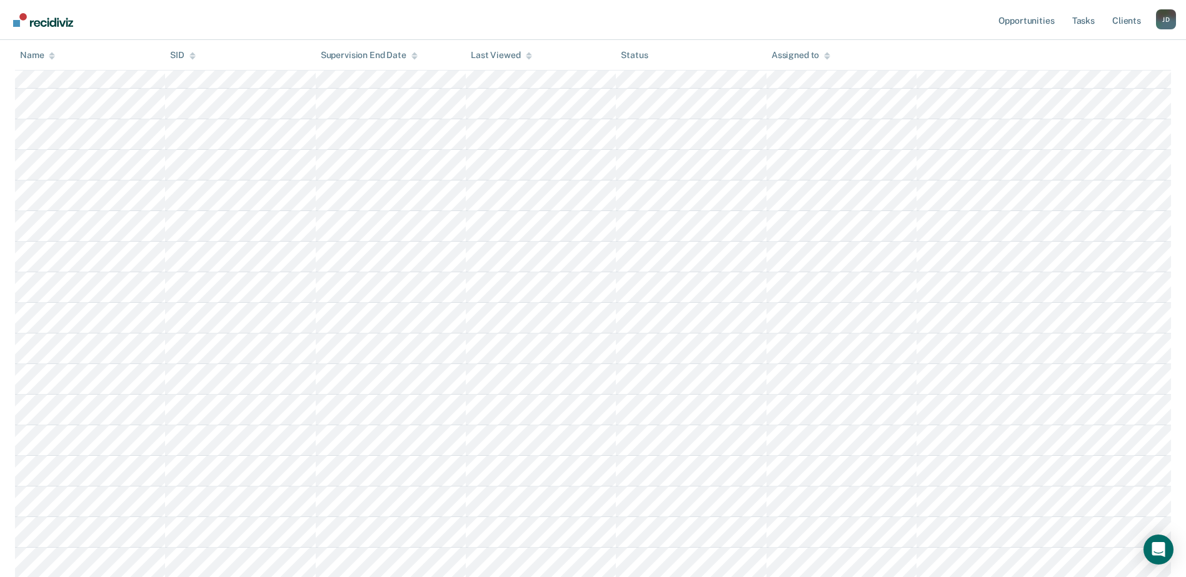
scroll to position [24, 0]
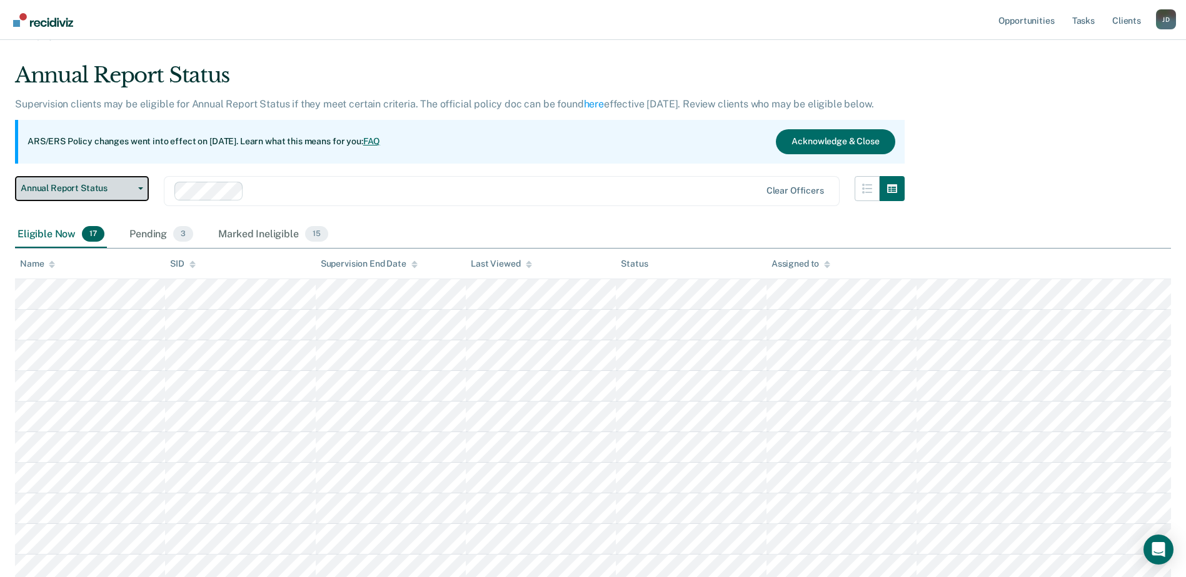
click at [126, 190] on span "Annual Report Status" at bounding box center [77, 188] width 112 height 11
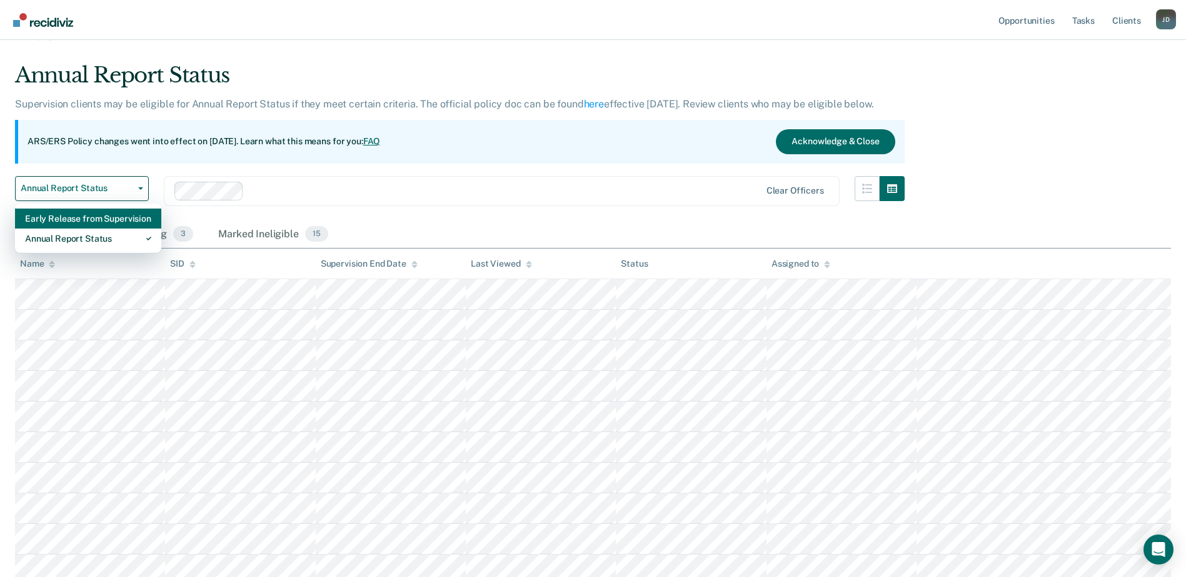
click at [124, 221] on div "Early Release from Supervision" at bounding box center [88, 219] width 126 height 20
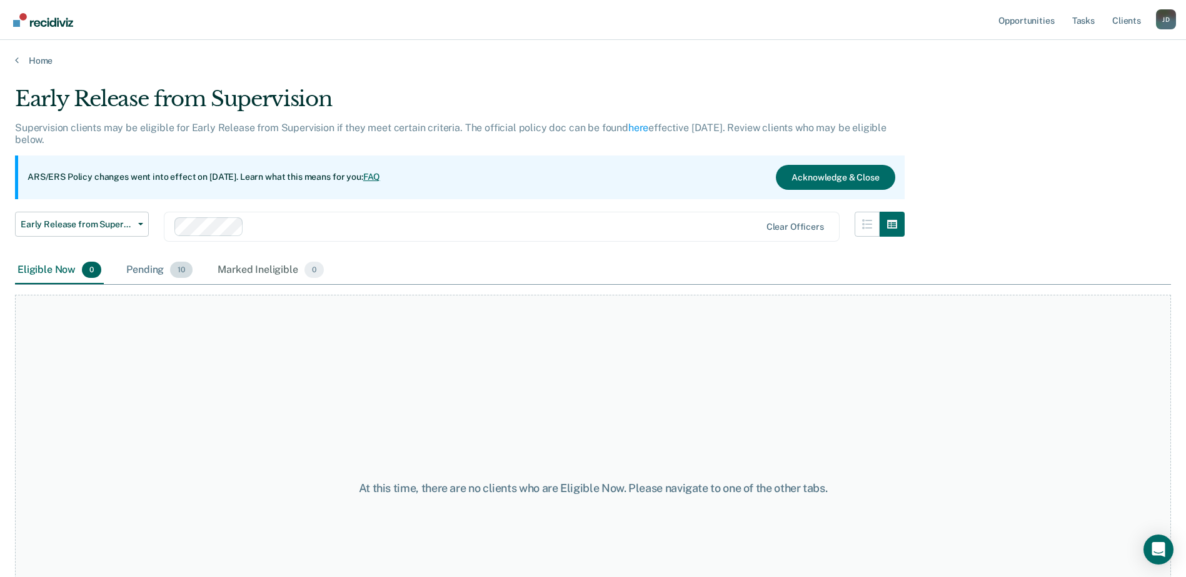
click at [154, 266] on div "Pending 10" at bounding box center [159, 270] width 71 height 27
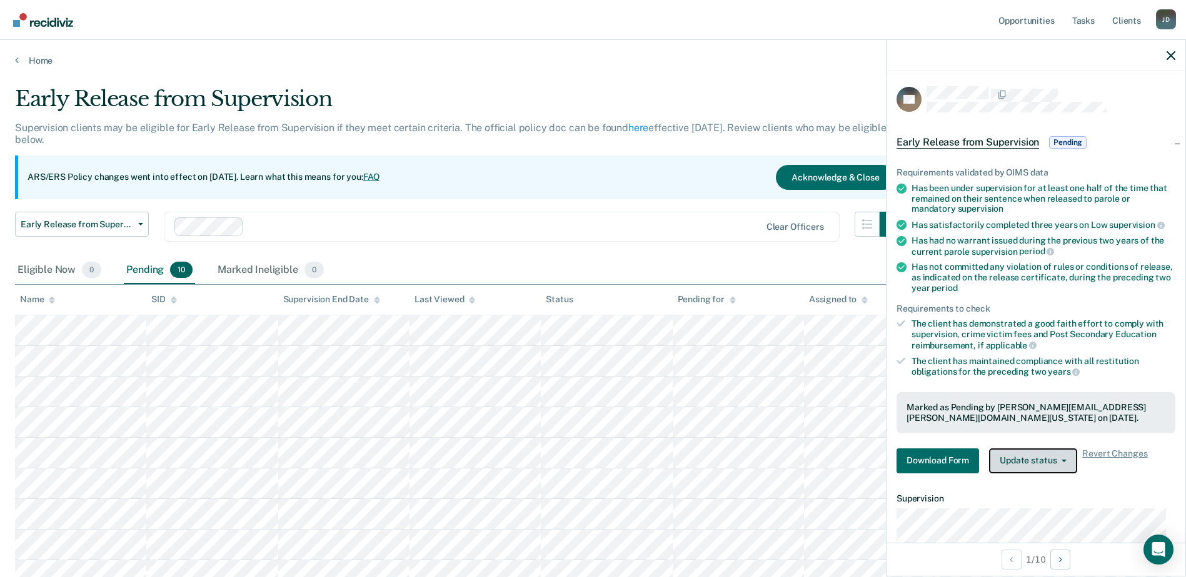
click at [1070, 462] on button "Update status" at bounding box center [1033, 461] width 88 height 25
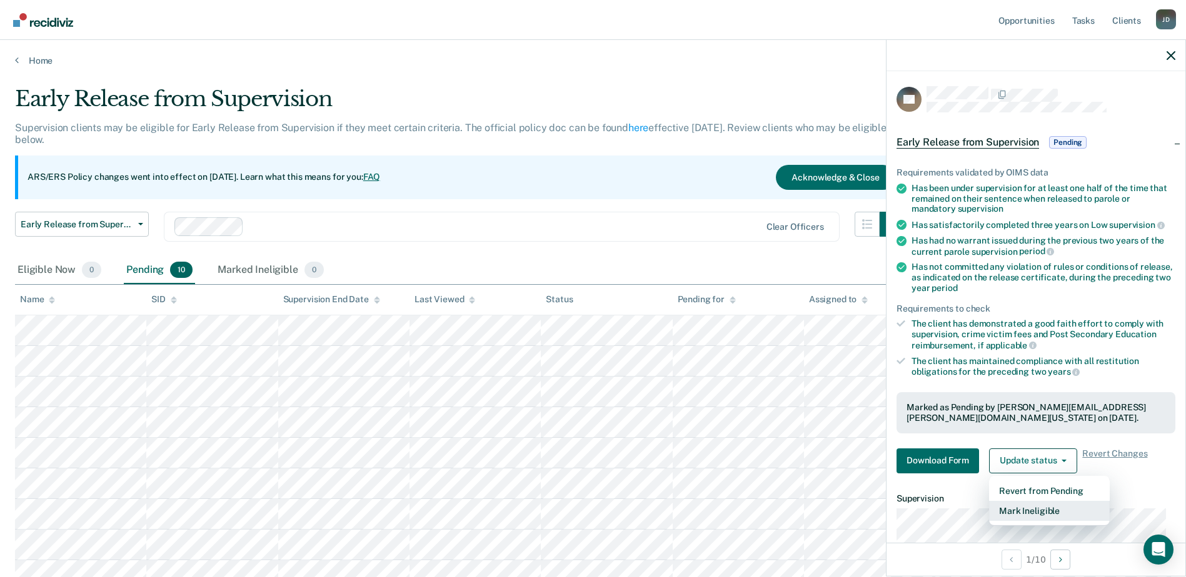
click at [1073, 510] on button "Mark Ineligible" at bounding box center [1049, 511] width 121 height 20
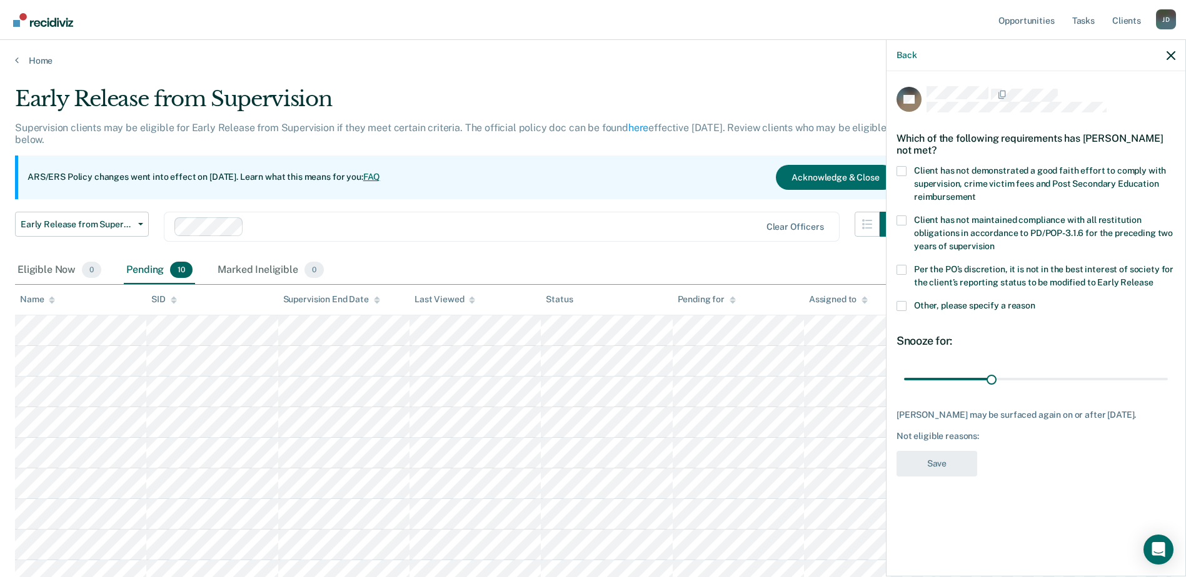
click at [906, 304] on span at bounding box center [901, 306] width 10 height 10
click at [1035, 301] on input "Other, please specify a reason" at bounding box center [1035, 301] width 0 height 0
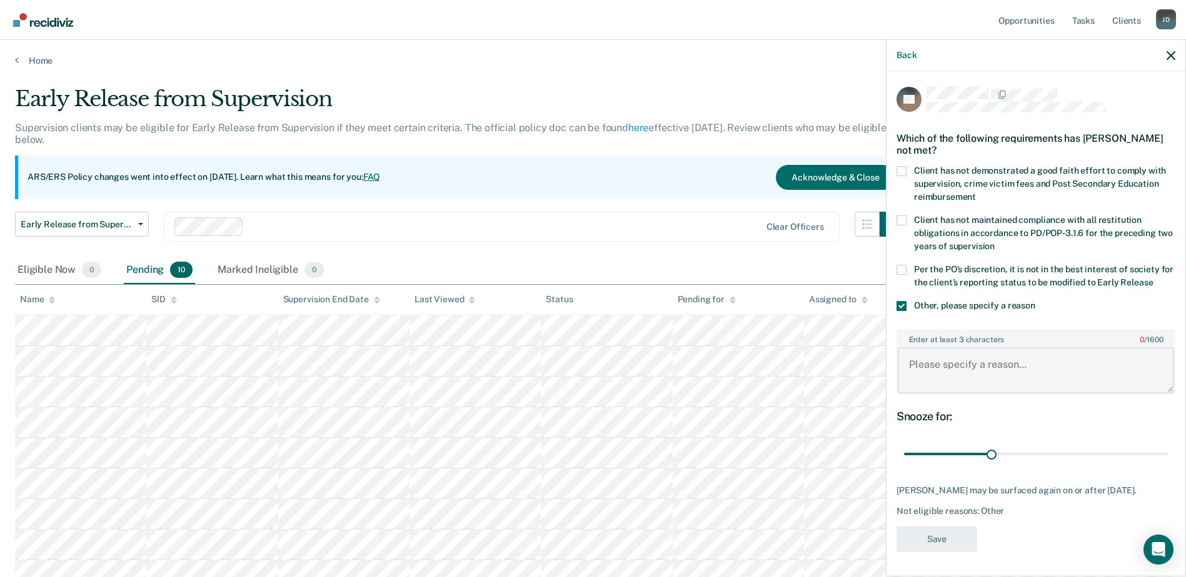
paste textarea "Annual Reporting Checklist review completed. The client has a non-qualifying of…"
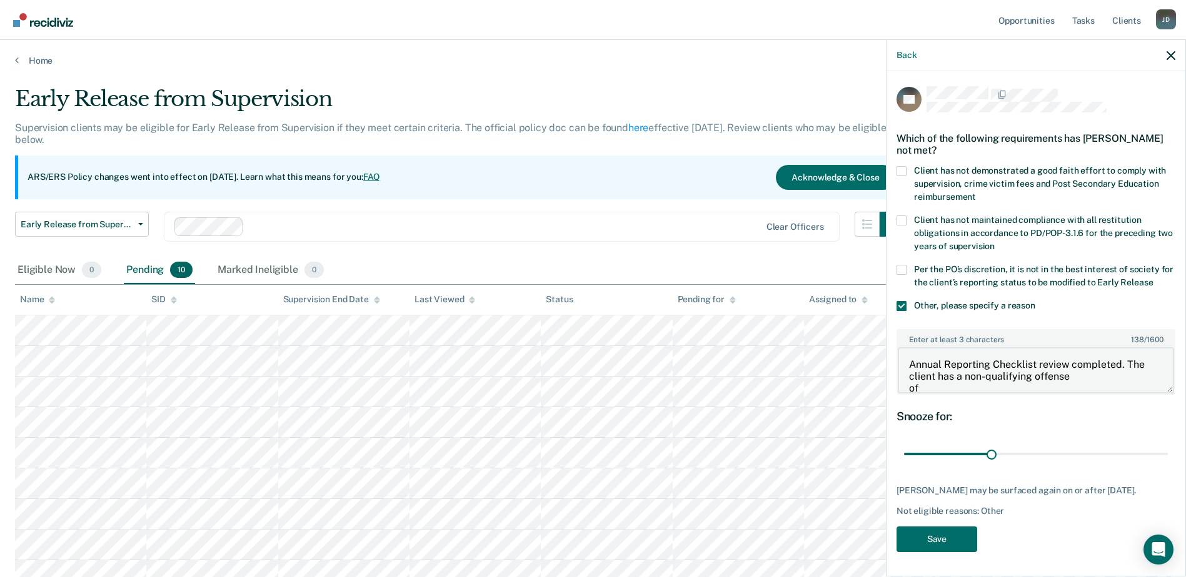
scroll to position [26, 0]
click at [909, 374] on textarea "Annual Reporting Checklist review completed. The client has a non-qualifying of…" at bounding box center [1035, 370] width 276 height 46
click at [909, 386] on textarea "Annual Reporting Checklist review completed. The client has a non-qualifying of…" at bounding box center [1035, 370] width 276 height 46
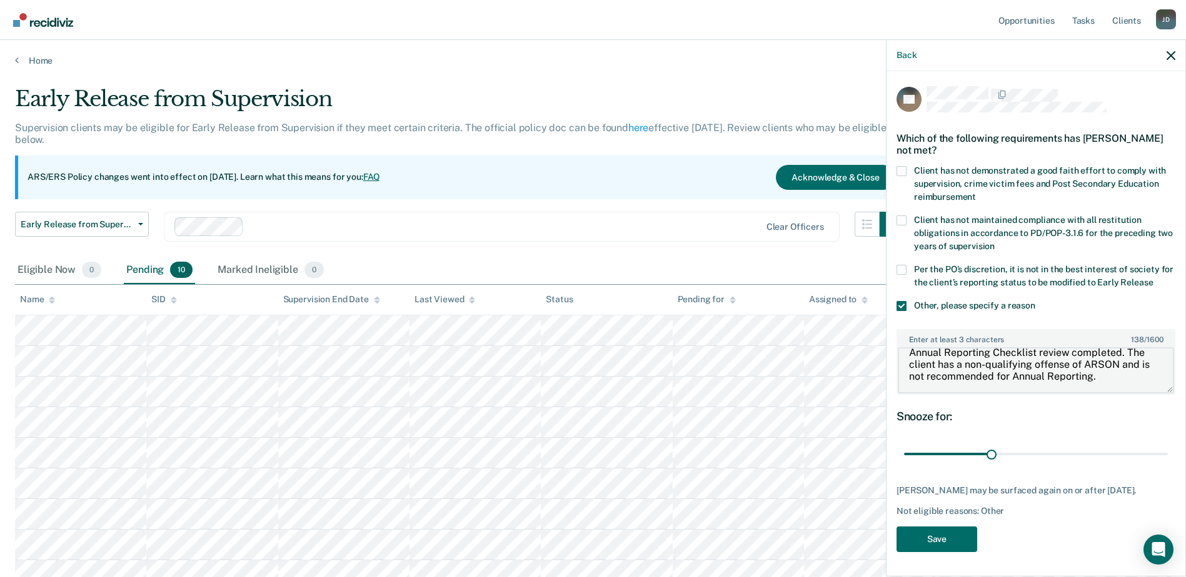
click at [941, 352] on textarea "Annual Reporting Checklist review completed. The client has a non-qualifying of…" at bounding box center [1035, 370] width 276 height 46
drag, startPoint x: 977, startPoint y: 354, endPoint x: 932, endPoint y: 357, distance: 45.1
click at [932, 357] on textarea "ERS Reporting Checklist review completed. The client has a non-qualifying offen…" at bounding box center [1035, 370] width 276 height 46
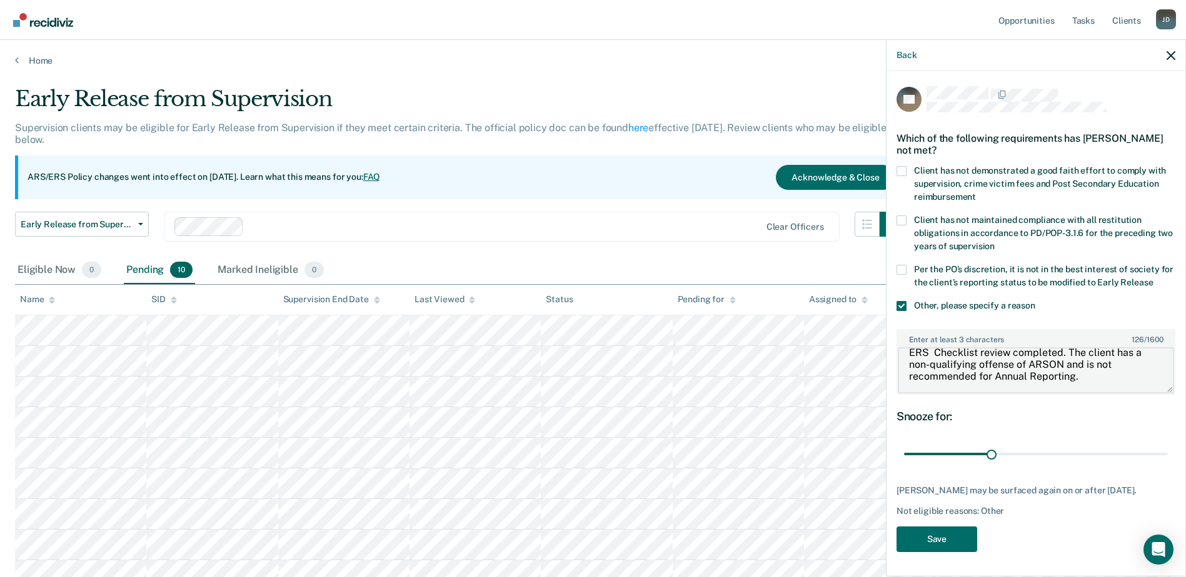
drag, startPoint x: 1079, startPoint y: 374, endPoint x: 994, endPoint y: 373, distance: 85.0
click at [995, 373] on textarea "ERS Checklist review completed. The client has a non-qualifying offense of ARSO…" at bounding box center [1035, 370] width 276 height 46
type textarea "ERS Checklist review completed. The client has a non-qualifying offense of ARSO…"
click at [930, 531] on button "Save" at bounding box center [936, 540] width 81 height 26
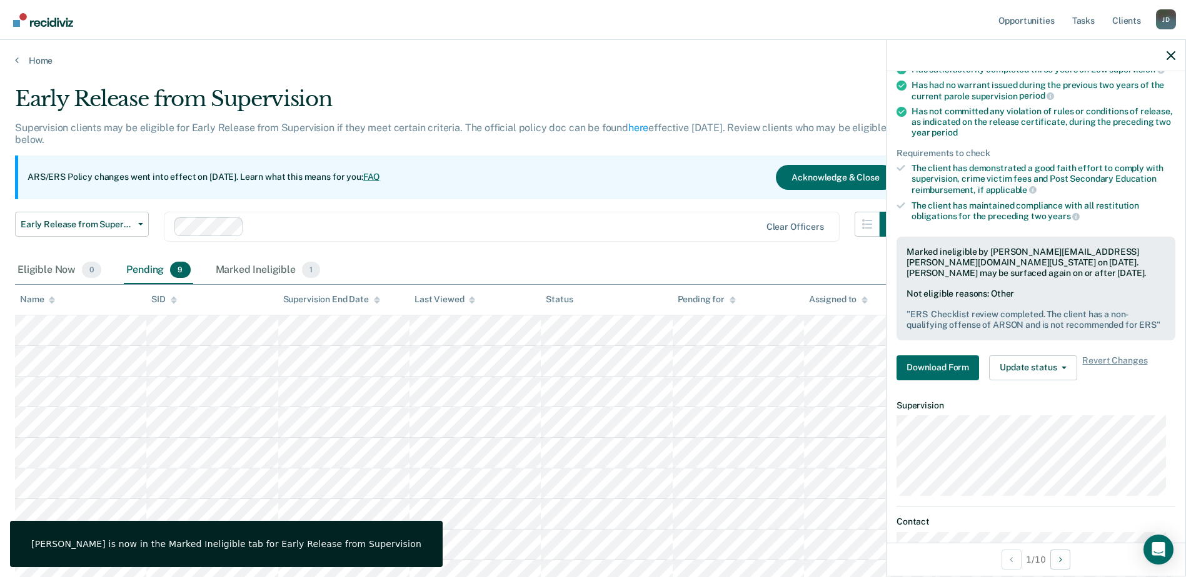
scroll to position [0, 0]
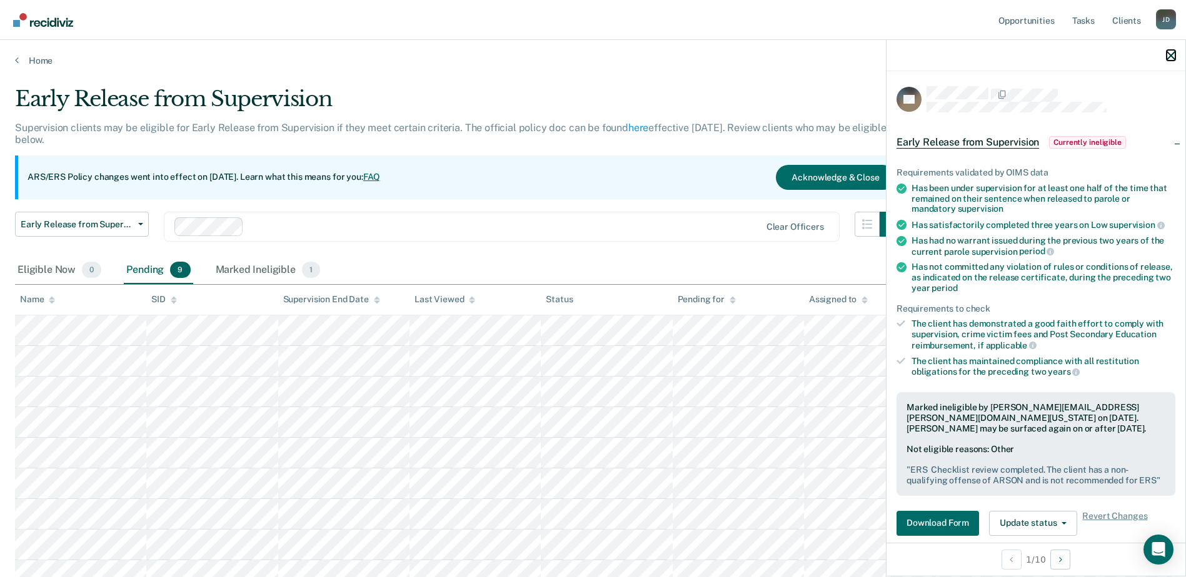
click at [1169, 55] on icon "button" at bounding box center [1170, 55] width 9 height 9
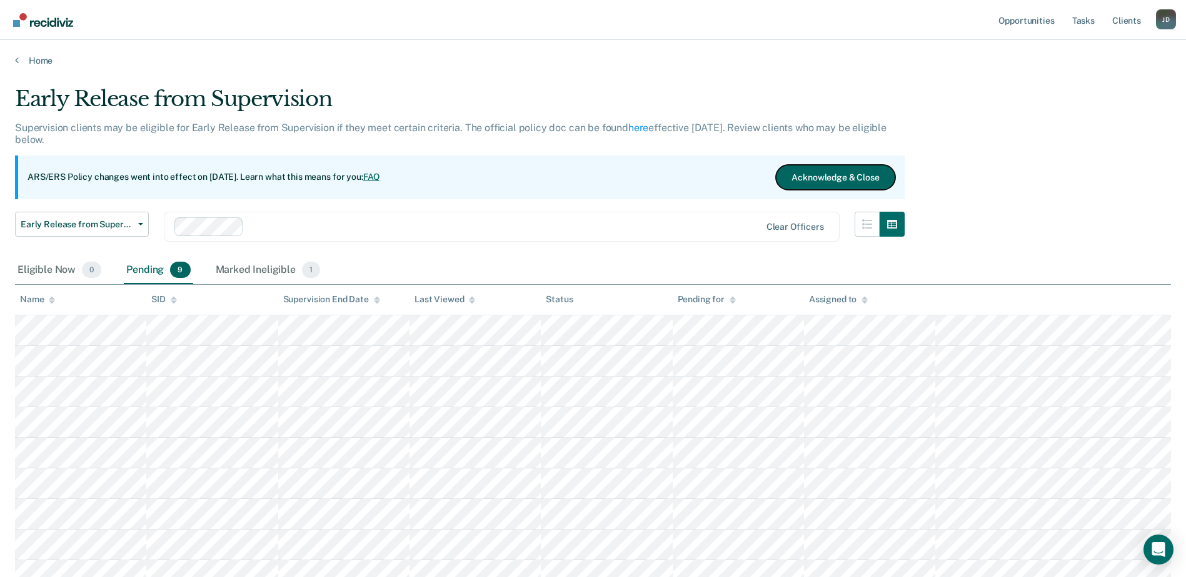
click at [834, 177] on button "Acknowledge & Close" at bounding box center [835, 177] width 119 height 25
